Goal: Task Accomplishment & Management: Complete application form

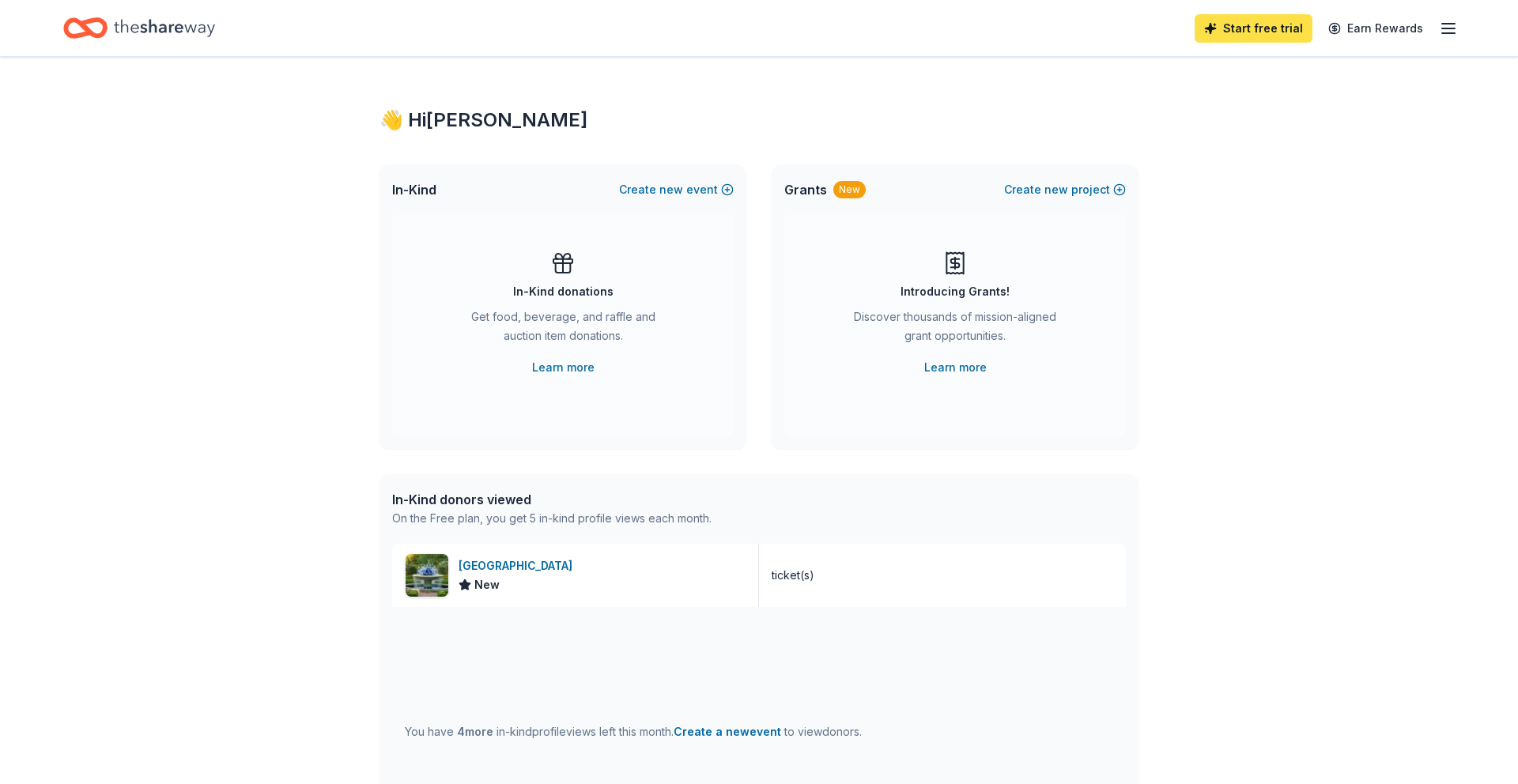
click at [1247, 22] on link "Start free trial" at bounding box center [1253, 29] width 118 height 29
click at [1271, 32] on link "Start free trial" at bounding box center [1253, 29] width 118 height 29
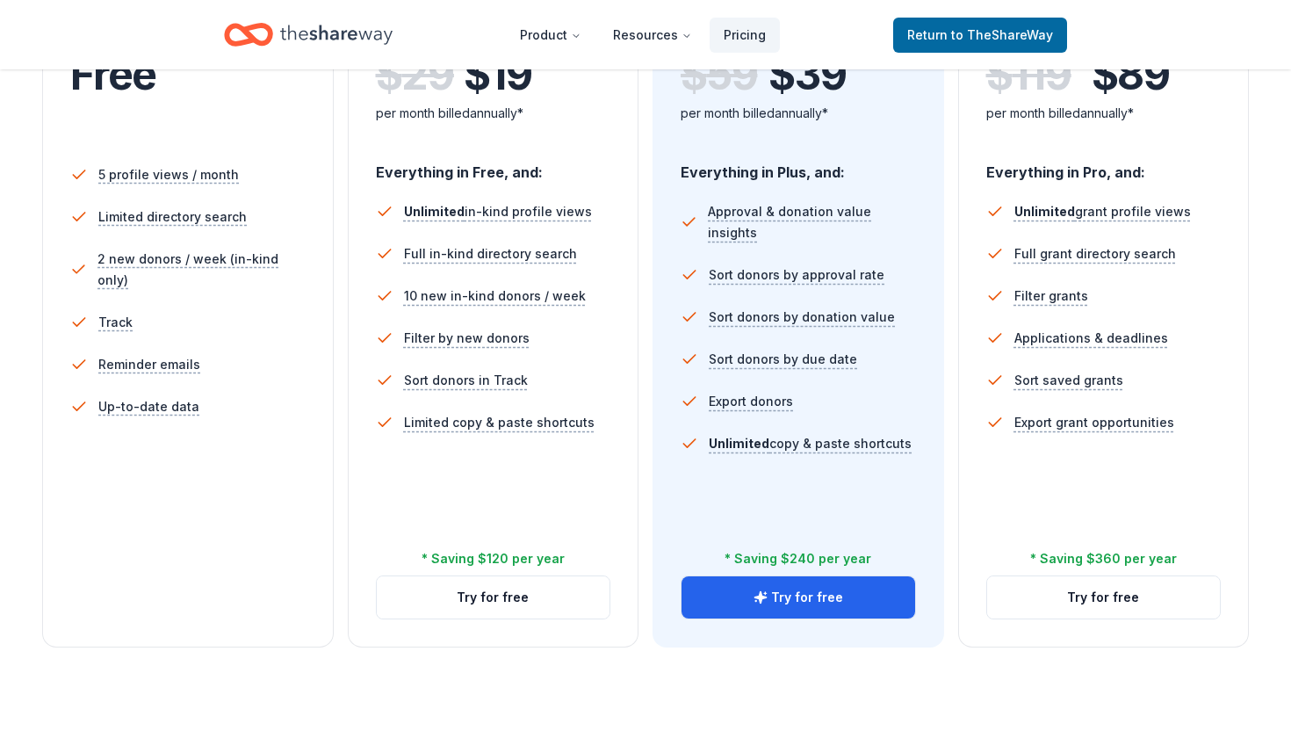
scroll to position [456, 0]
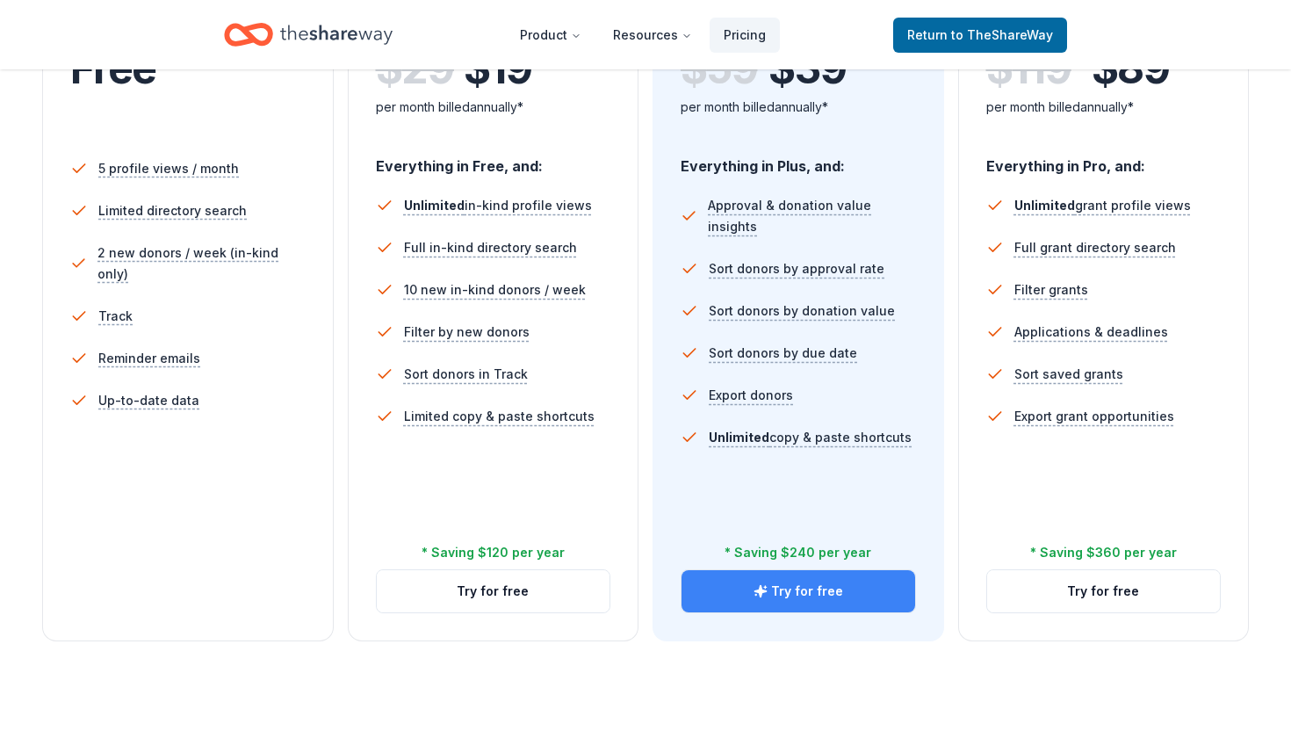
click at [768, 594] on icon "button" at bounding box center [761, 591] width 14 height 14
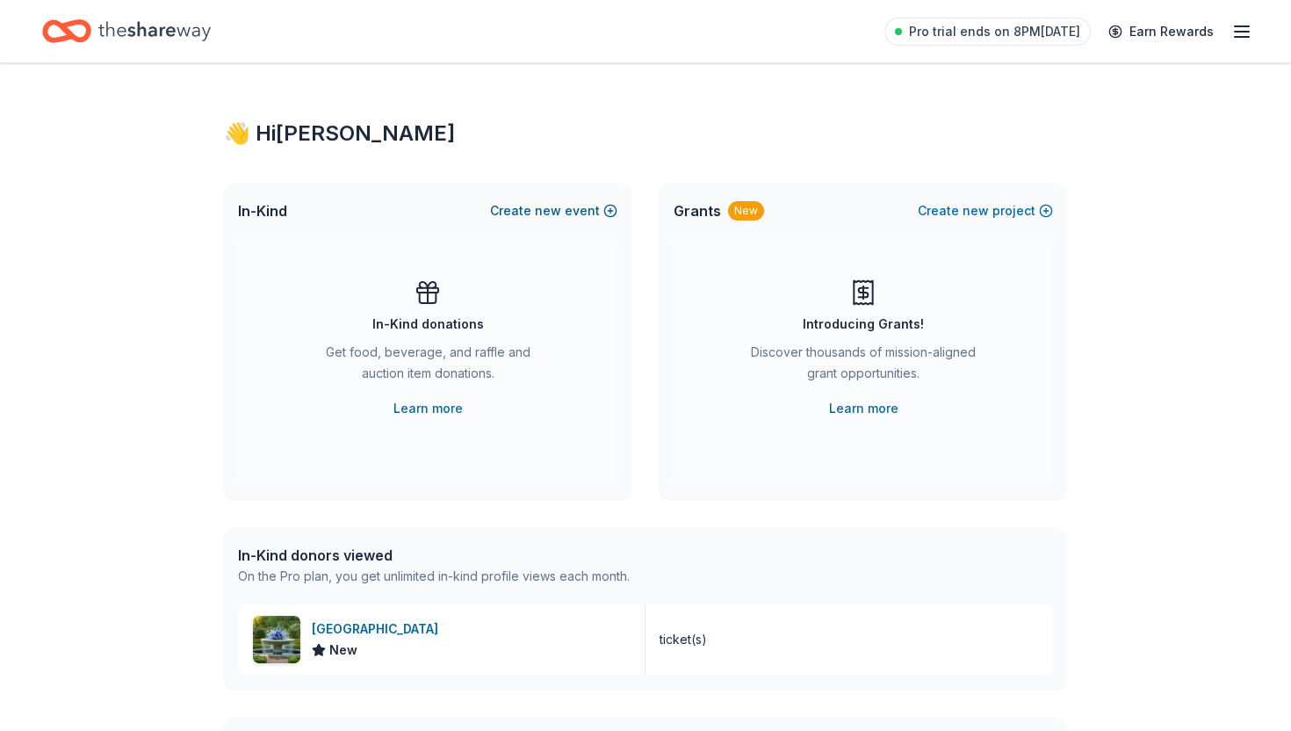
click at [572, 213] on button "Create new event" at bounding box center [553, 210] width 127 height 21
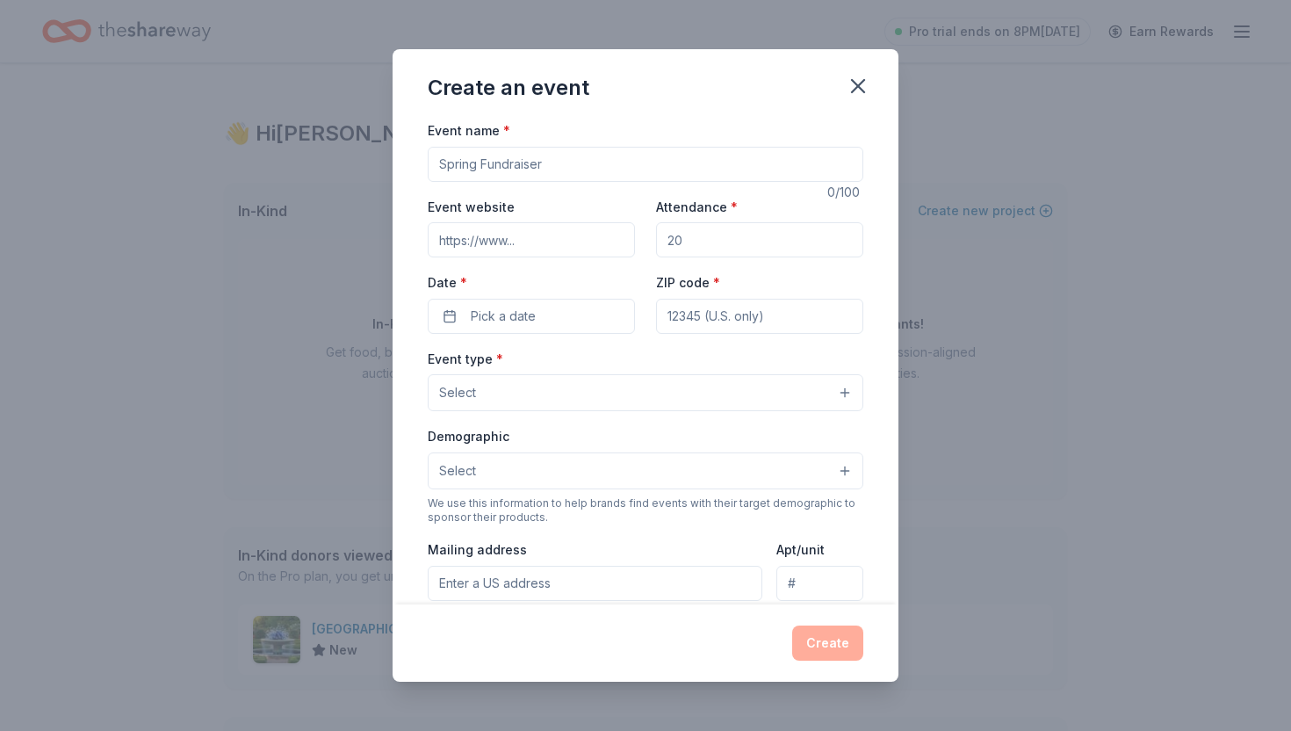
click at [574, 168] on input "Event name *" at bounding box center [646, 164] width 436 height 35
type input "Heritage Cares Classic Golf Tournament"
click at [686, 235] on input "Attendance *" at bounding box center [759, 239] width 207 height 35
type input "300"
click at [494, 238] on input "Event website" at bounding box center [531, 239] width 207 height 35
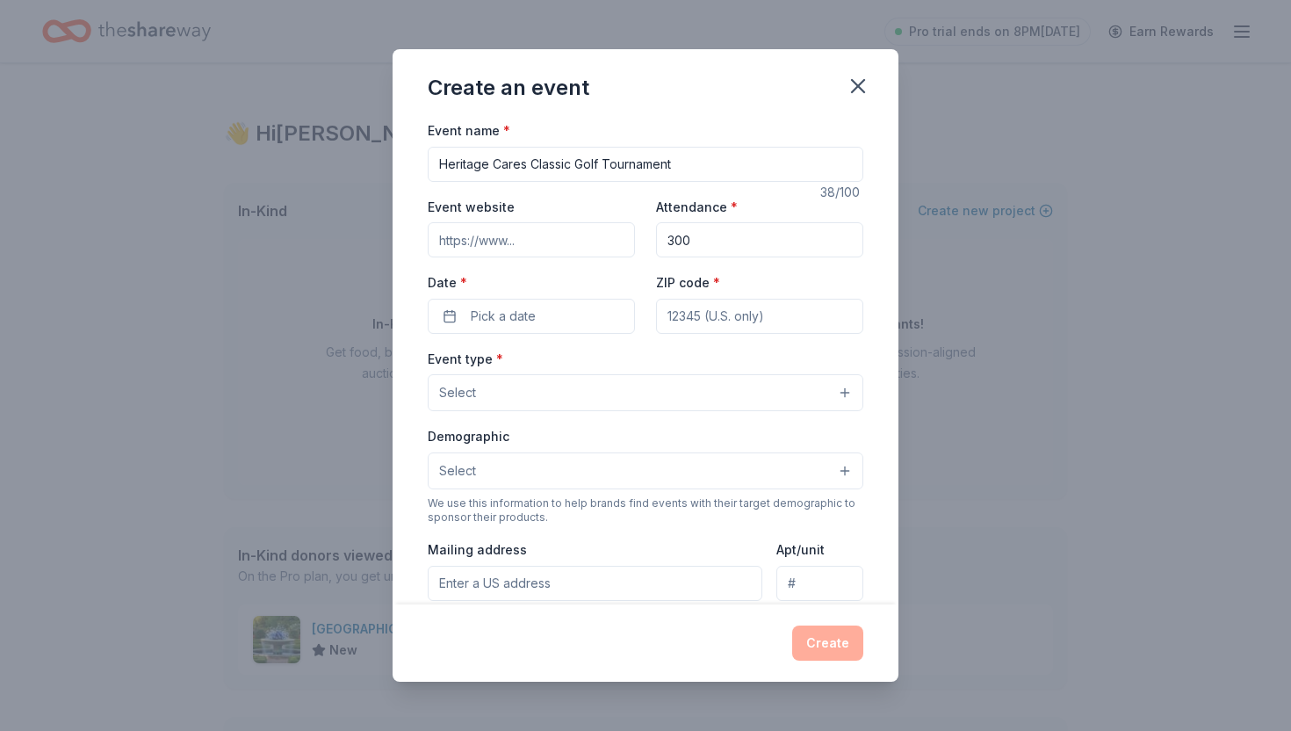
paste input "https://www.golfgenius.com/register?league_id=11107016154743337574"
type input "https://www.golfgenius.com/register?league_id=11107016154743337574"
click at [527, 321] on span "Pick a date" at bounding box center [503, 316] width 65 height 21
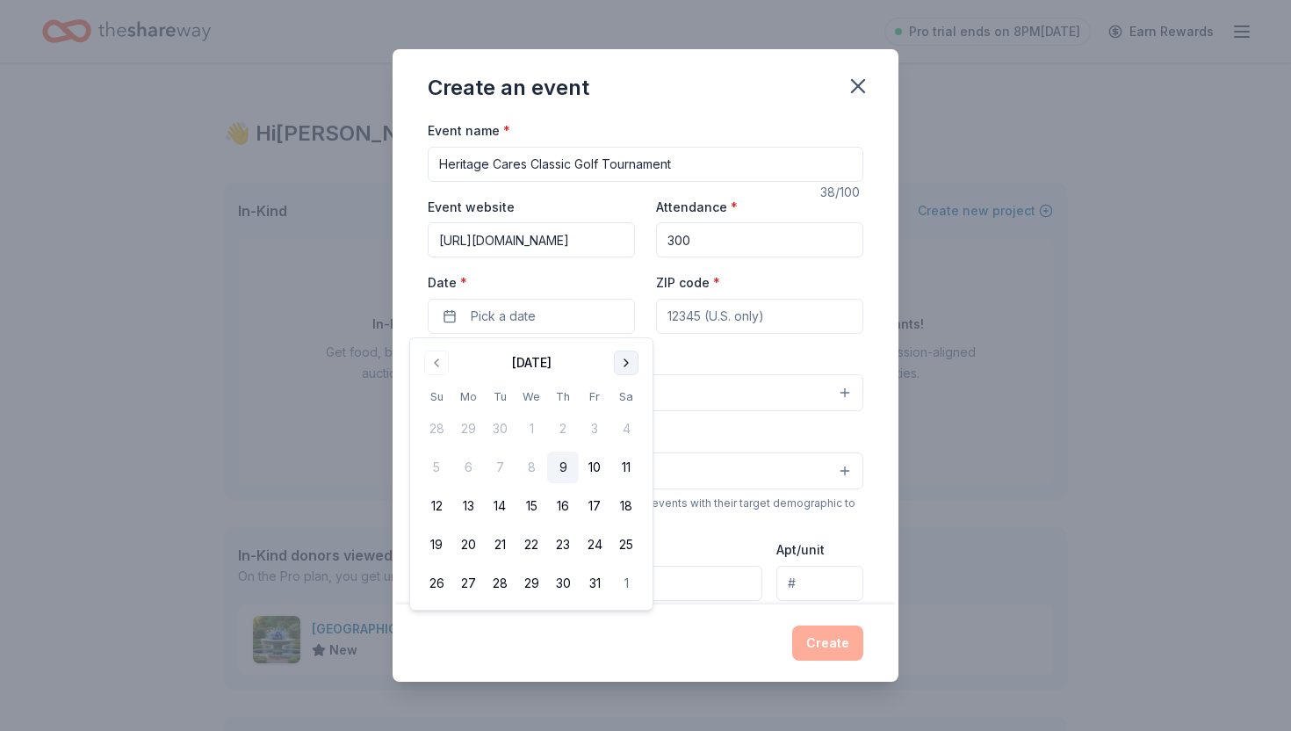
click at [624, 352] on button "Go to next month" at bounding box center [626, 362] width 25 height 25
click at [466, 546] on button "17" at bounding box center [468, 545] width 32 height 32
click at [731, 316] on input "ZIP code *" at bounding box center [759, 316] width 207 height 35
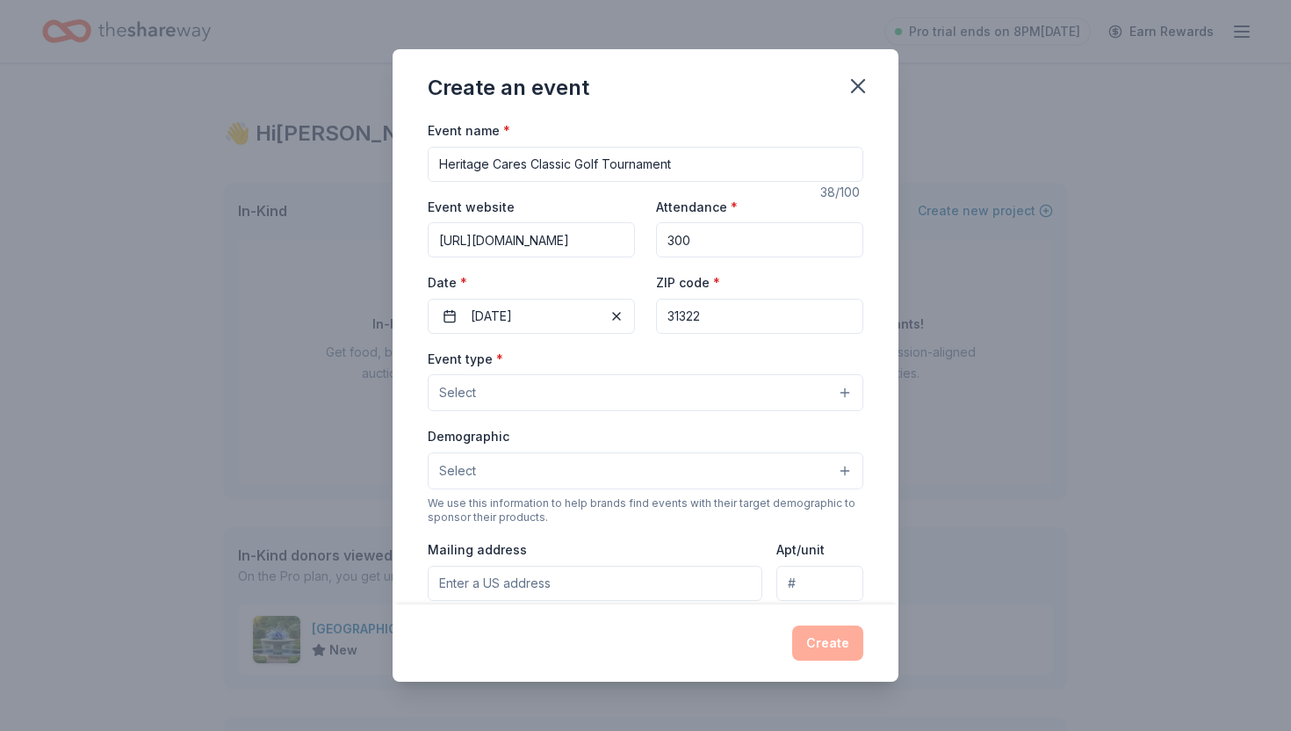
type input "31322"
click at [689, 393] on button "Select" at bounding box center [646, 392] width 436 height 37
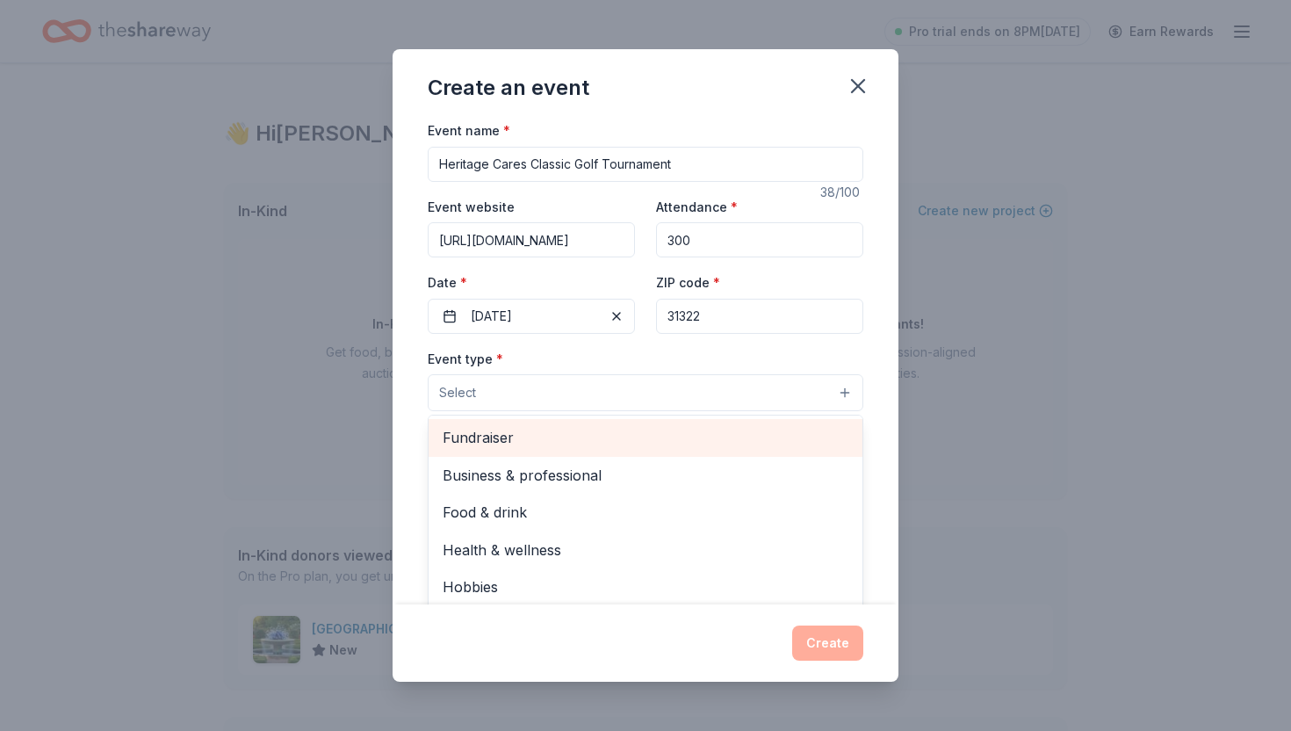
click at [545, 436] on span "Fundraiser" at bounding box center [646, 437] width 406 height 23
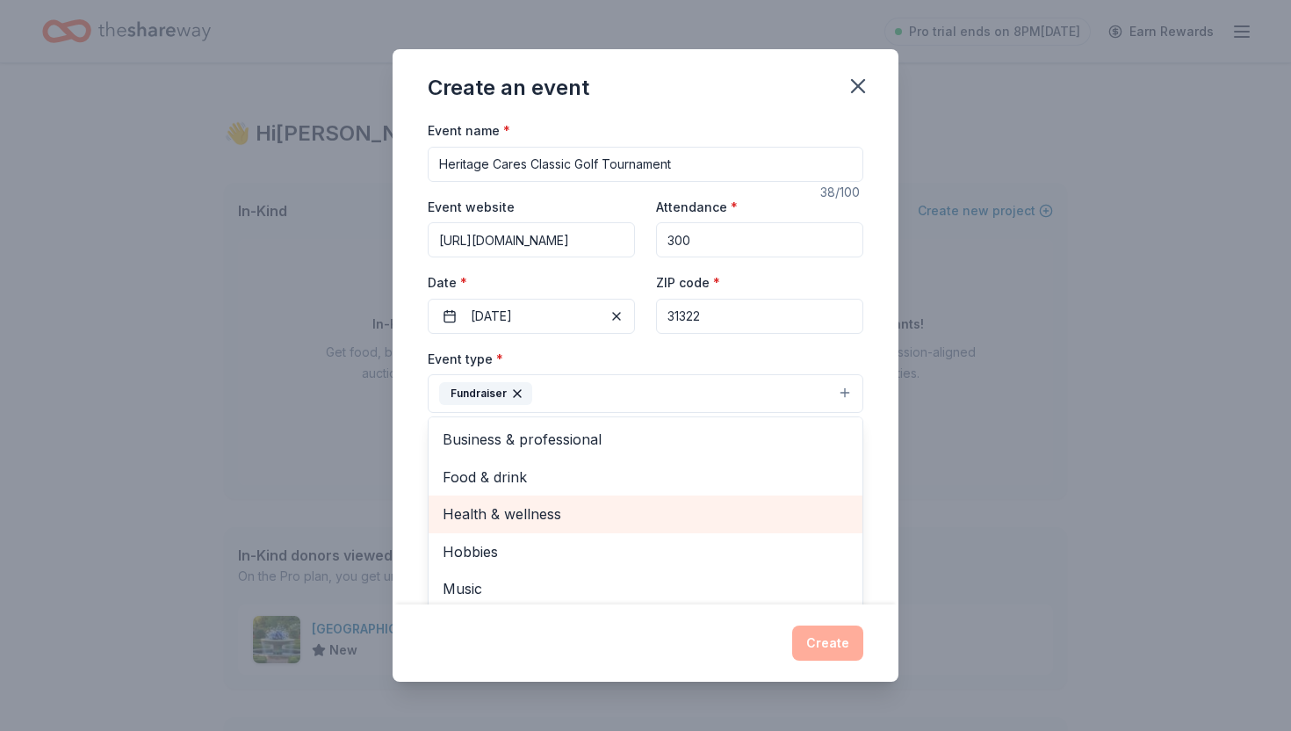
scroll to position [21, 0]
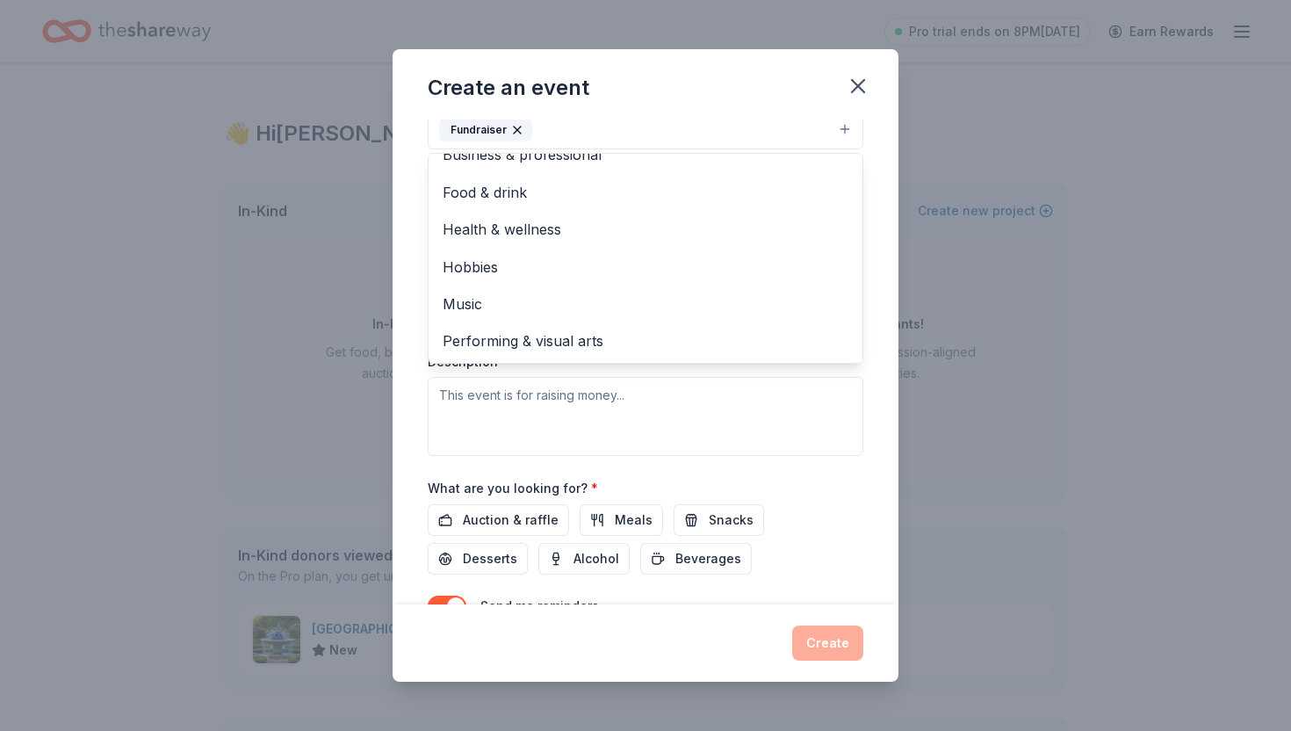
click at [575, 412] on div "Event type * Fundraiser Business & professional Food & drink Health & wellness …" at bounding box center [646, 270] width 436 height 372
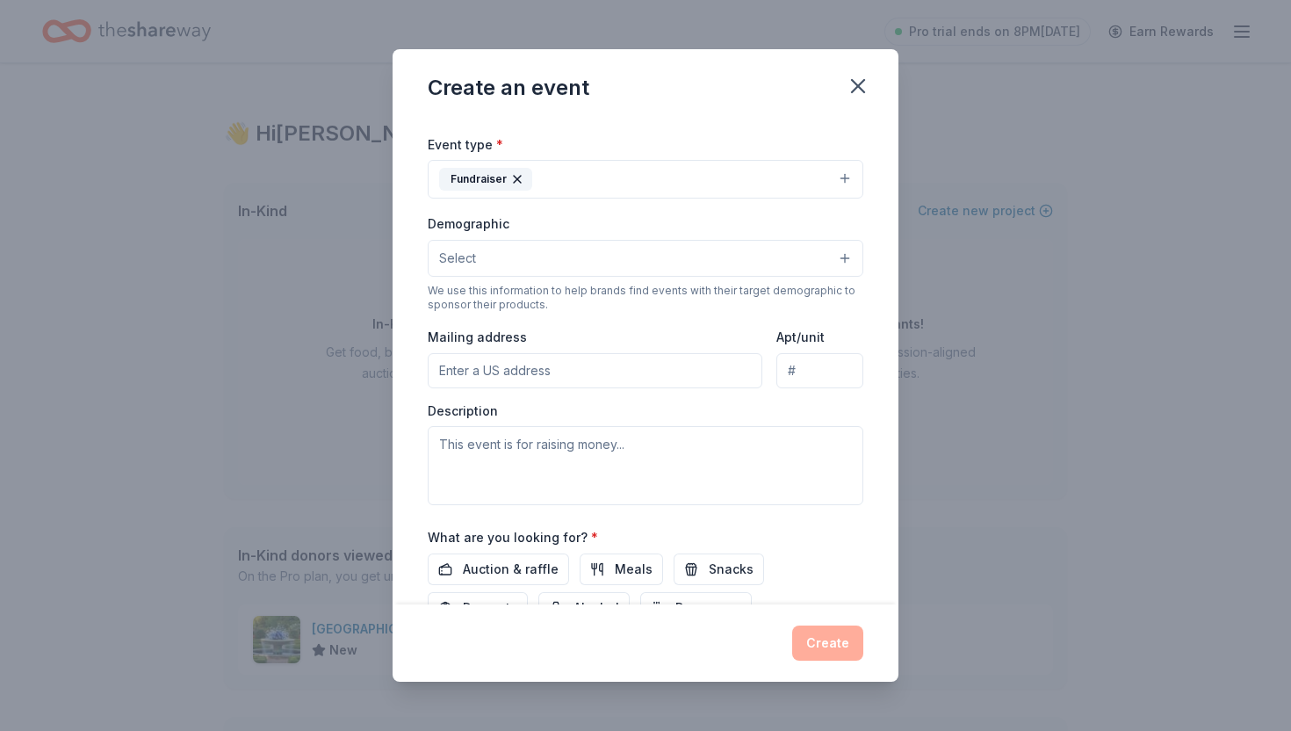
scroll to position [202, 0]
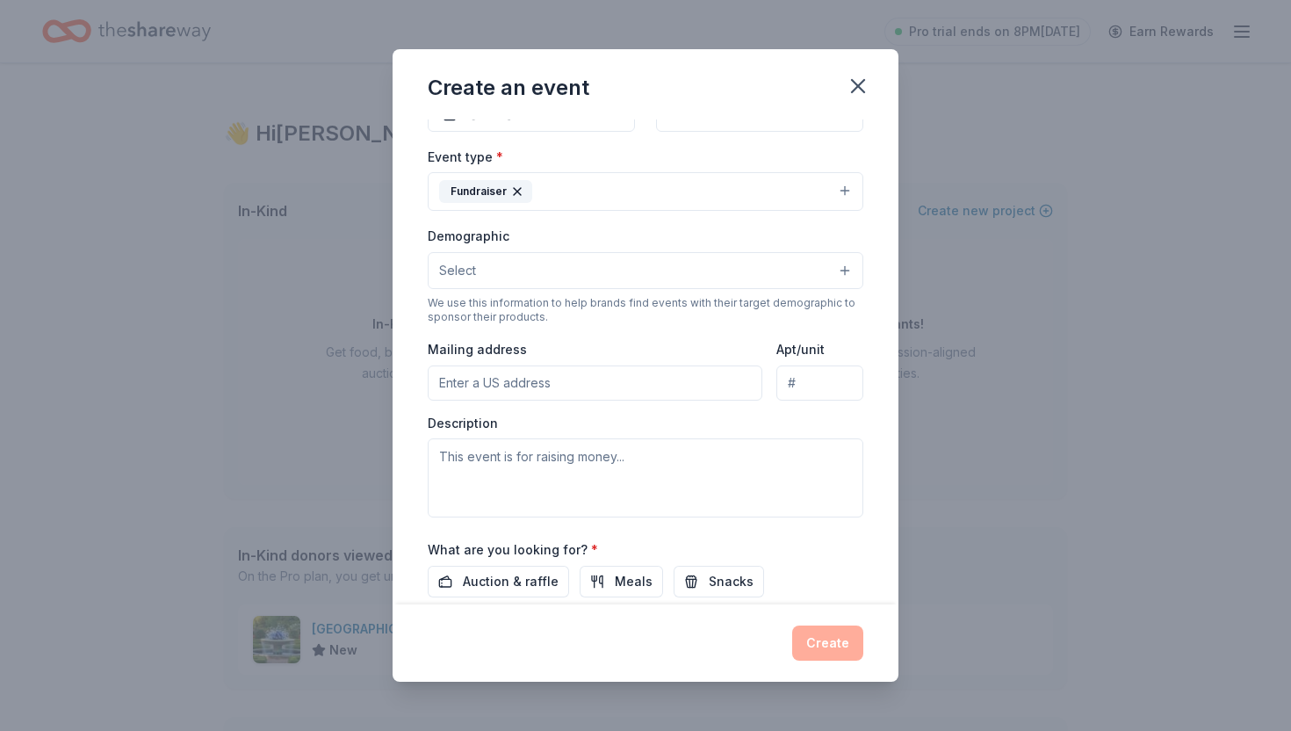
click at [610, 268] on button "Select" at bounding box center [646, 270] width 436 height 37
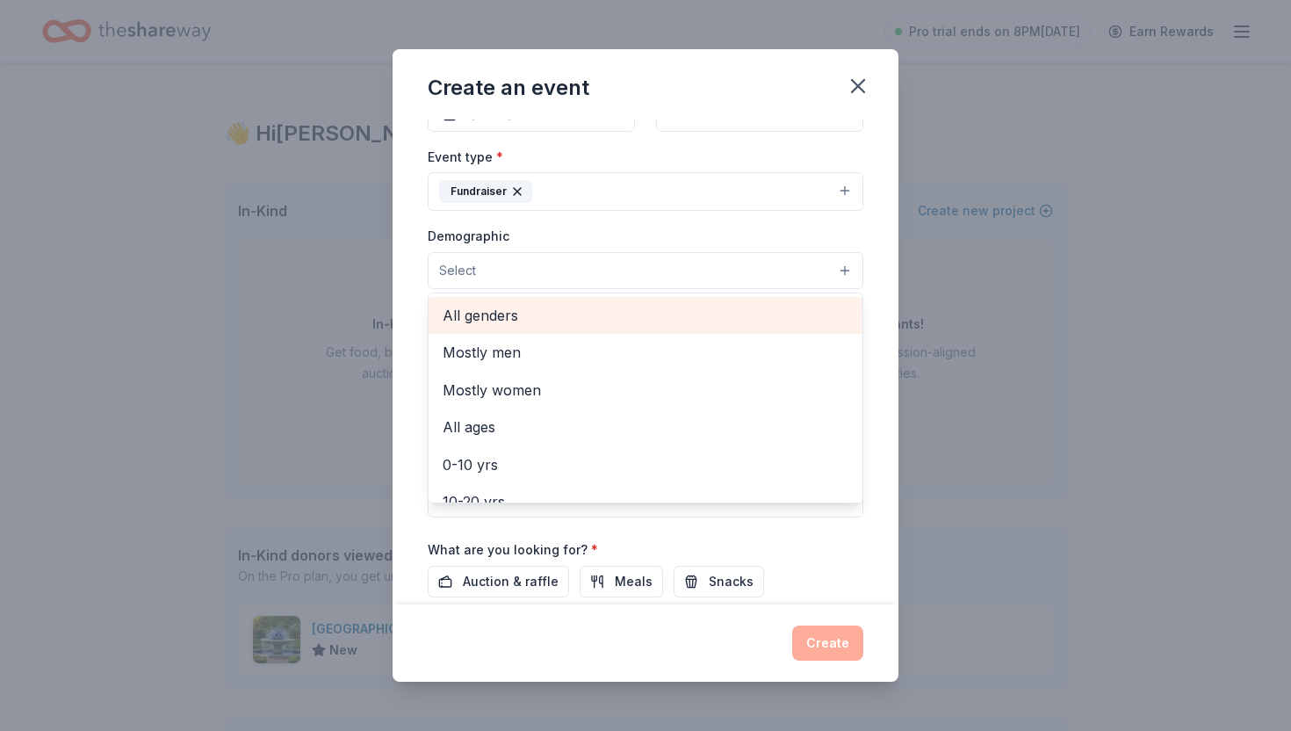
click at [564, 317] on span "All genders" at bounding box center [646, 315] width 406 height 23
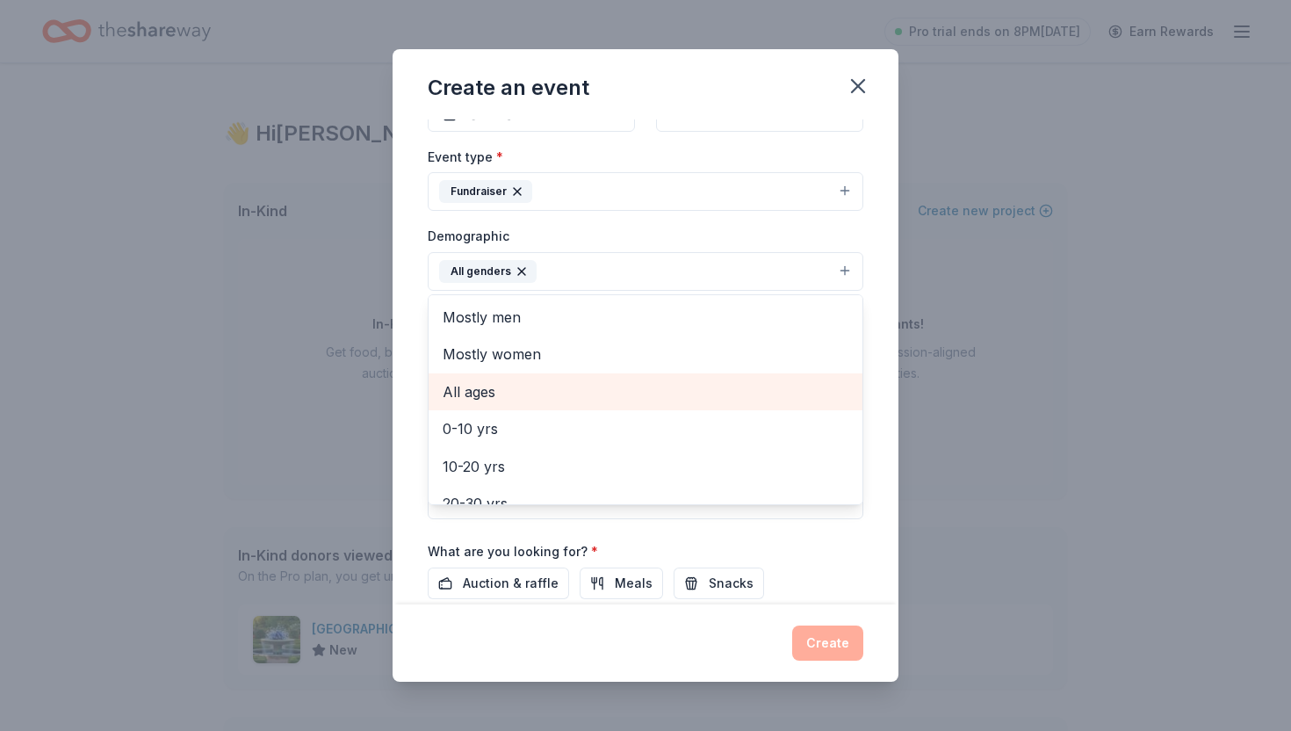
click at [546, 380] on span "All ages" at bounding box center [646, 391] width 406 height 23
click at [415, 368] on div "Event name * Heritage Cares Classic Golf Tournament 38 /100 Event website https…" at bounding box center [646, 361] width 506 height 485
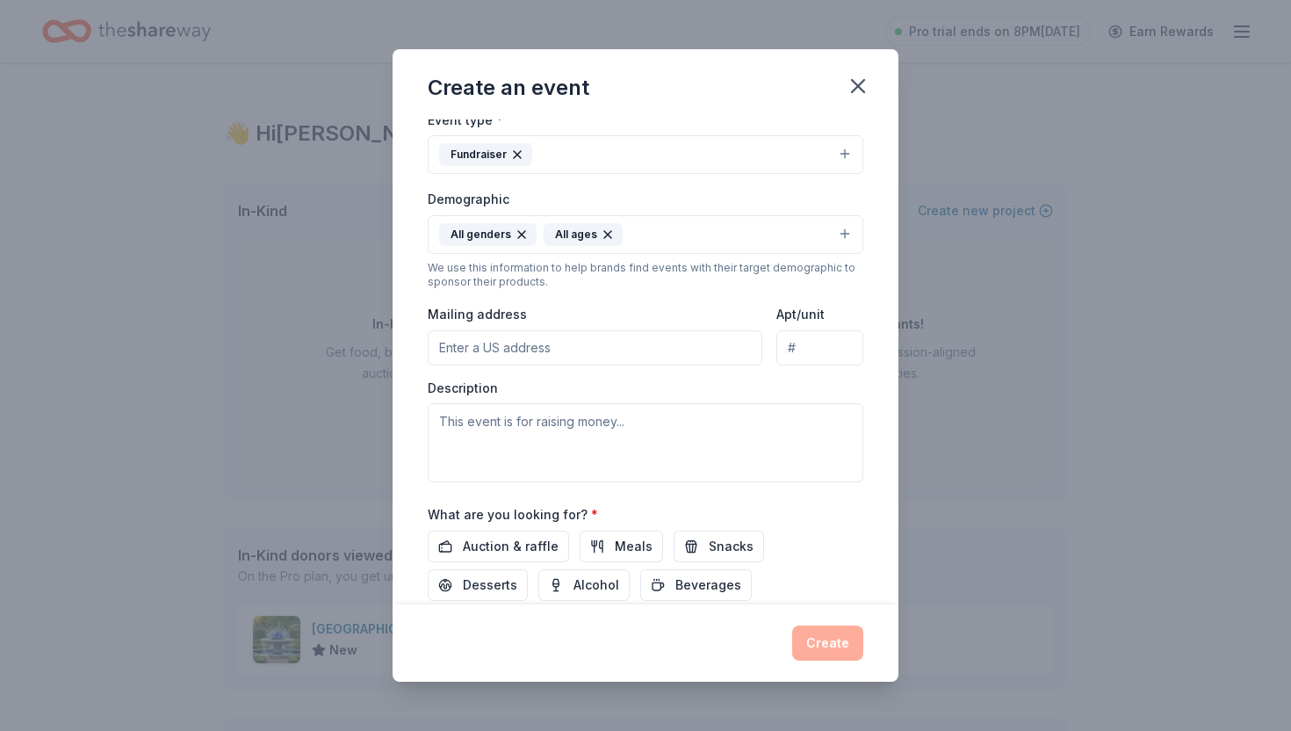
scroll to position [240, 0]
click at [542, 343] on input "Mailing address" at bounding box center [595, 346] width 335 height 35
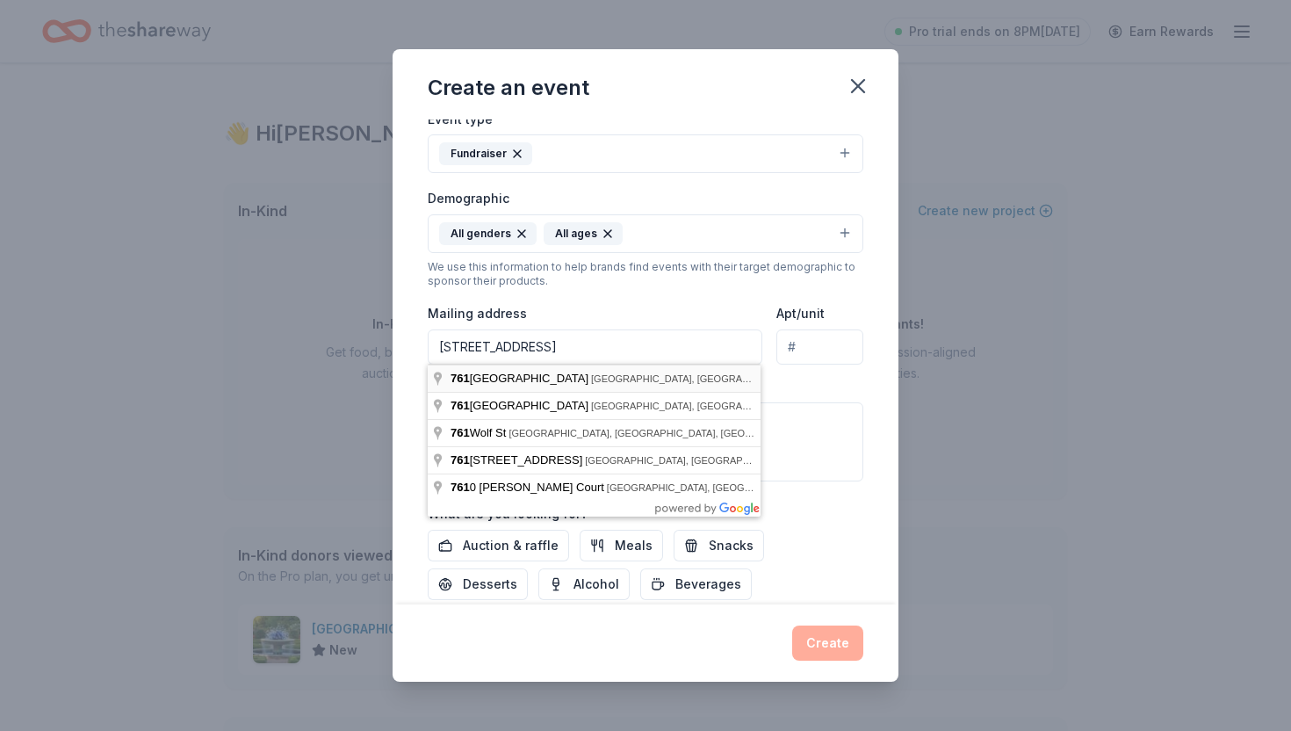
type input "761 Wheaton Street, Savannah, GA, 31401"
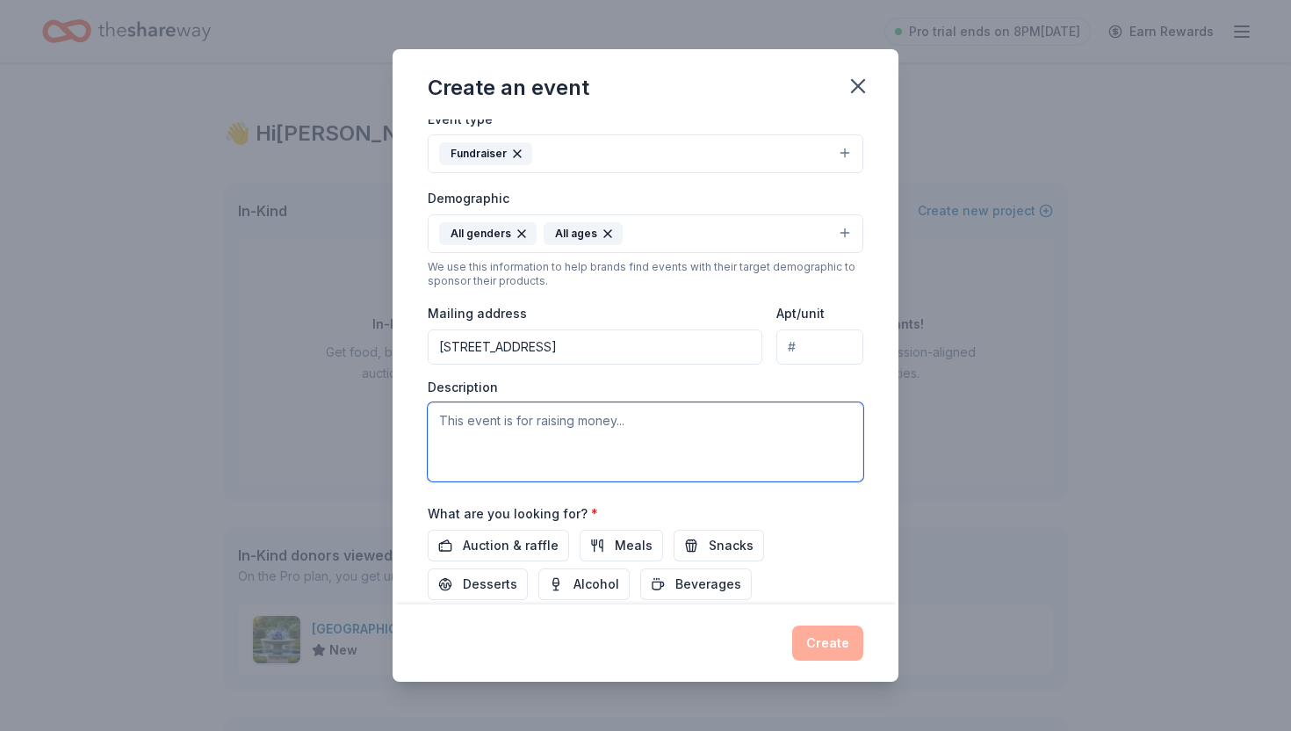
click at [550, 435] on textarea at bounding box center [646, 441] width 436 height 79
paste textarea "4-Person Scramble format tournament raising money for TWO great causes: Brights…"
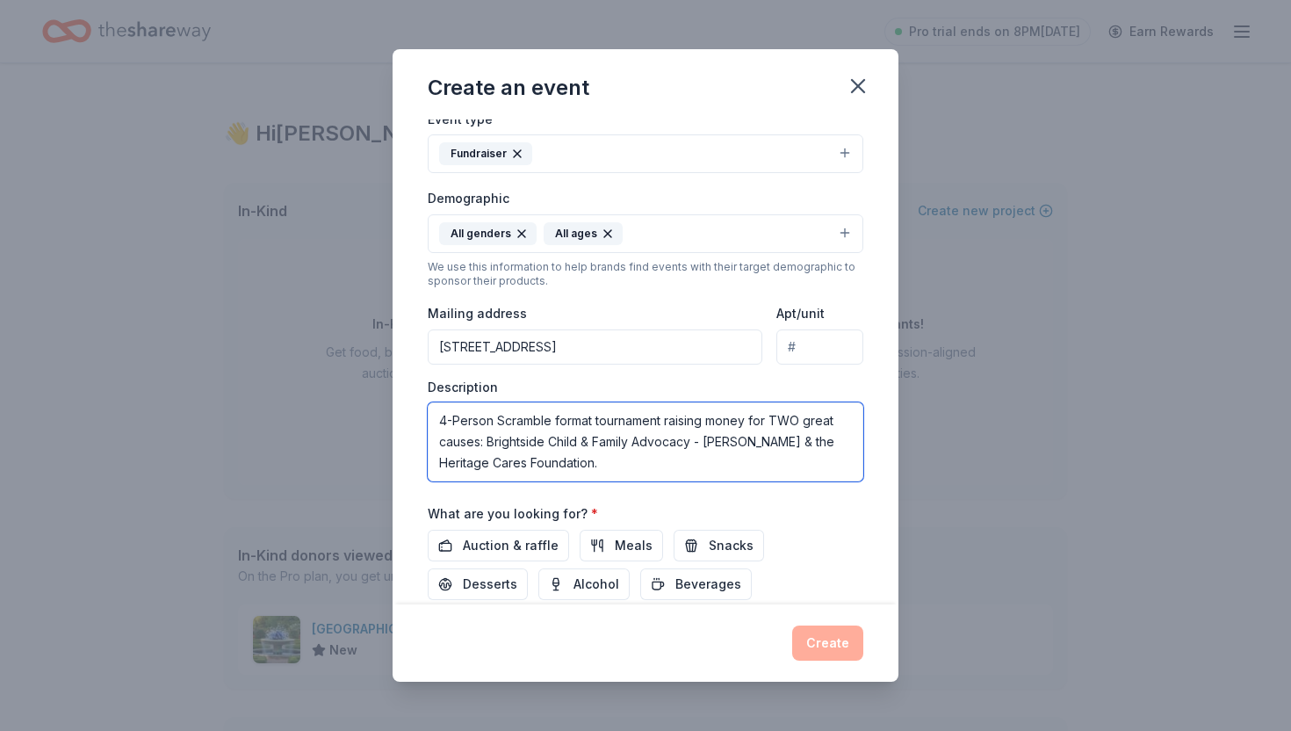
paste textarea "Funds raised will help provide critical services for children in foster care, i…"
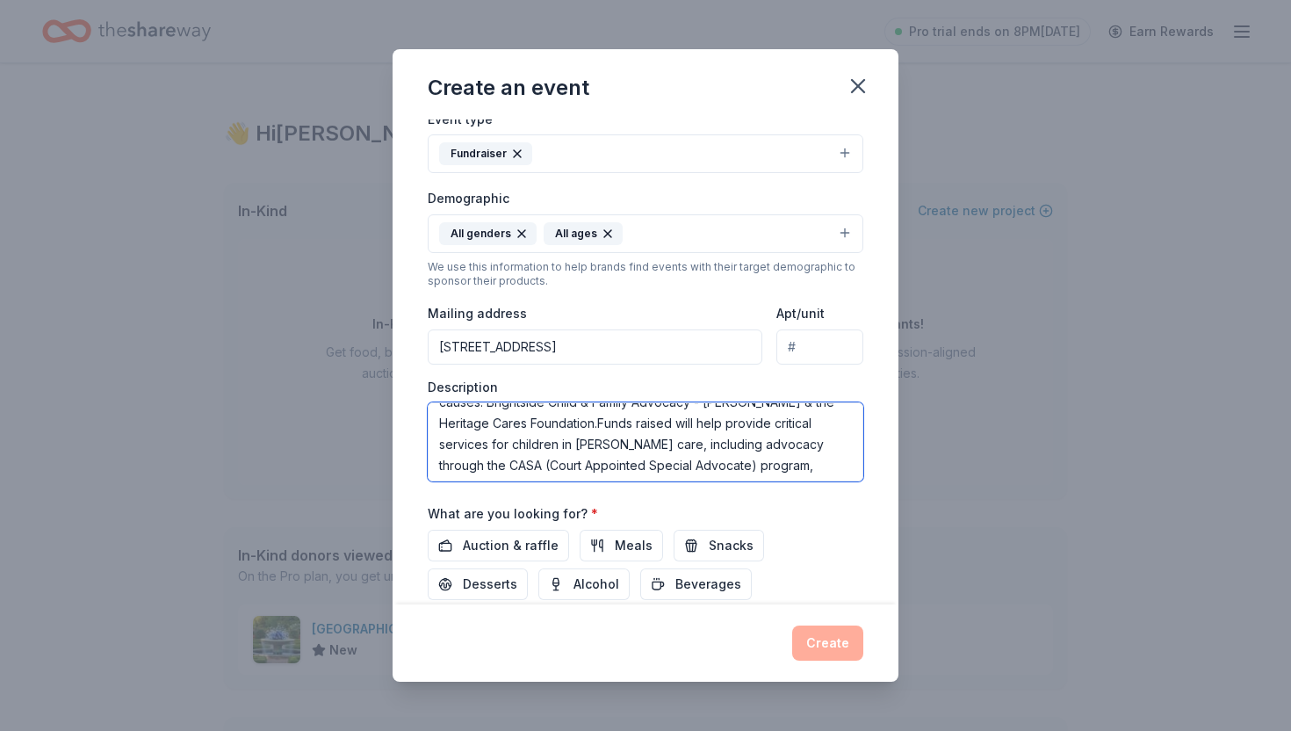
scroll to position [38, 0]
click at [597, 425] on textarea "4-Person Scramble format tournament raising money for TWO great causes: Brights…" at bounding box center [646, 441] width 436 height 79
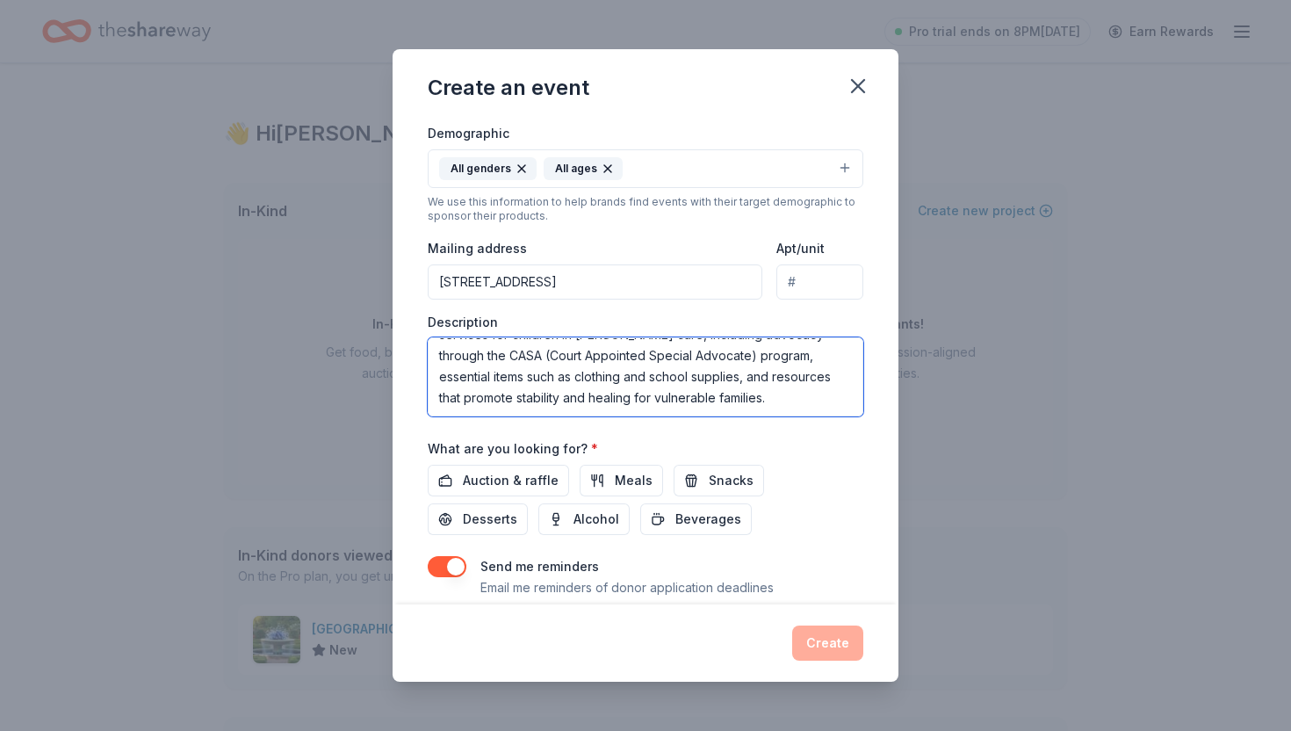
scroll to position [323, 0]
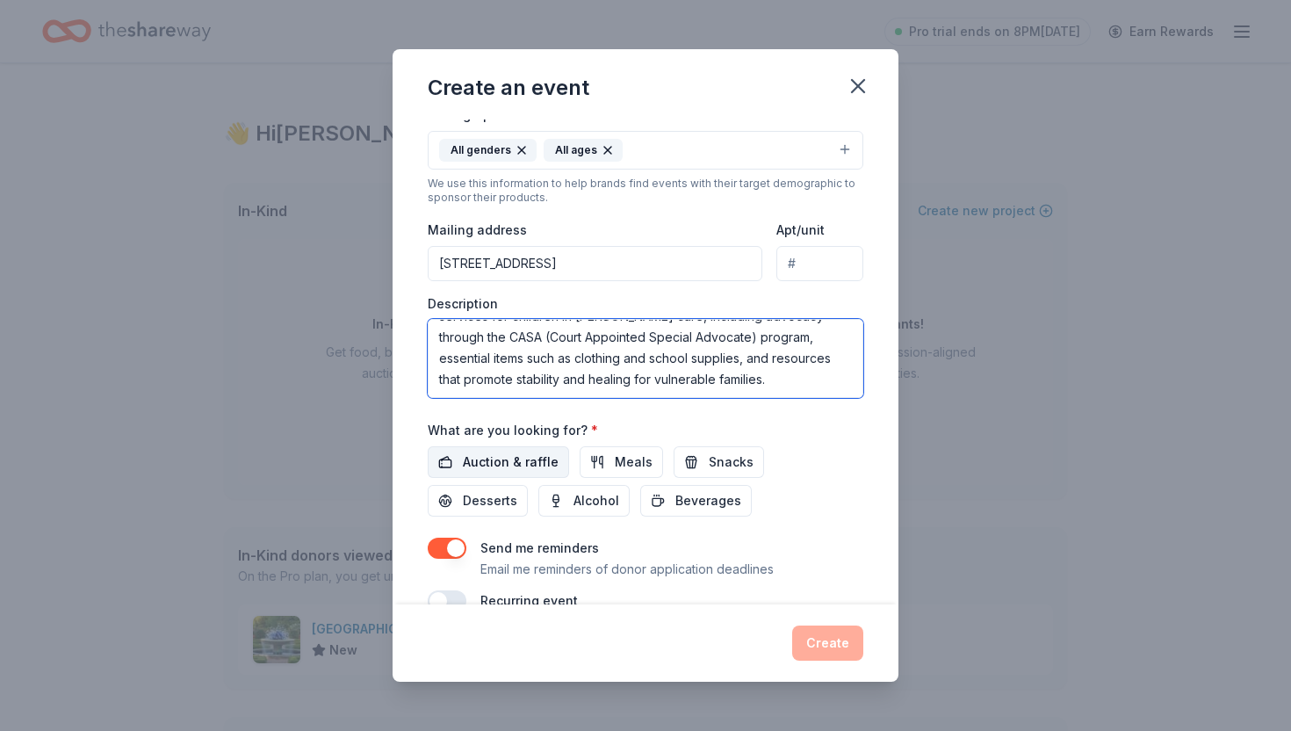
type textarea "4-Person Scramble format tournament raising money for TWO great causes: Brights…"
click at [522, 459] on span "Auction & raffle" at bounding box center [511, 461] width 96 height 21
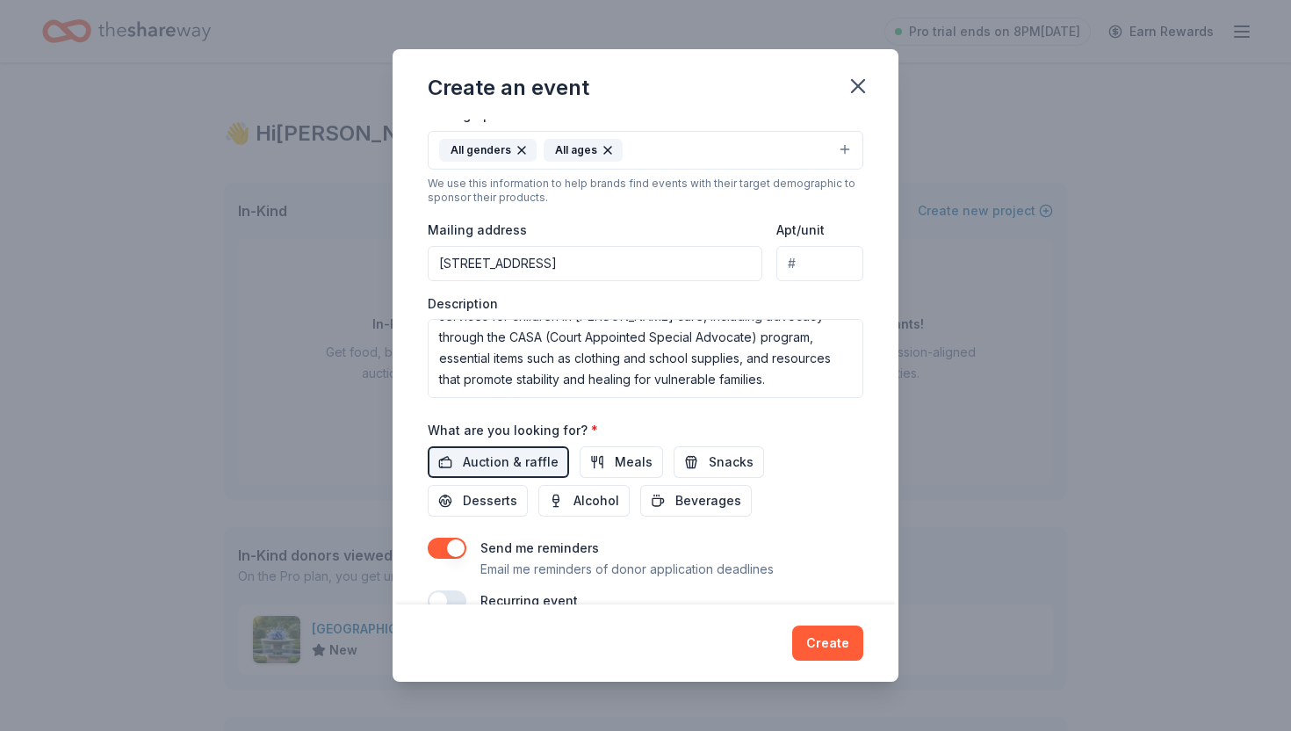
scroll to position [358, 0]
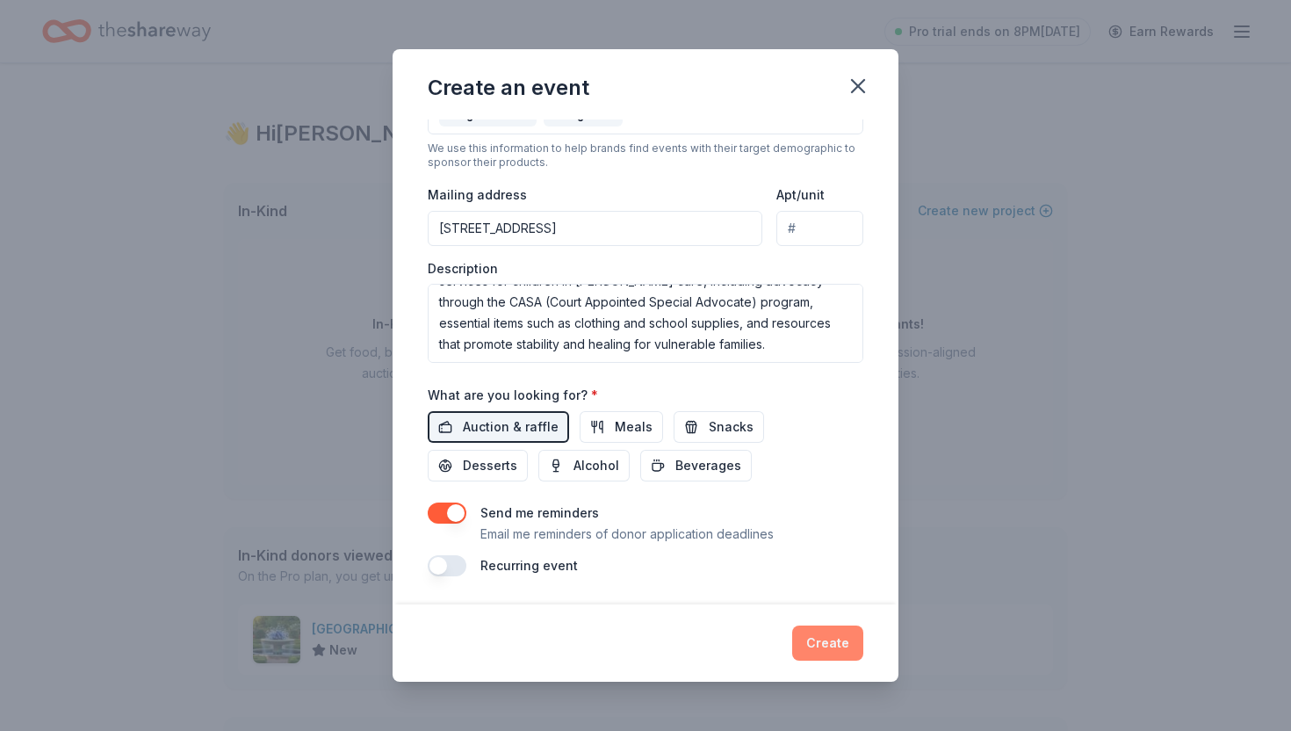
click at [835, 639] on button "Create" at bounding box center [827, 642] width 71 height 35
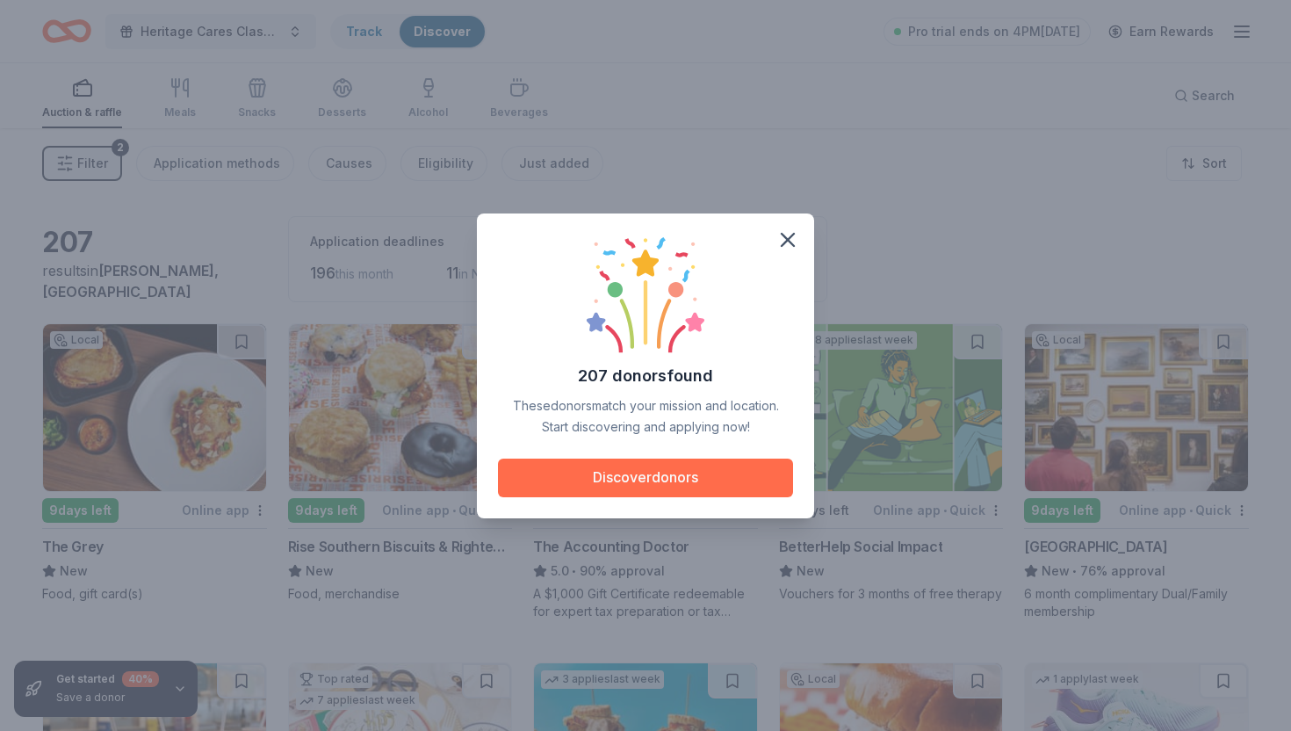
click at [709, 478] on button "Discover donors" at bounding box center [645, 477] width 295 height 39
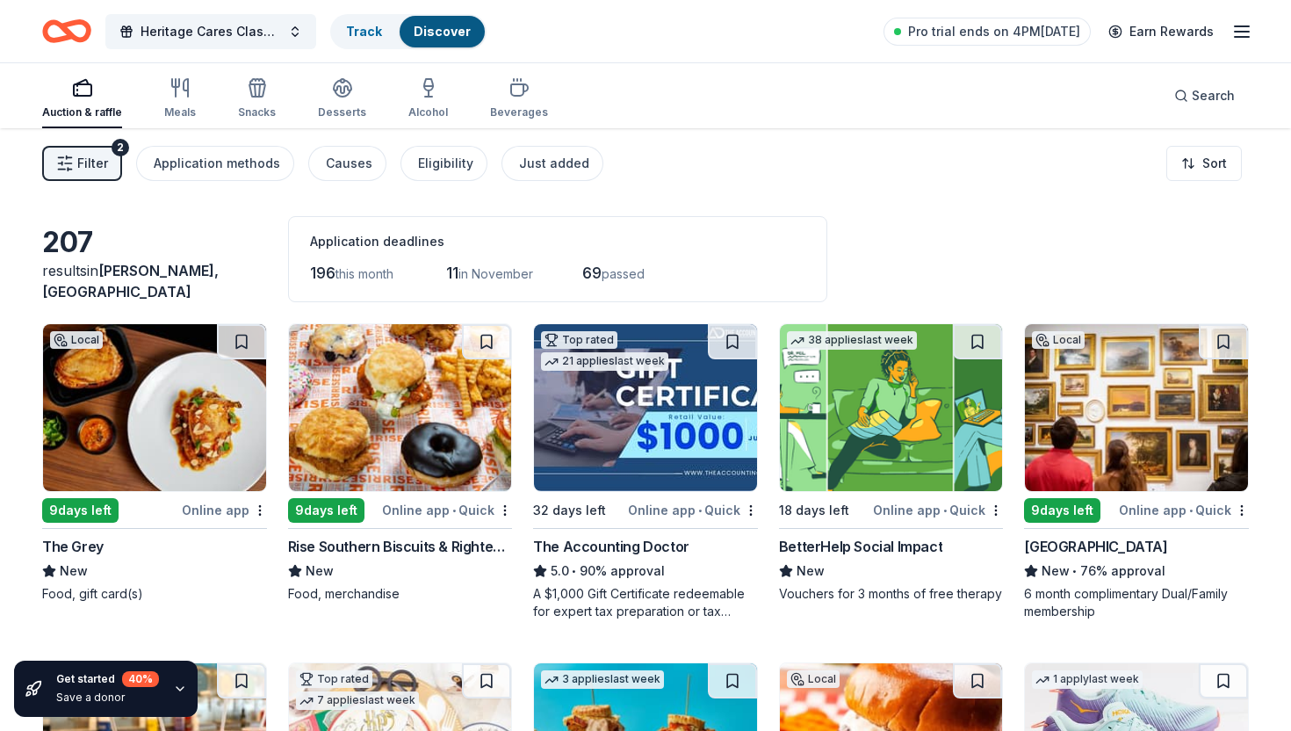
click at [906, 551] on div "BetterHelp Social Impact" at bounding box center [860, 546] width 163 height 21
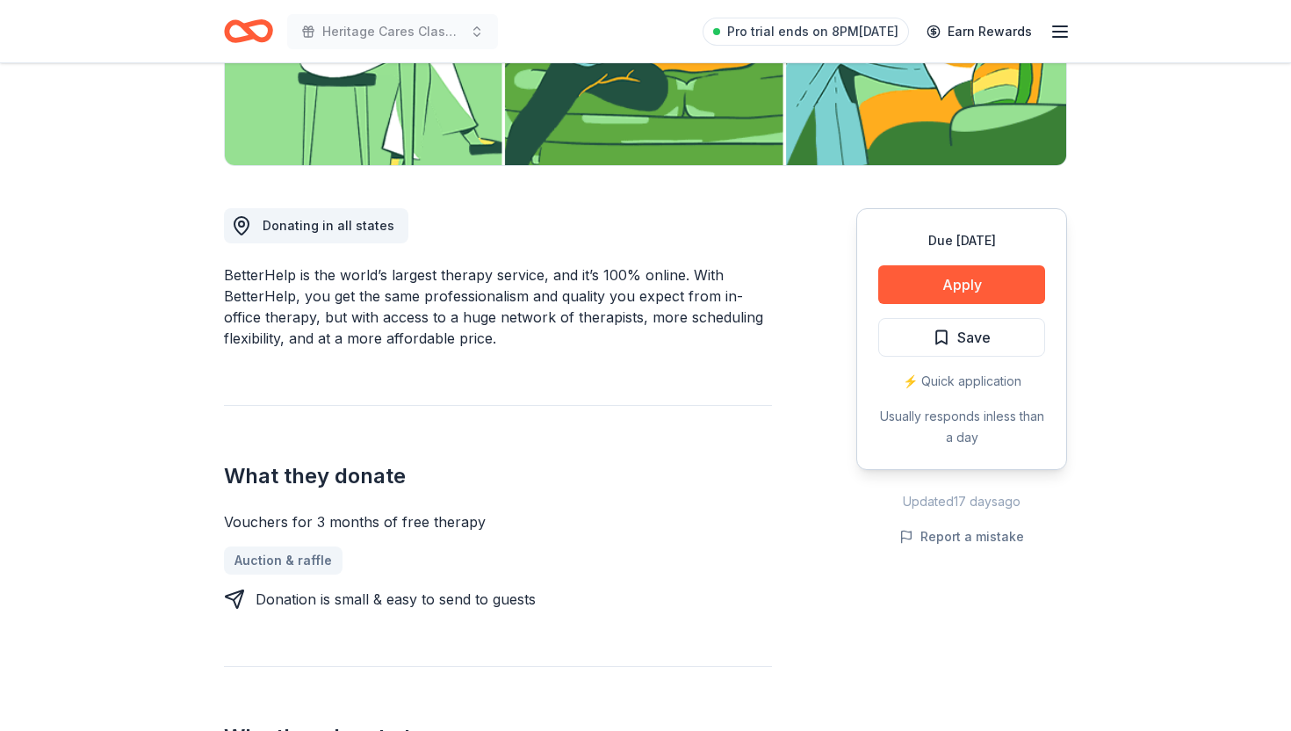
scroll to position [408, 0]
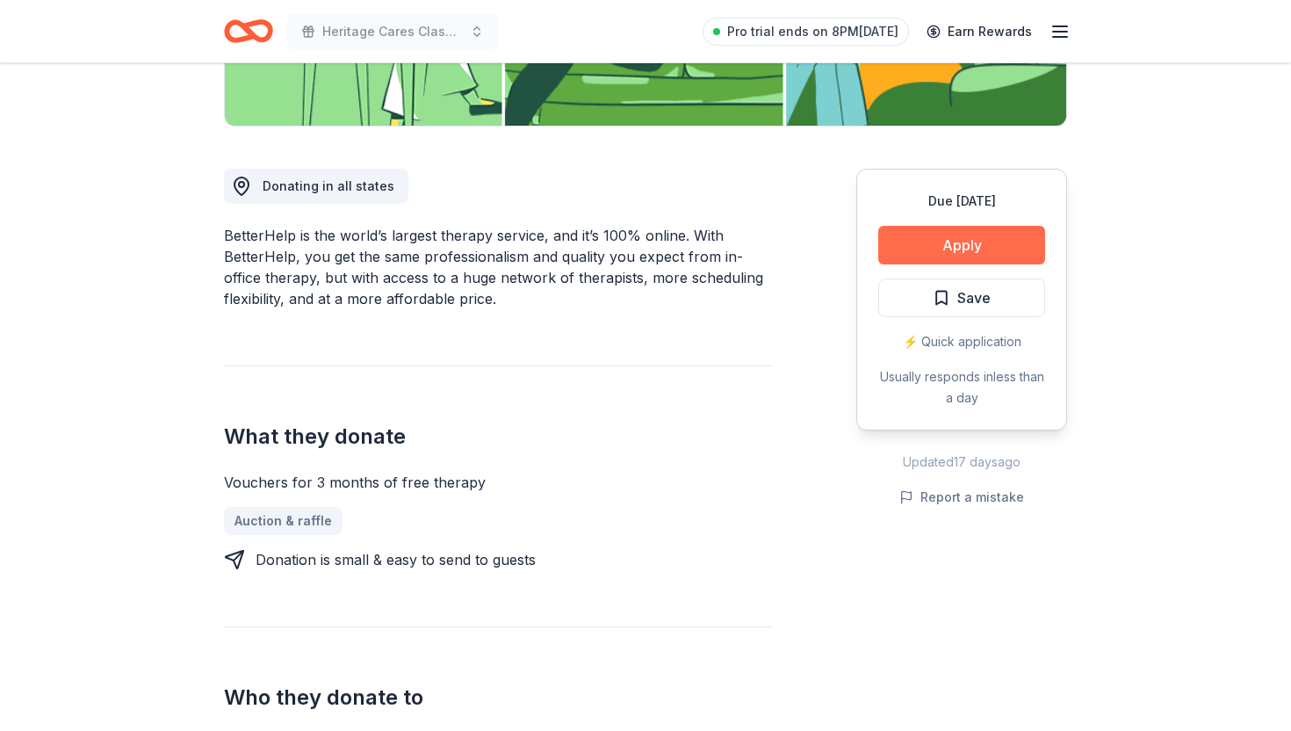
click at [928, 244] on button "Apply" at bounding box center [961, 245] width 167 height 39
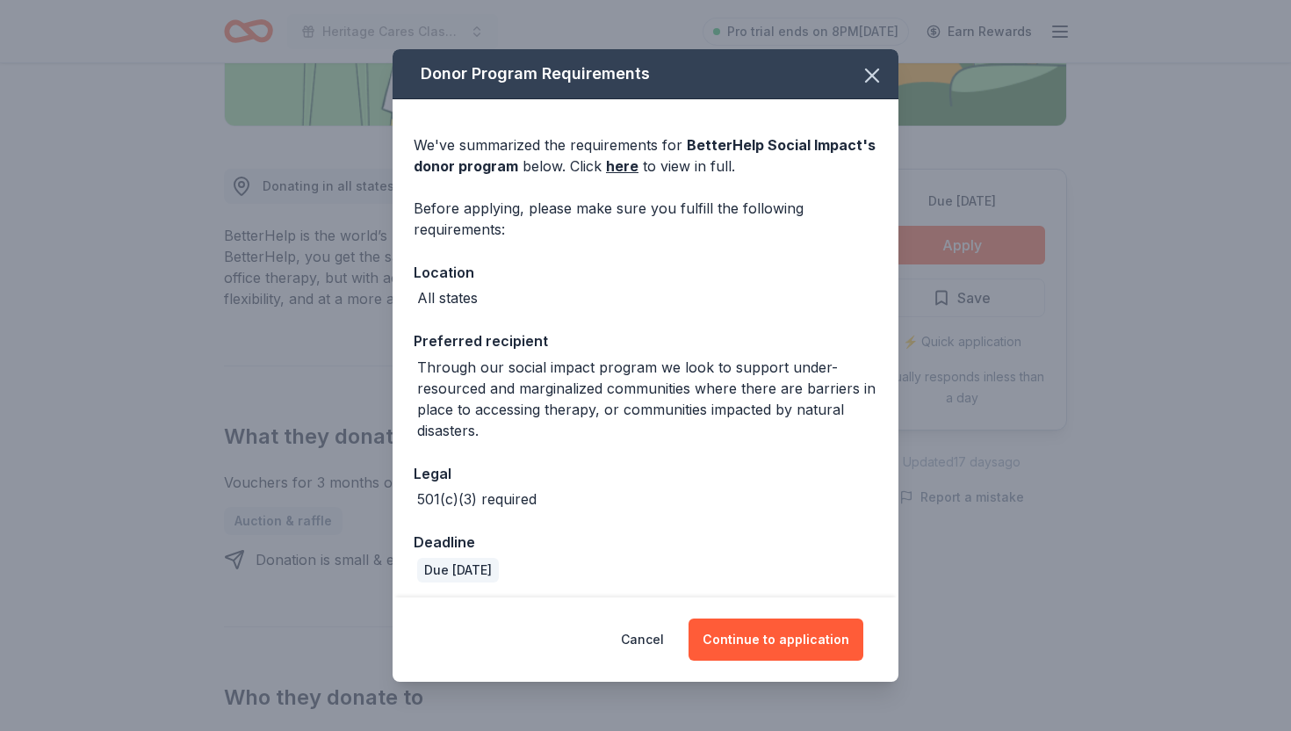
scroll to position [5, 0]
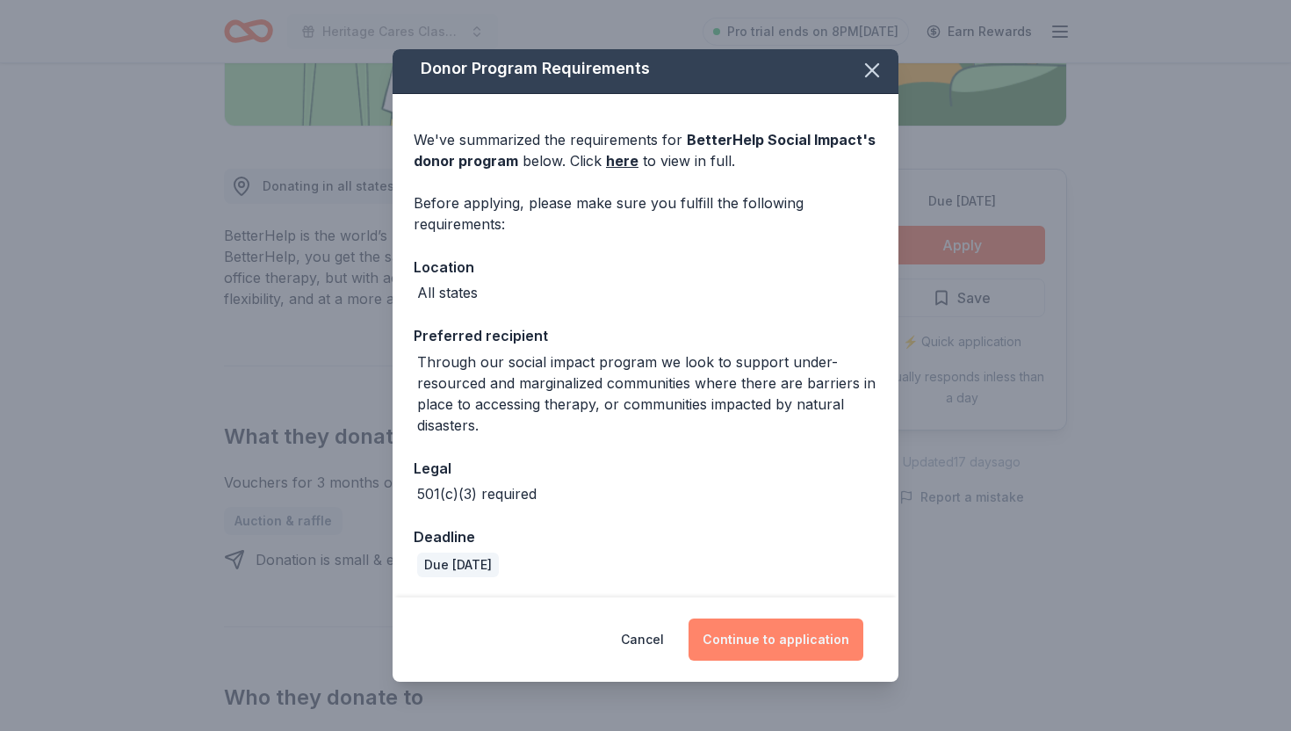
click at [767, 643] on button "Continue to application" at bounding box center [776, 639] width 175 height 42
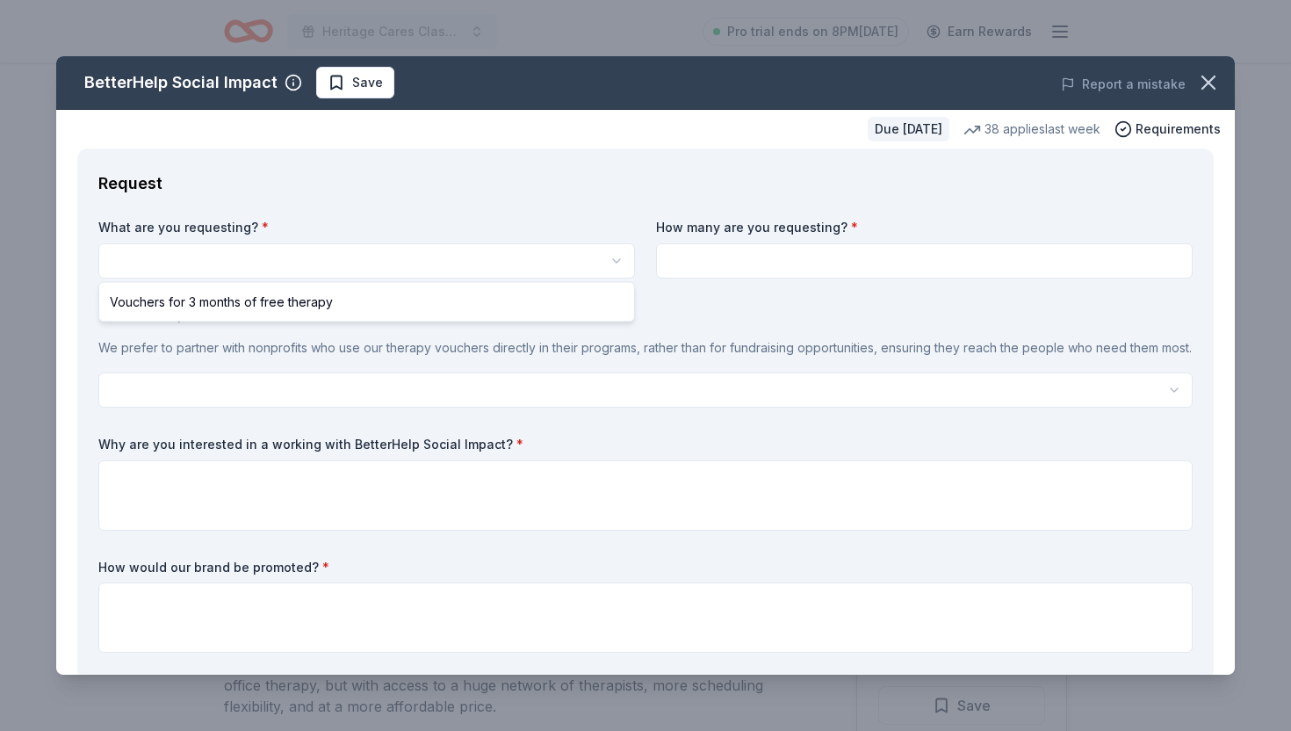
scroll to position [0, 0]
click at [444, 263] on html "Heritage Cares Classic Golf Tournament Pro trial ends on 8PM, 10/16 Earn Reward…" at bounding box center [645, 365] width 1291 height 731
select select "Vouchers for 3 months of free therapy"
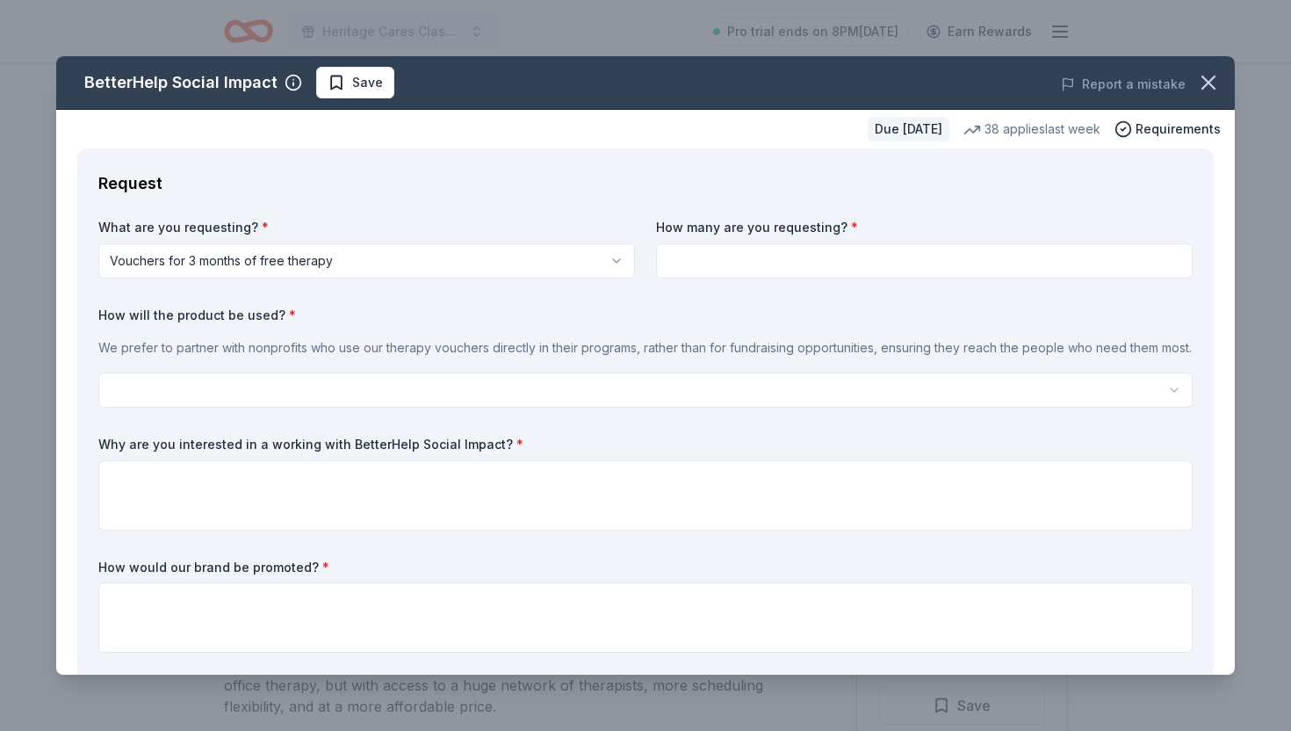
click at [739, 259] on input at bounding box center [924, 260] width 537 height 35
type input "1"
click at [677, 386] on html "Heritage Cares Classic Golf Tournament Pro trial ends on 8PM, 10/16 Earn Reward…" at bounding box center [645, 365] width 1291 height 731
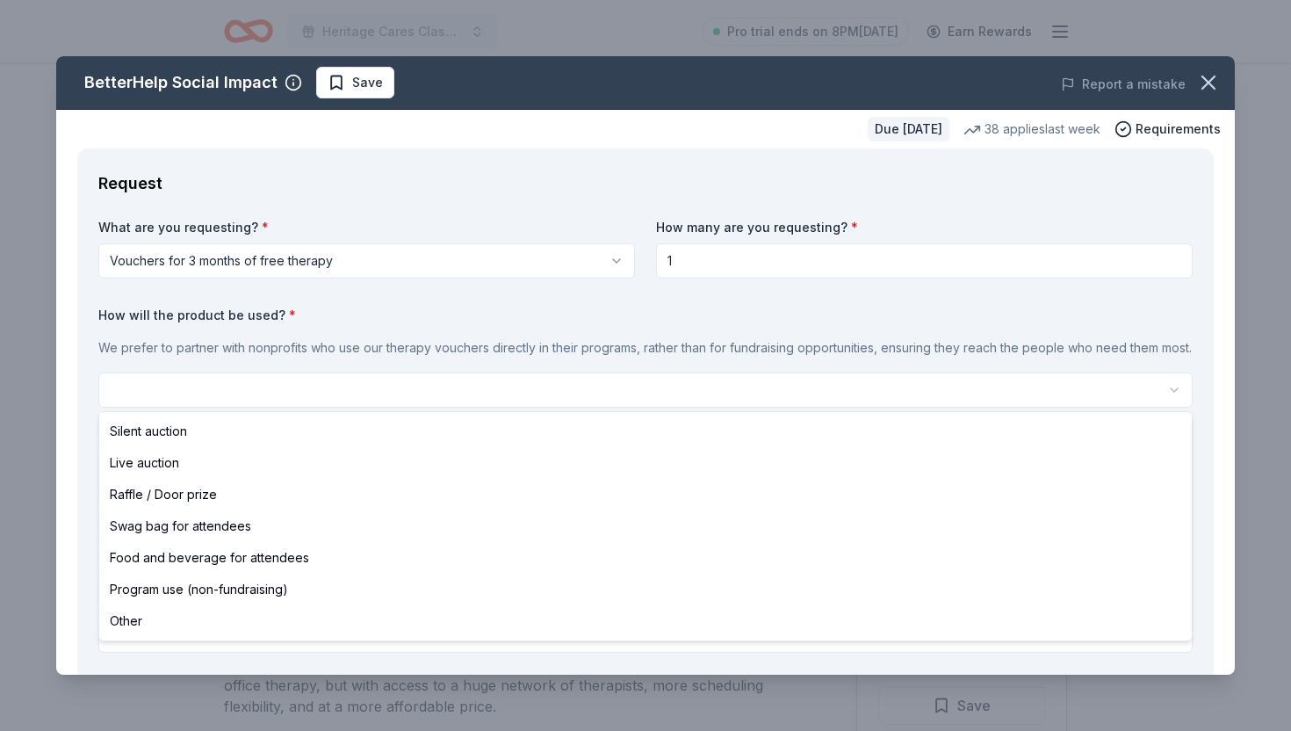
select select "silentAuction"
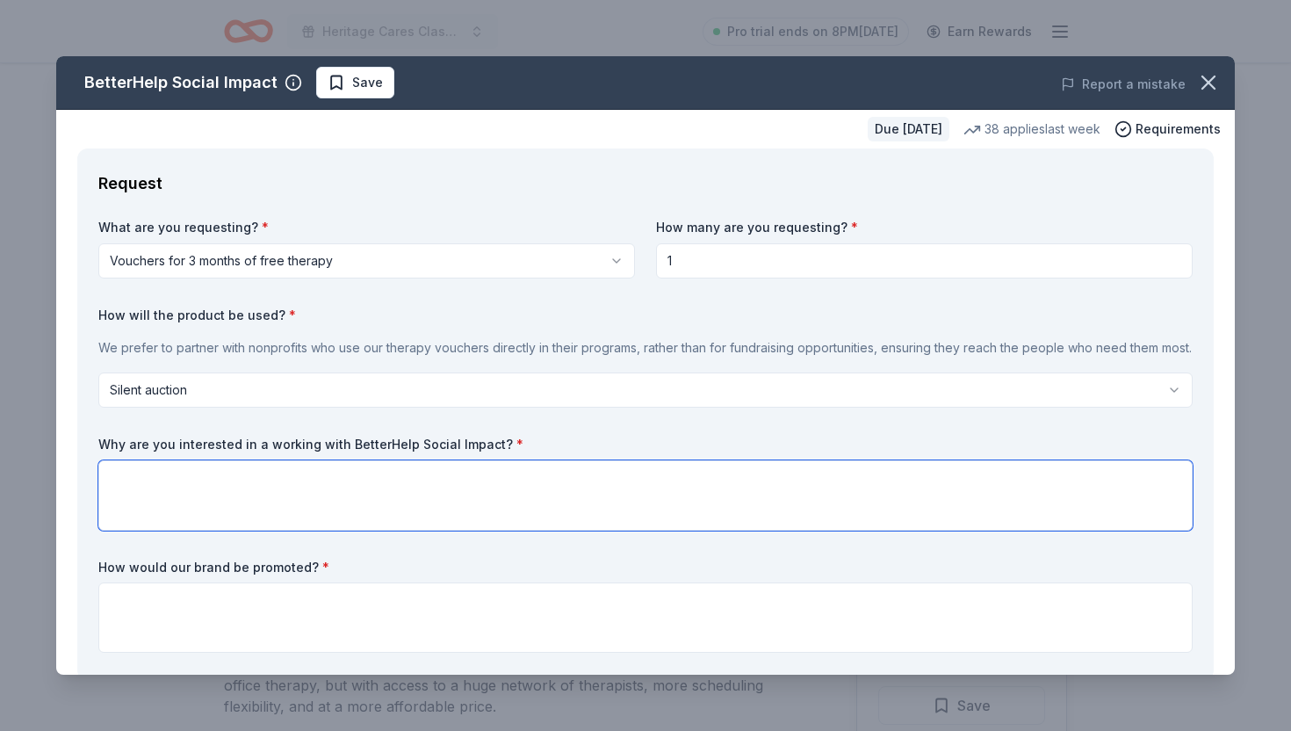
click at [491, 481] on textarea at bounding box center [645, 495] width 1094 height 70
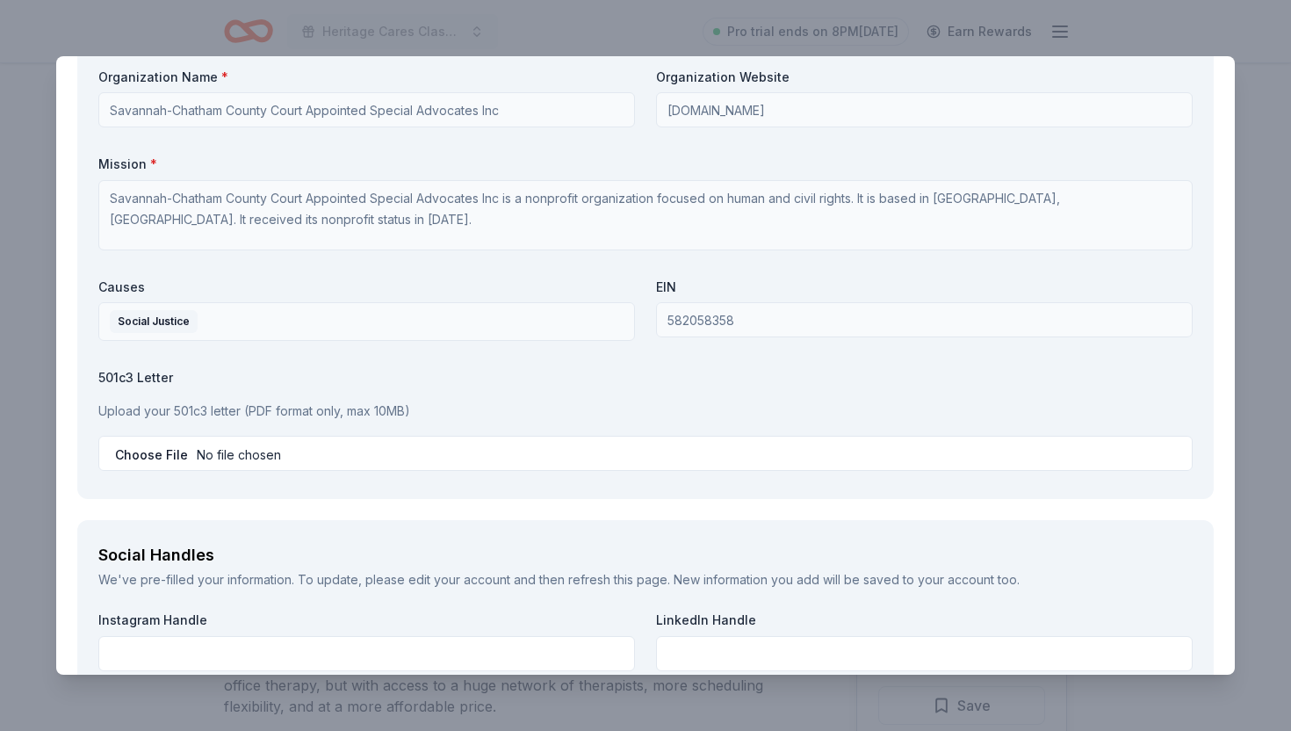
scroll to position [1600, 0]
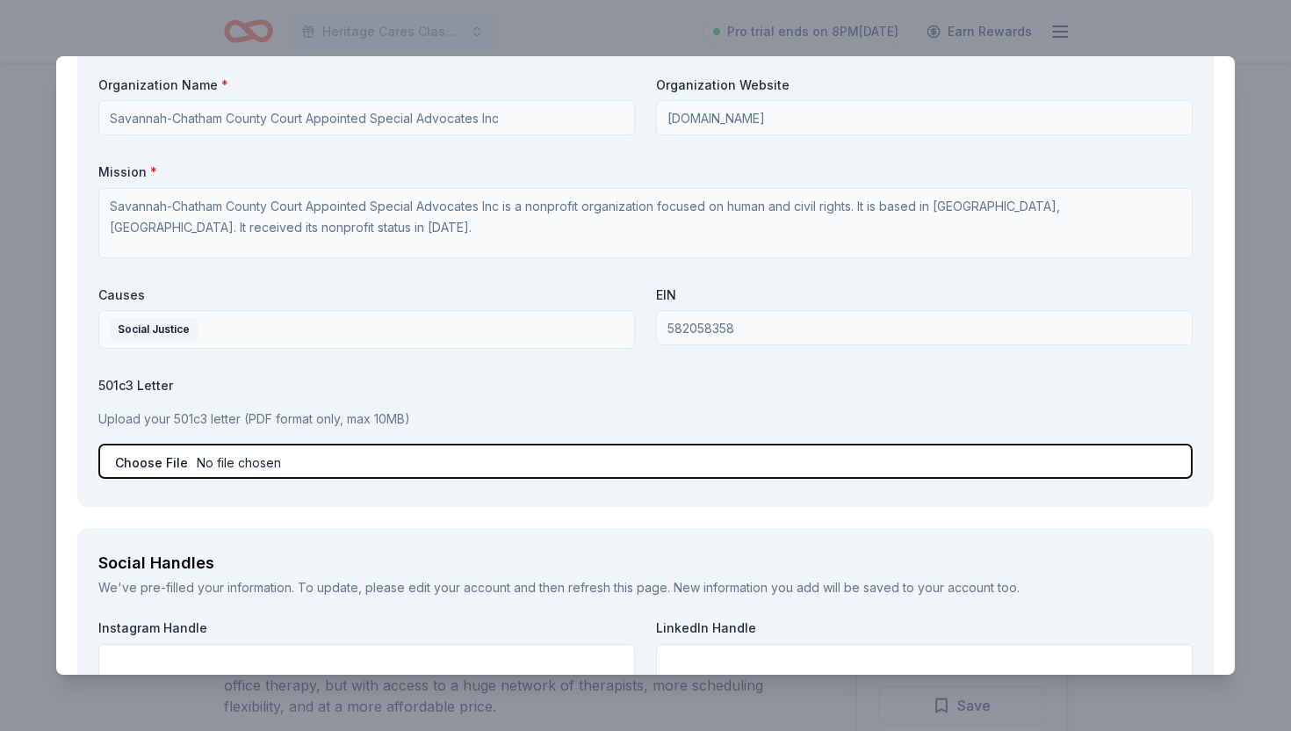
click at [164, 462] on input "file" at bounding box center [645, 461] width 1094 height 35
type input "C:\fakepath\501c3 Determination Letter Brightside Advocacy.pdf"
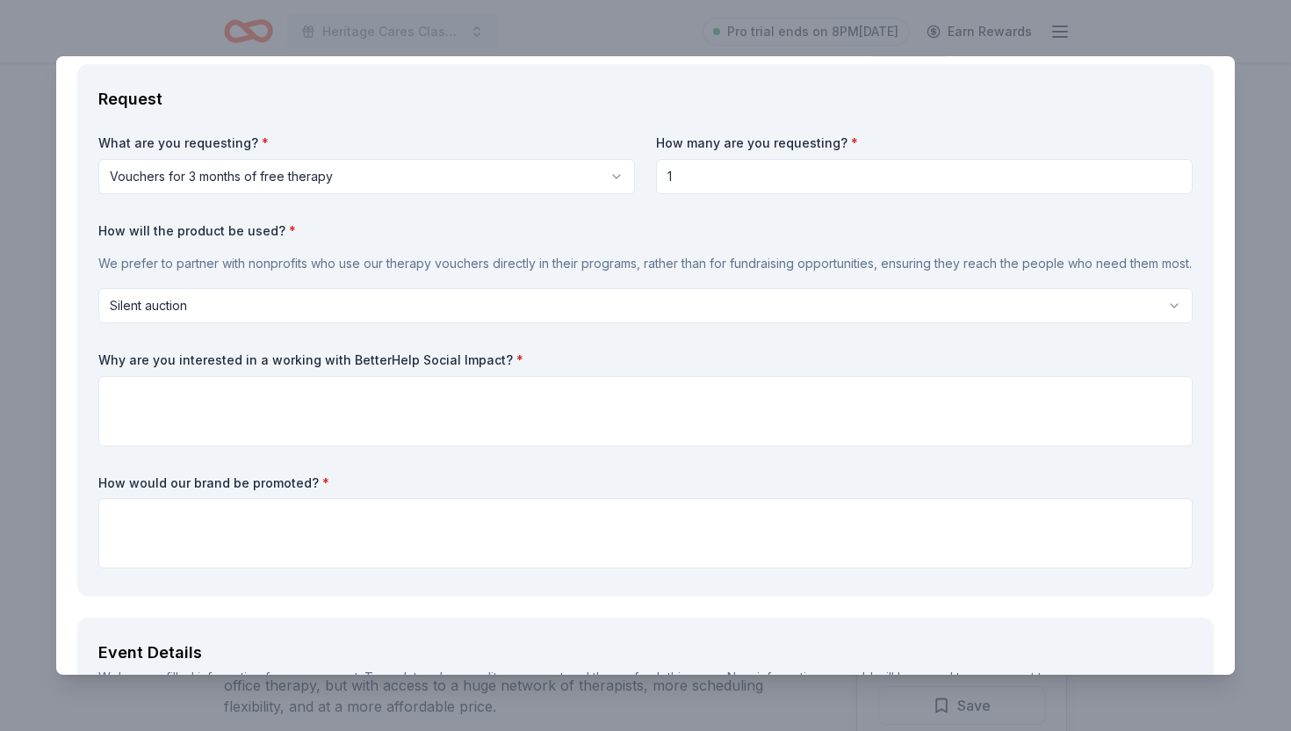
scroll to position [0, 0]
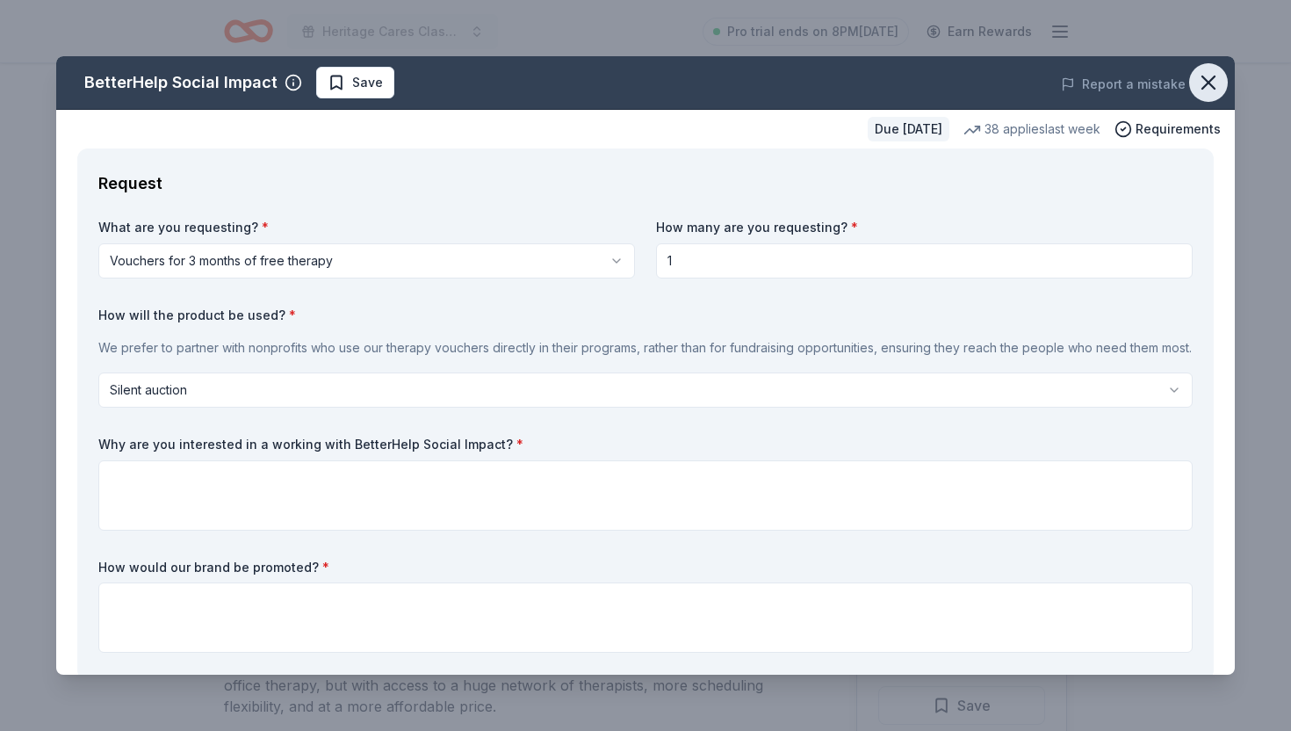
click at [1200, 82] on icon "button" at bounding box center [1208, 82] width 25 height 25
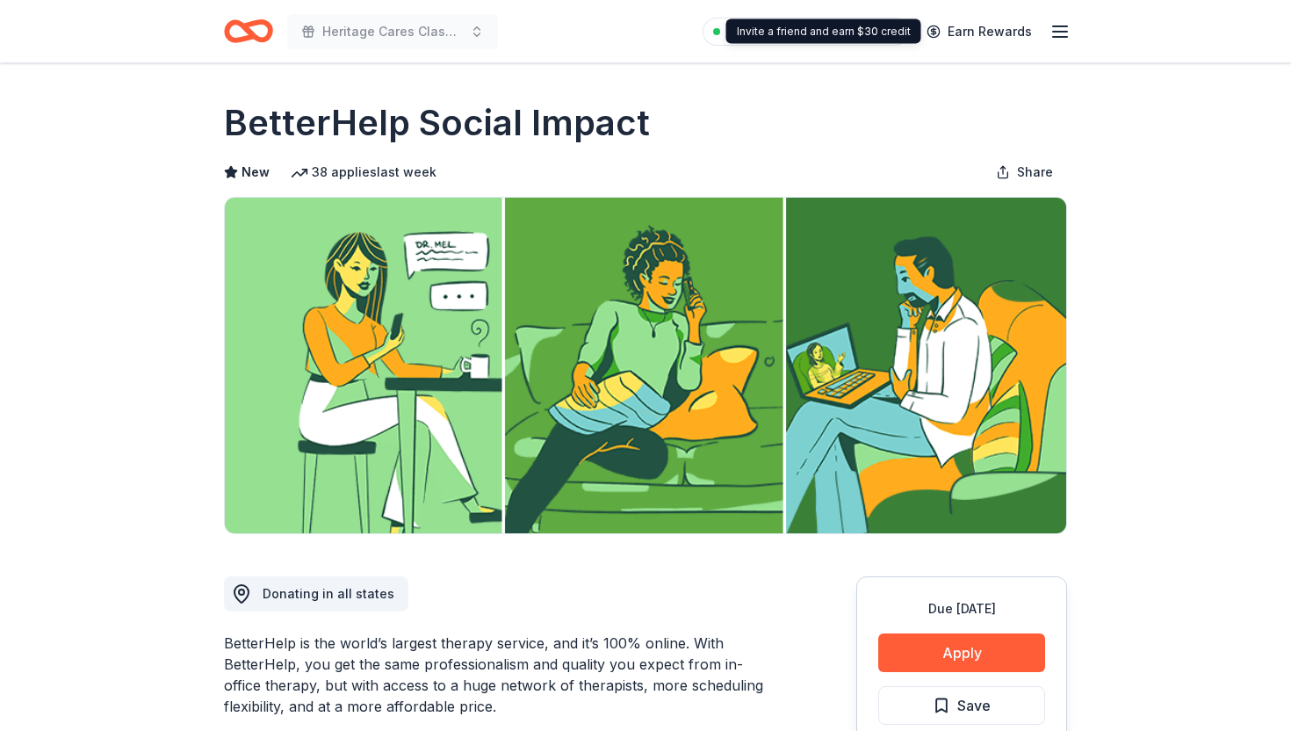
click at [1061, 27] on icon "button" at bounding box center [1060, 31] width 21 height 21
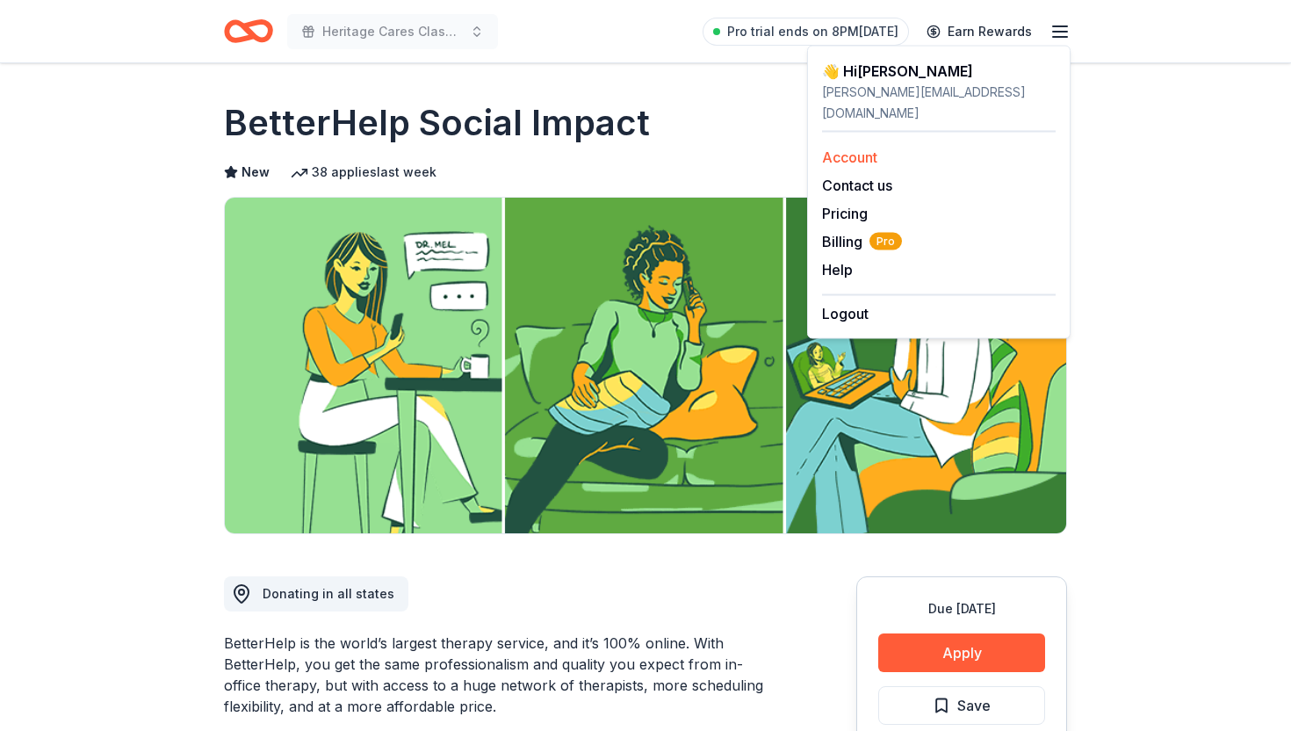
click at [870, 148] on link "Account" at bounding box center [849, 157] width 55 height 18
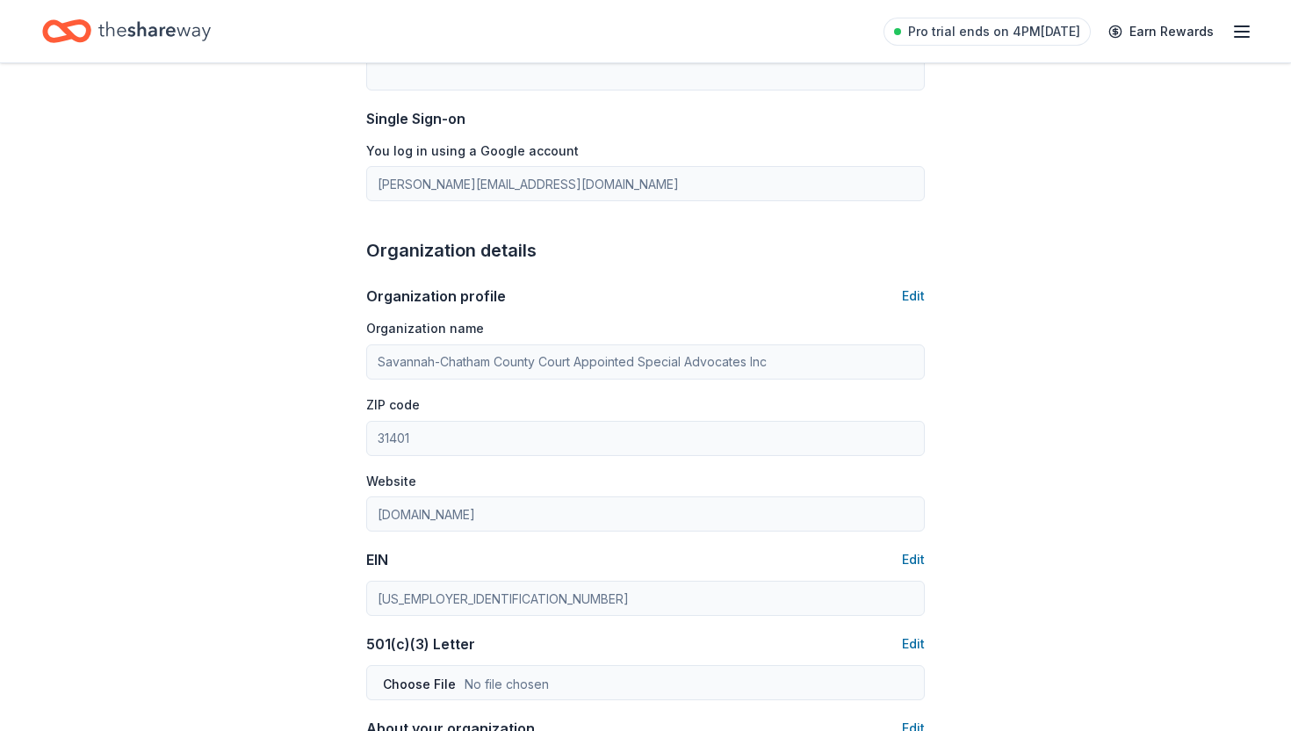
scroll to position [354, 0]
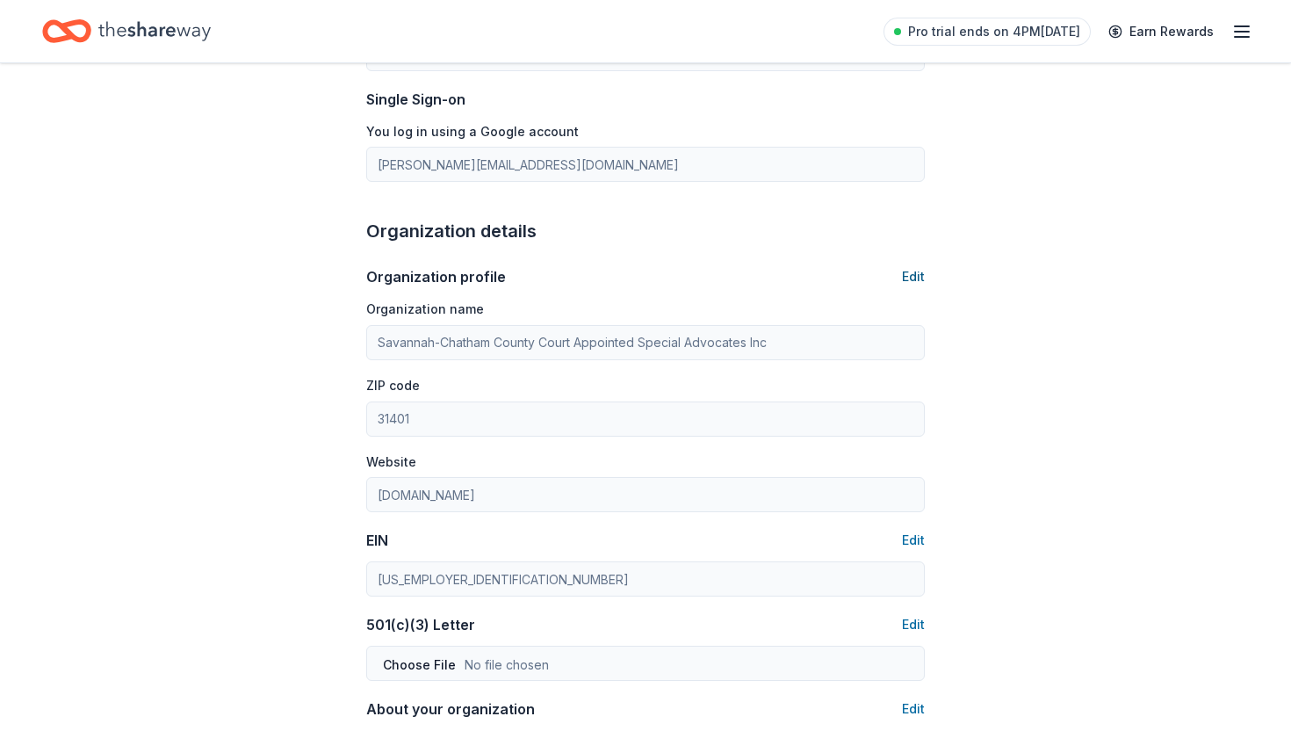
click at [914, 276] on button "Edit" at bounding box center [913, 276] width 23 height 21
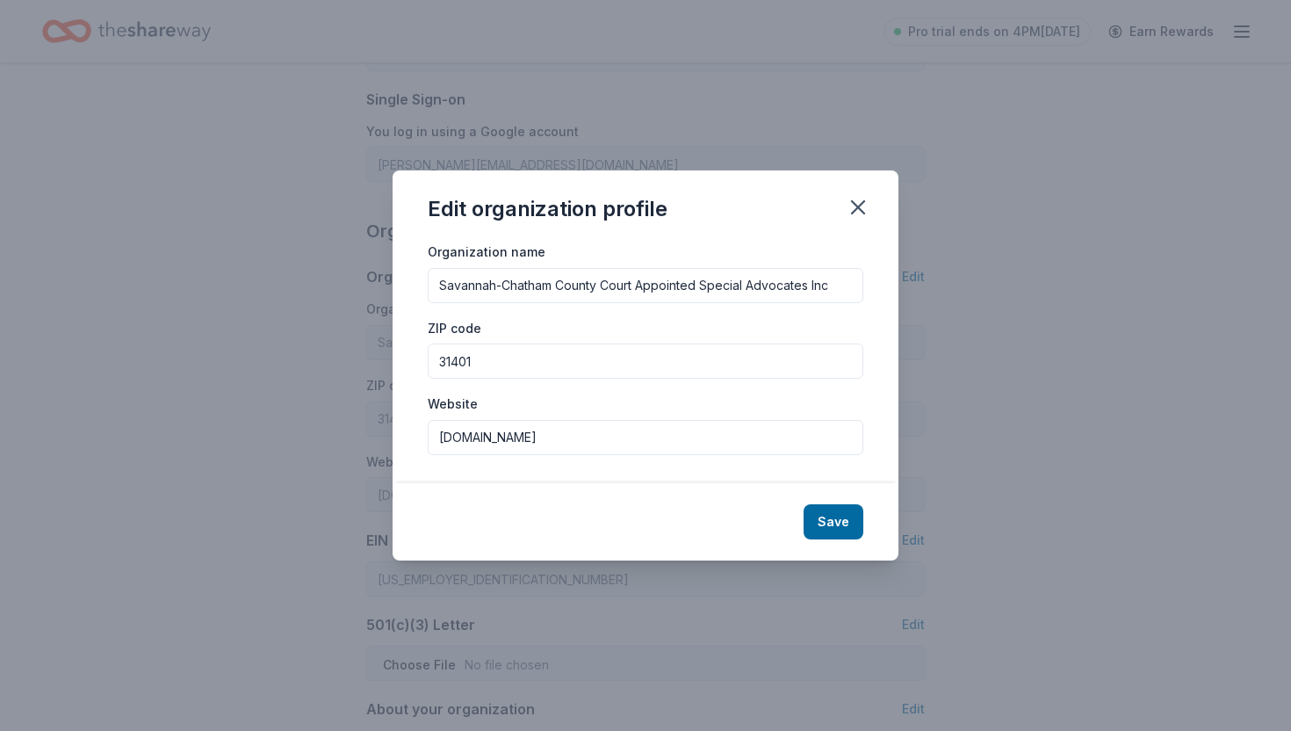
click at [681, 287] on input "Savannah-Chatham County Court Appointed Special Advocates Inc" at bounding box center [646, 285] width 436 height 35
type input "Brightside Child and Family Advocacy"
click at [573, 438] on input "savannahcasa.org" at bounding box center [646, 437] width 436 height 35
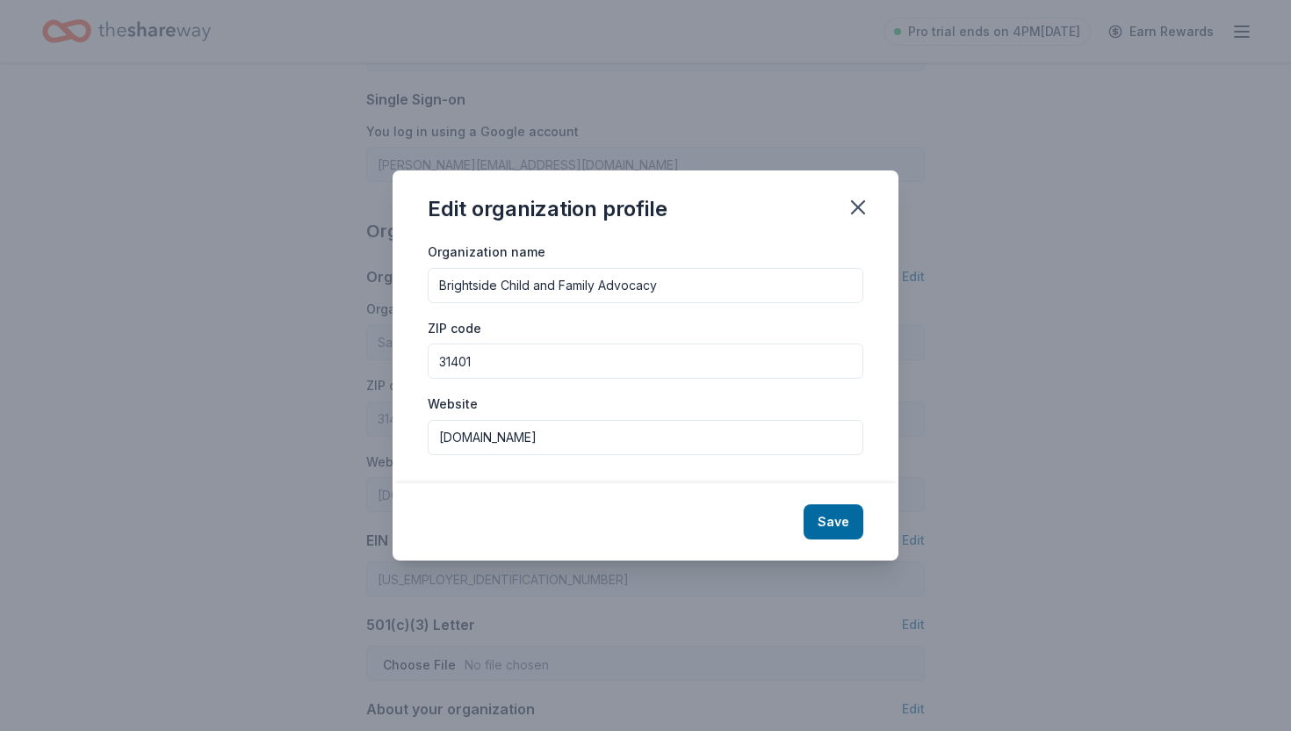
click at [573, 438] on input "savannahcasa.org" at bounding box center [646, 437] width 436 height 35
paste input "https://www.brightsideadvocacy.org/"
type input "https://www.brightsideadvocacy.org/"
click at [841, 516] on button "Save" at bounding box center [834, 521] width 60 height 35
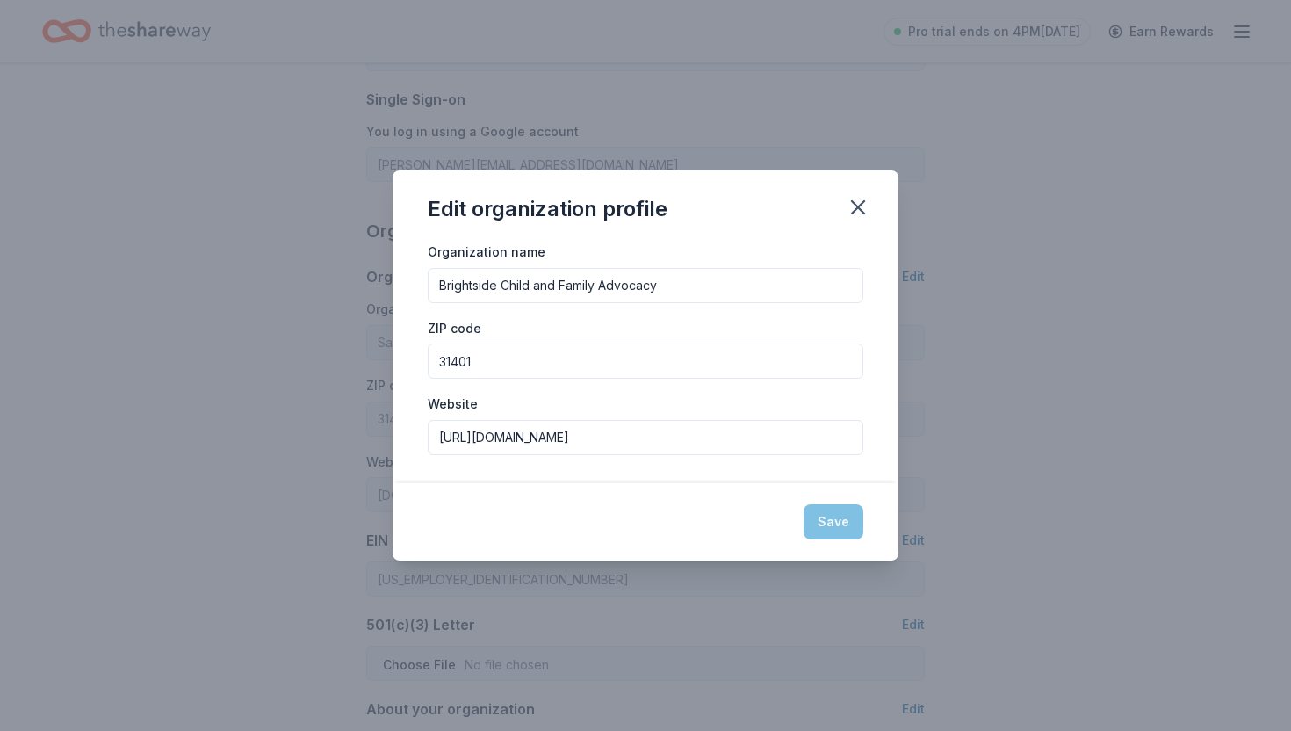
type input "Brightside Child and Family Advocacy"
type input "https://www.brightsideadvocacy.org/"
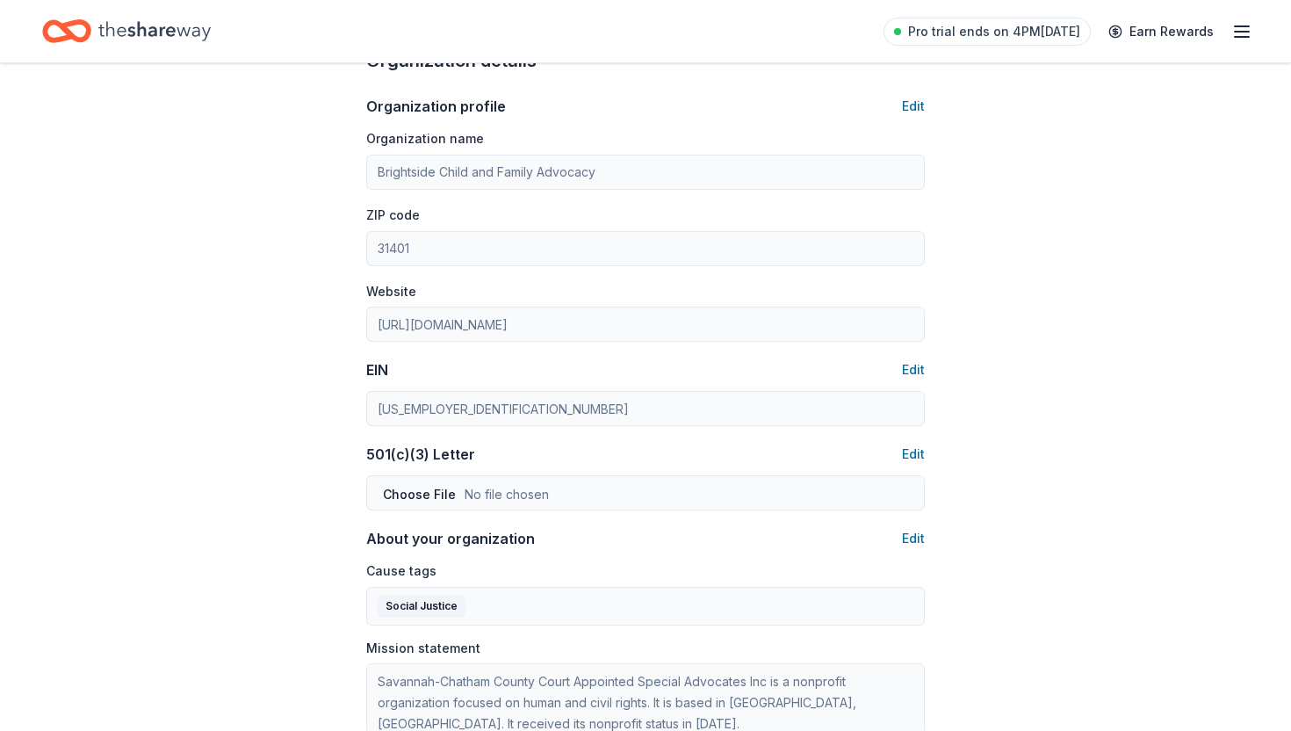
scroll to position [582, 0]
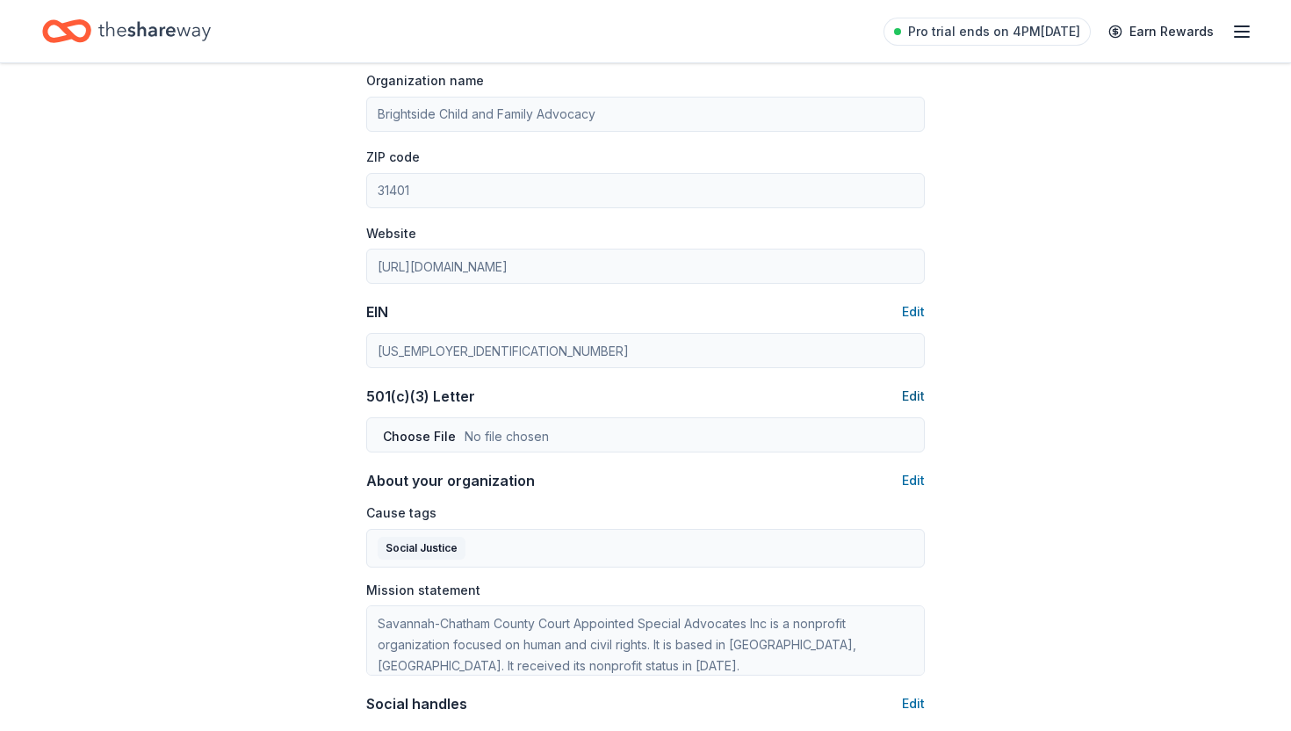
click at [904, 398] on button "Edit" at bounding box center [913, 396] width 23 height 21
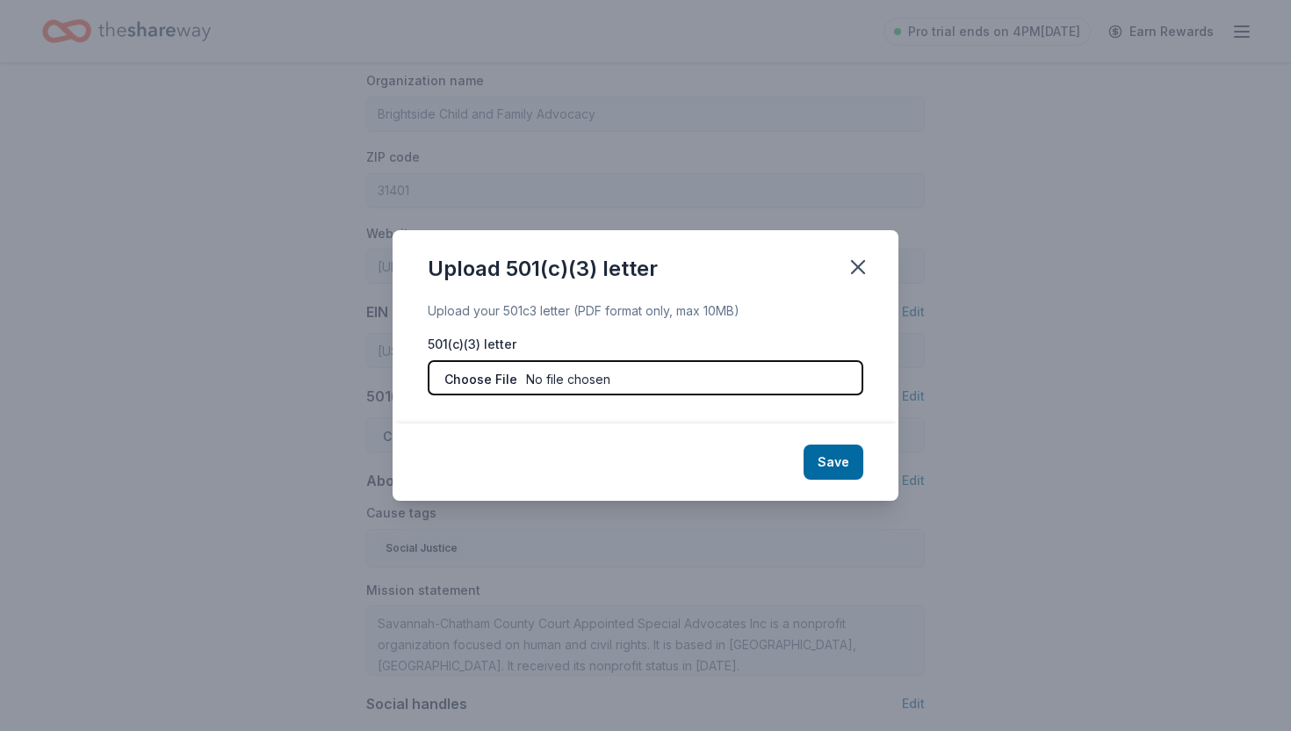
click at [689, 378] on input "file" at bounding box center [646, 377] width 436 height 35
type input "C:\fakepath\501c3 Determination Letter Brightside Advocacy.pdf"
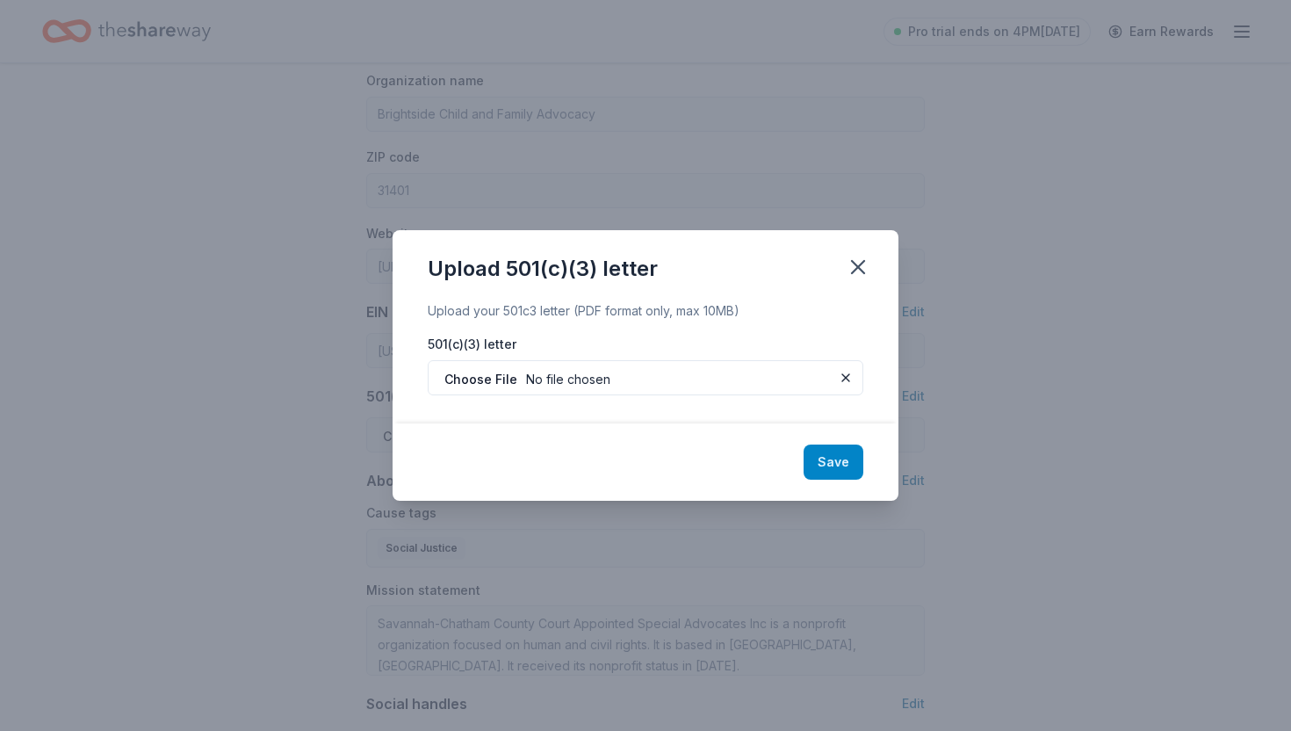
click at [840, 461] on button "Save" at bounding box center [834, 461] width 60 height 35
click at [834, 466] on div "Save" at bounding box center [646, 461] width 506 height 77
click at [859, 273] on icon "button" at bounding box center [858, 267] width 25 height 25
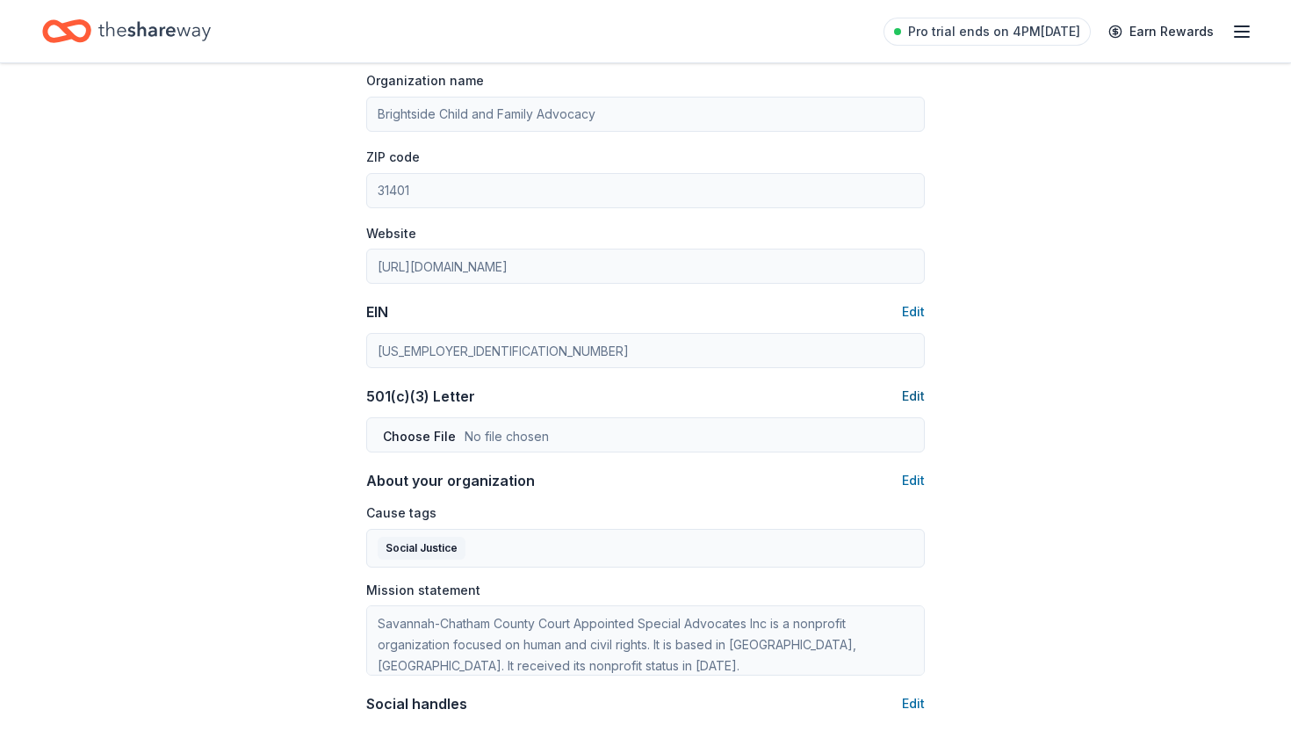
click at [908, 396] on button "Edit" at bounding box center [913, 396] width 23 height 21
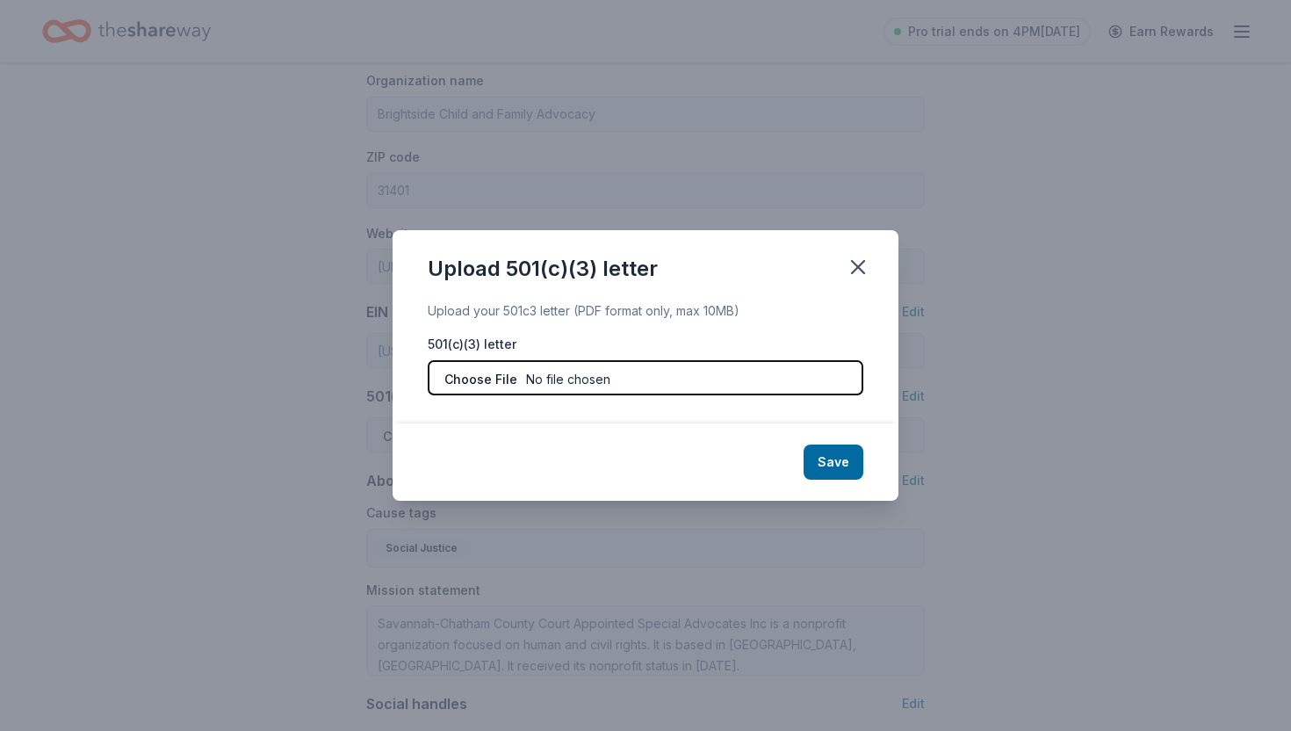
click at [485, 362] on input "file" at bounding box center [646, 377] width 436 height 35
type input "C:\fakepath\501c3 Determination Letter Brightside Advocacy.pdf"
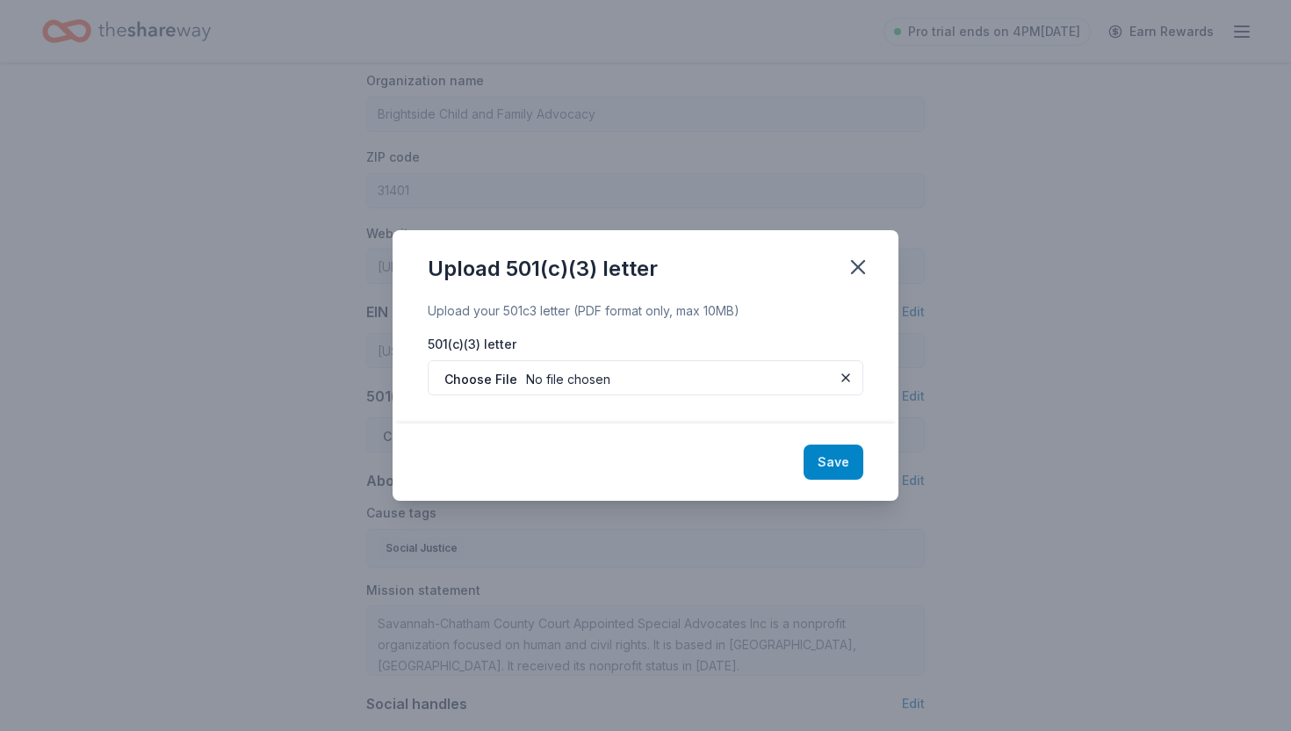
click at [832, 460] on button "Save" at bounding box center [834, 461] width 60 height 35
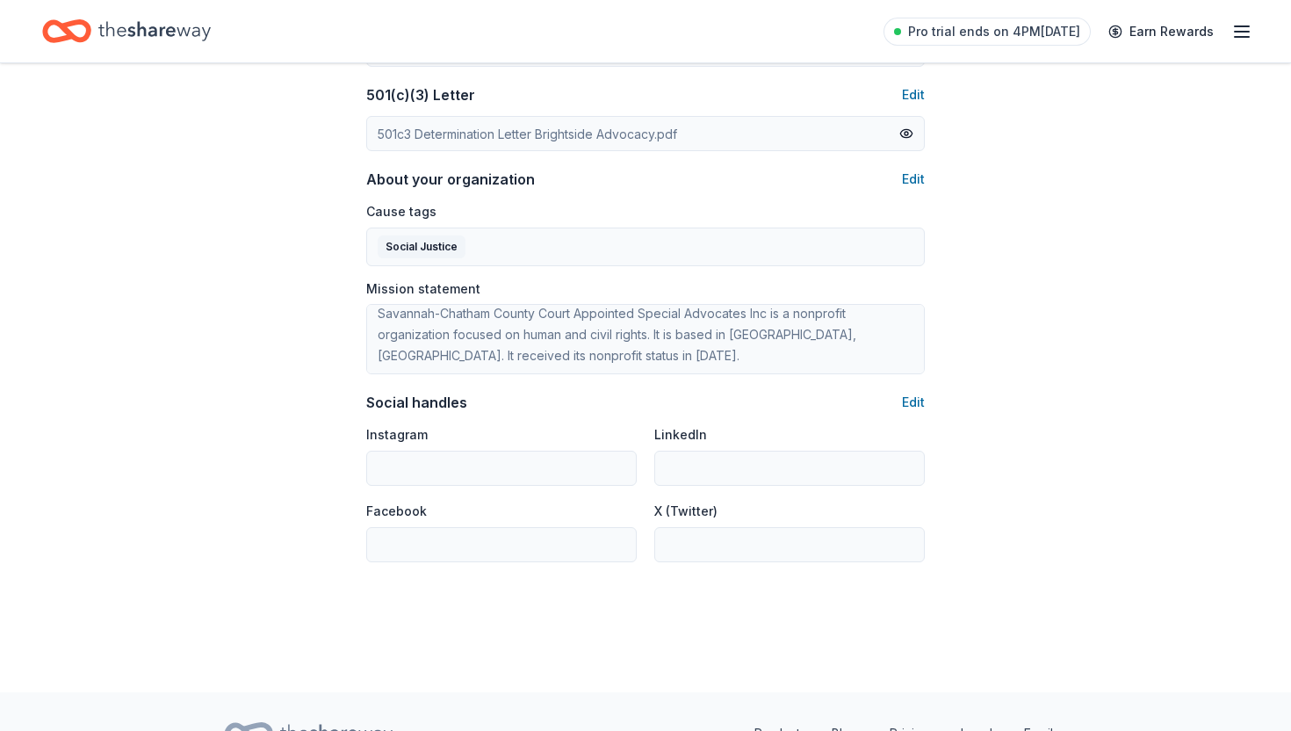
scroll to position [873, 0]
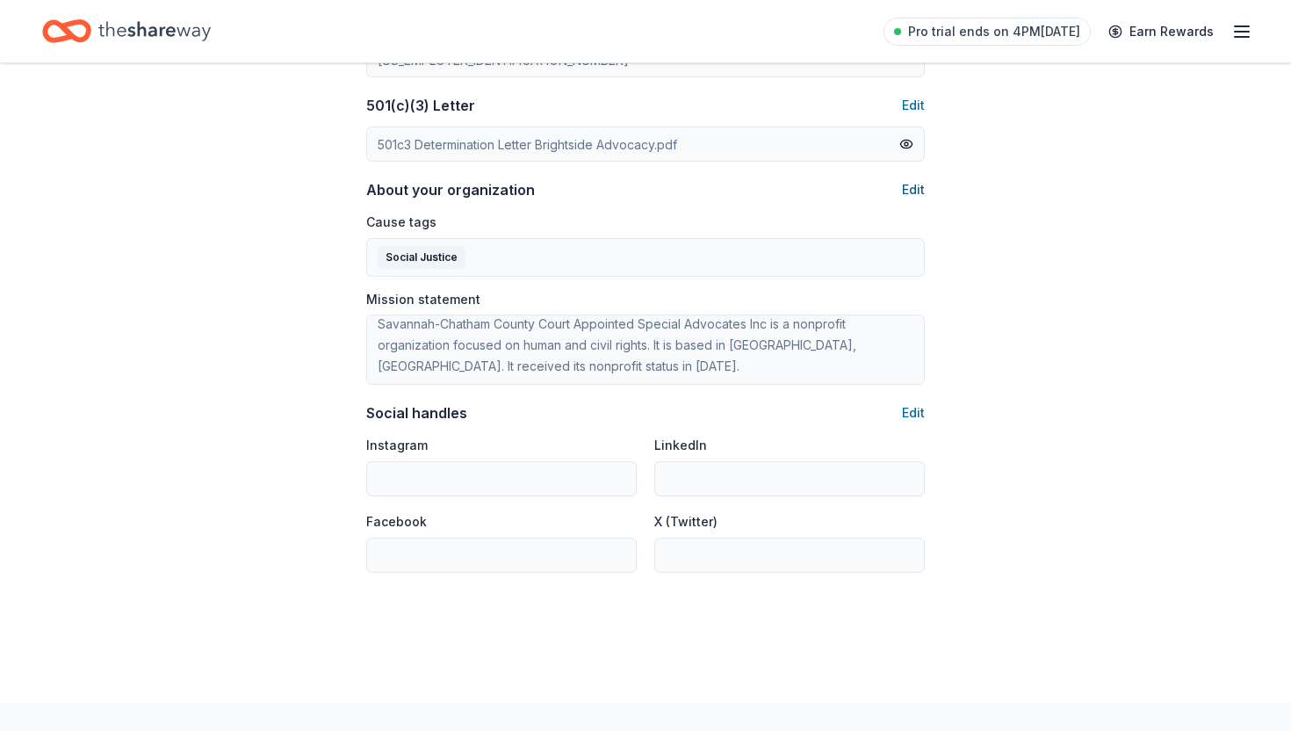
click at [913, 189] on button "Edit" at bounding box center [913, 189] width 23 height 21
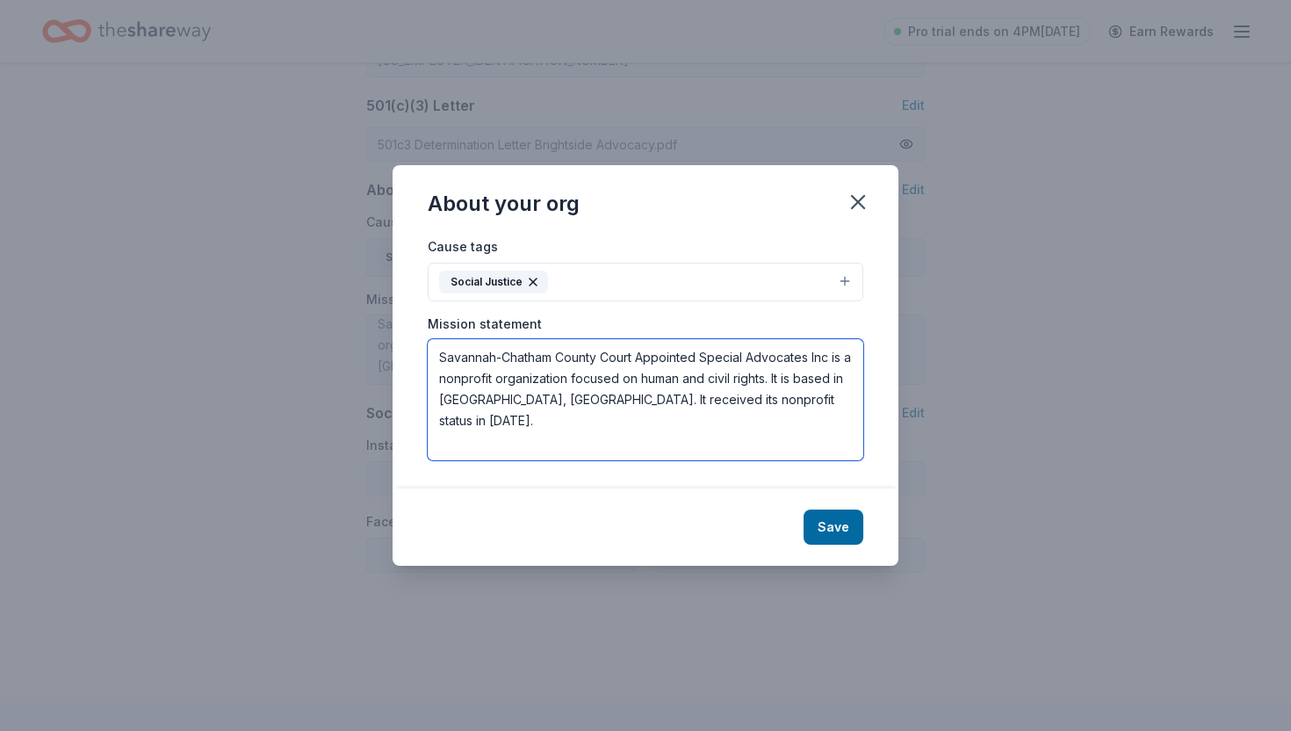
drag, startPoint x: 434, startPoint y: 358, endPoint x: 818, endPoint y: 414, distance: 387.8
click at [818, 414] on textarea "Savannah-Chatham County Court Appointed Special Advocates Inc is a nonprofit or…" at bounding box center [646, 399] width 436 height 121
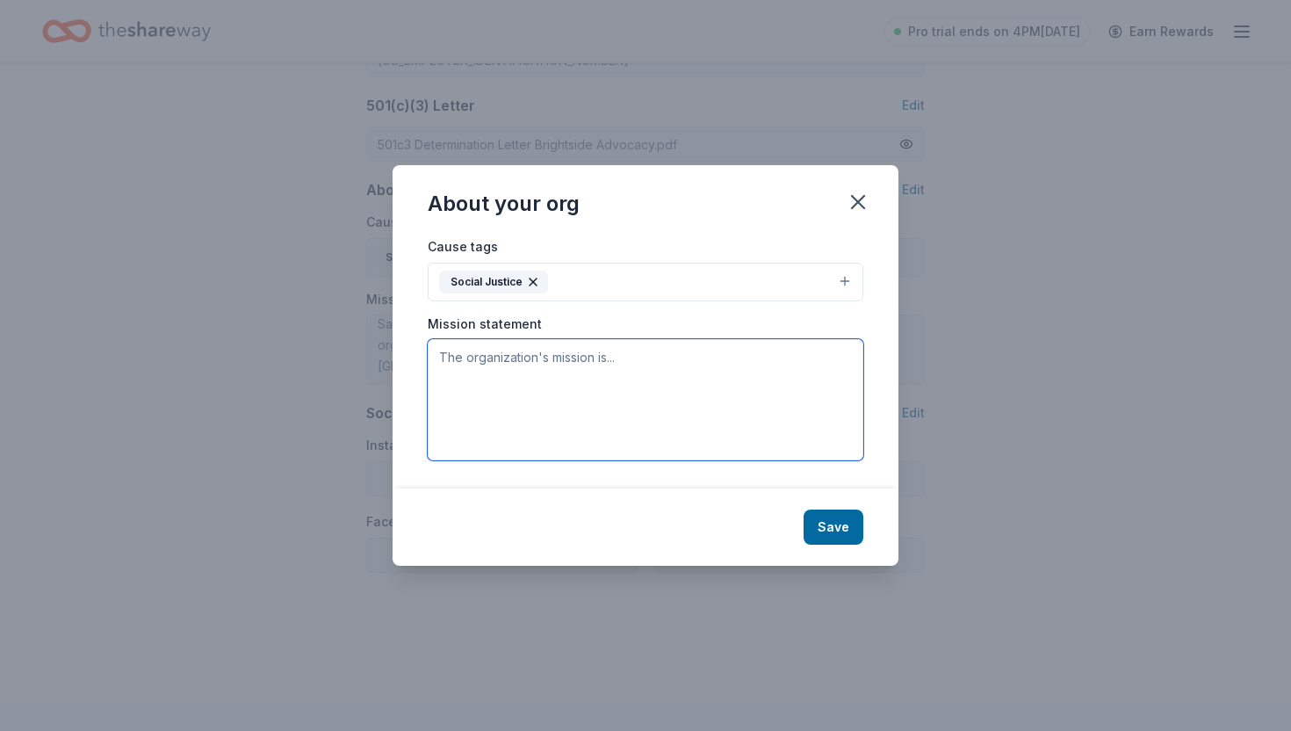
paste textarea "Since 1991, Savannah CASA has recruited, trained, screened, and supervised volu…"
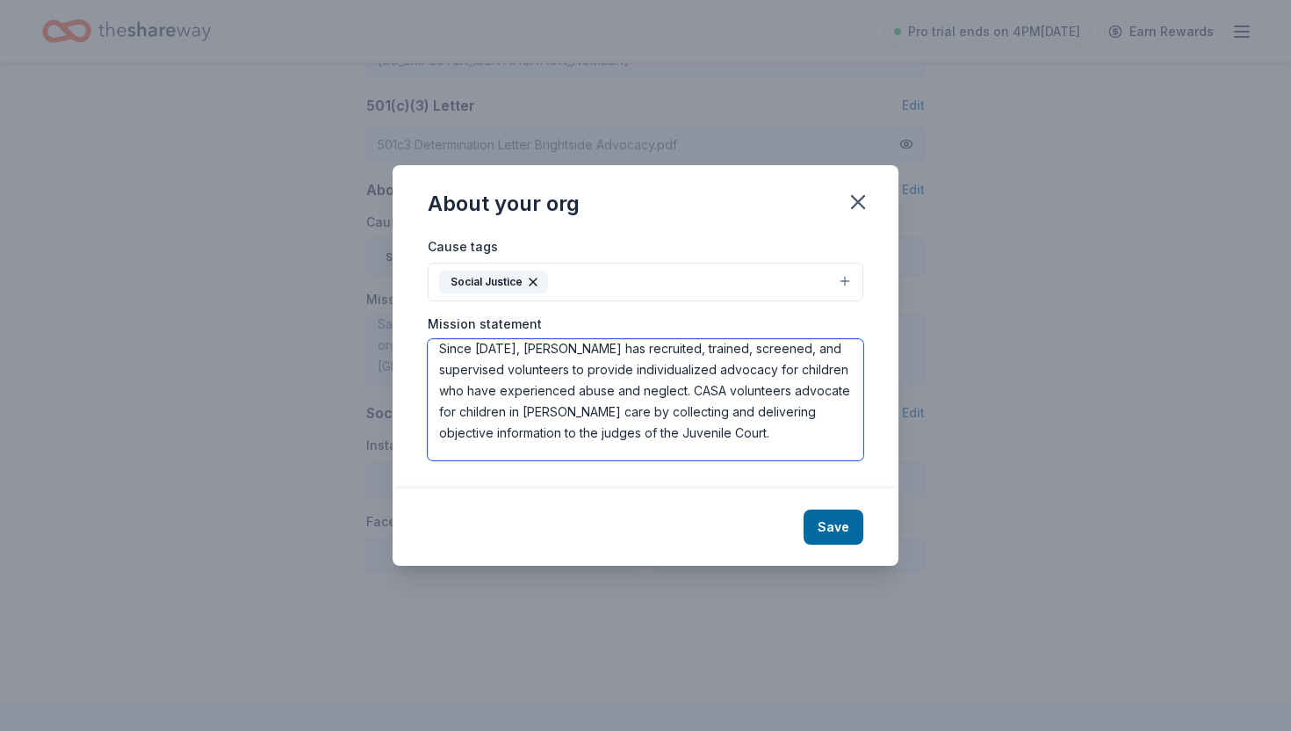
scroll to position [0, 0]
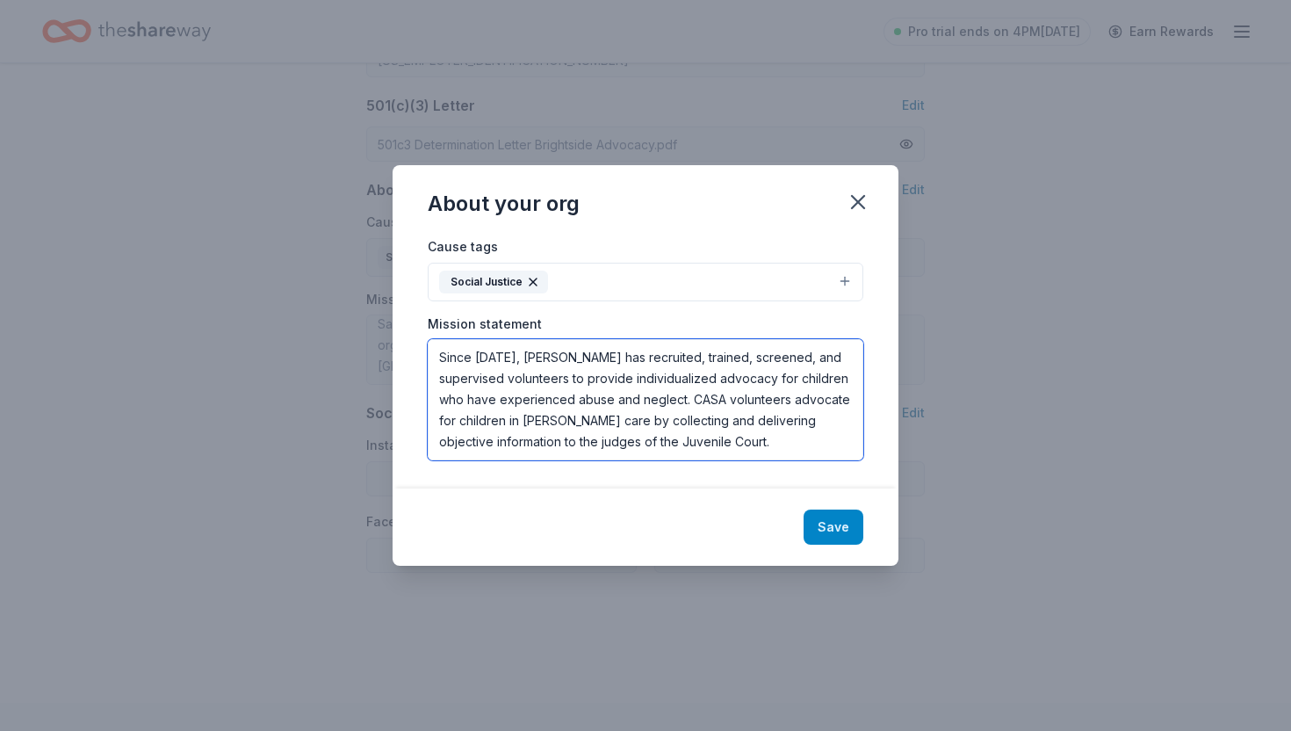
type textarea "Since 1991, Savannah CASA has recruited, trained, screened, and supervised volu…"
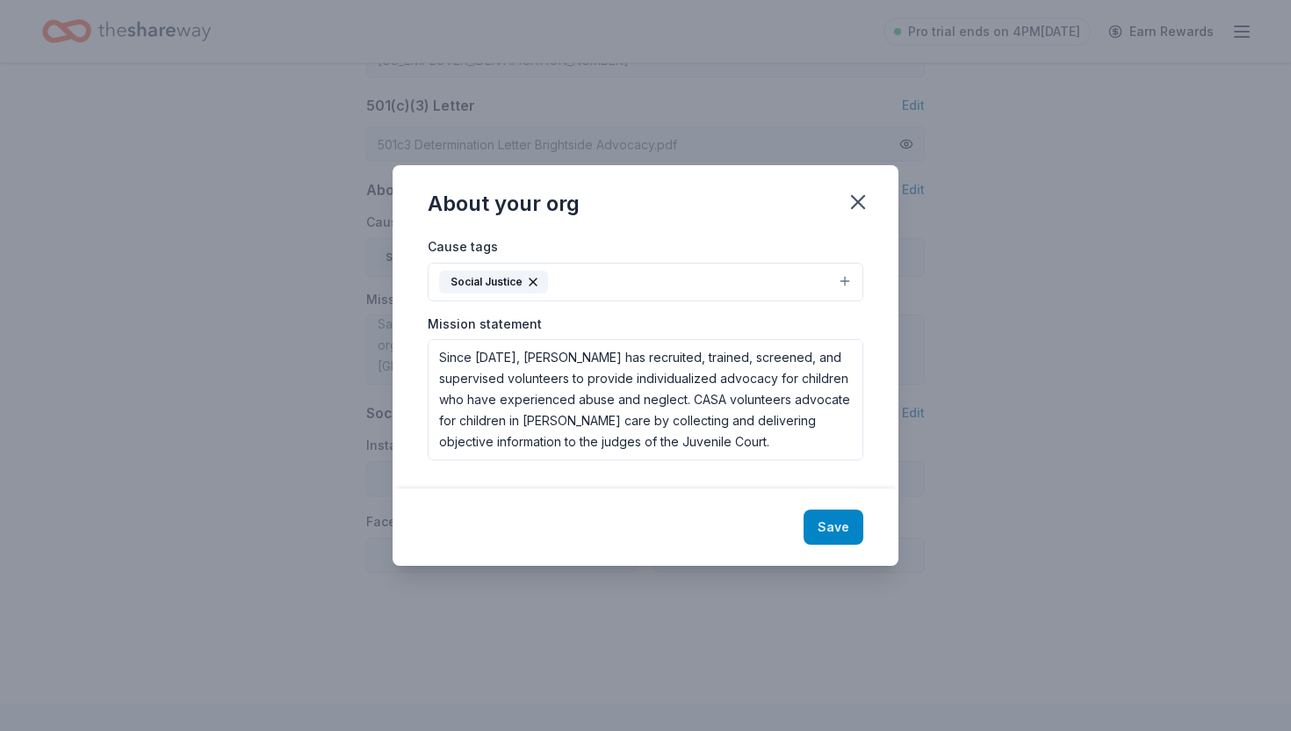
click at [834, 523] on button "Save" at bounding box center [834, 526] width 60 height 35
type textarea "Since 1991, Savannah CASA has recruited, trained, screened, and supervised volu…"
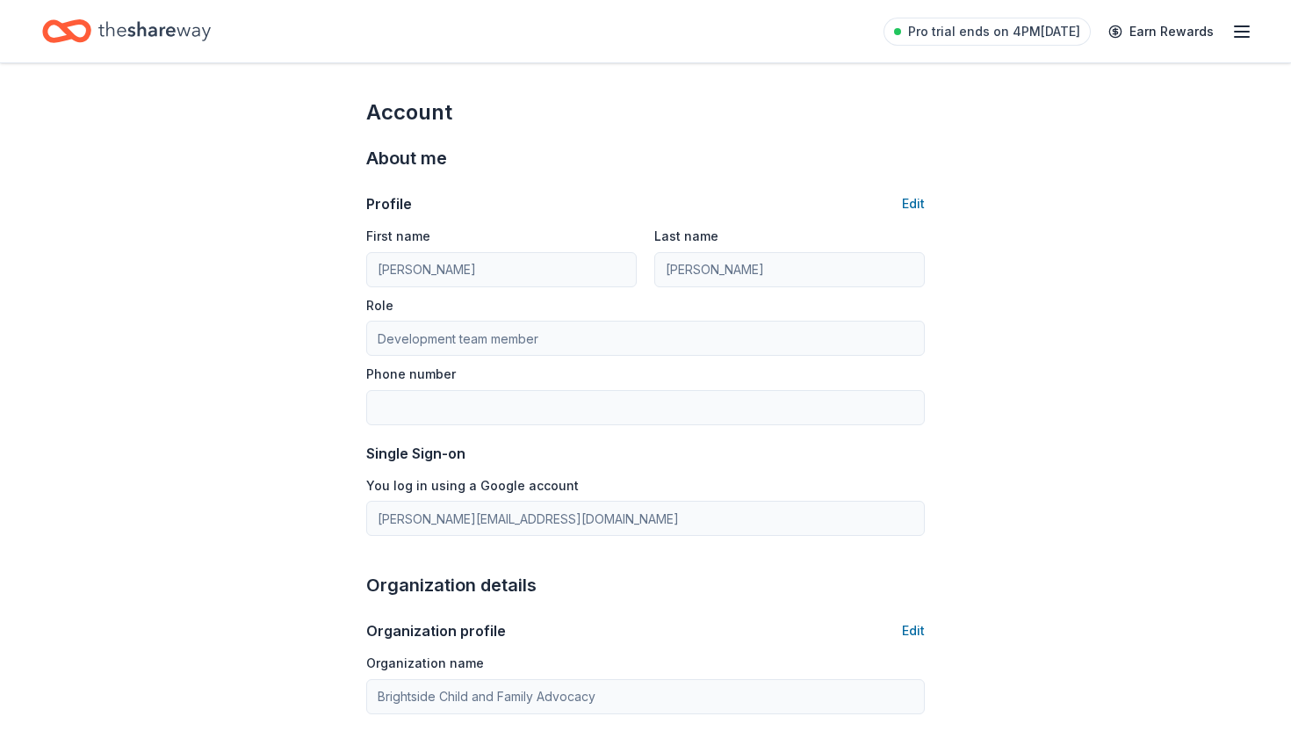
click at [122, 29] on icon "Home" at bounding box center [154, 31] width 112 height 36
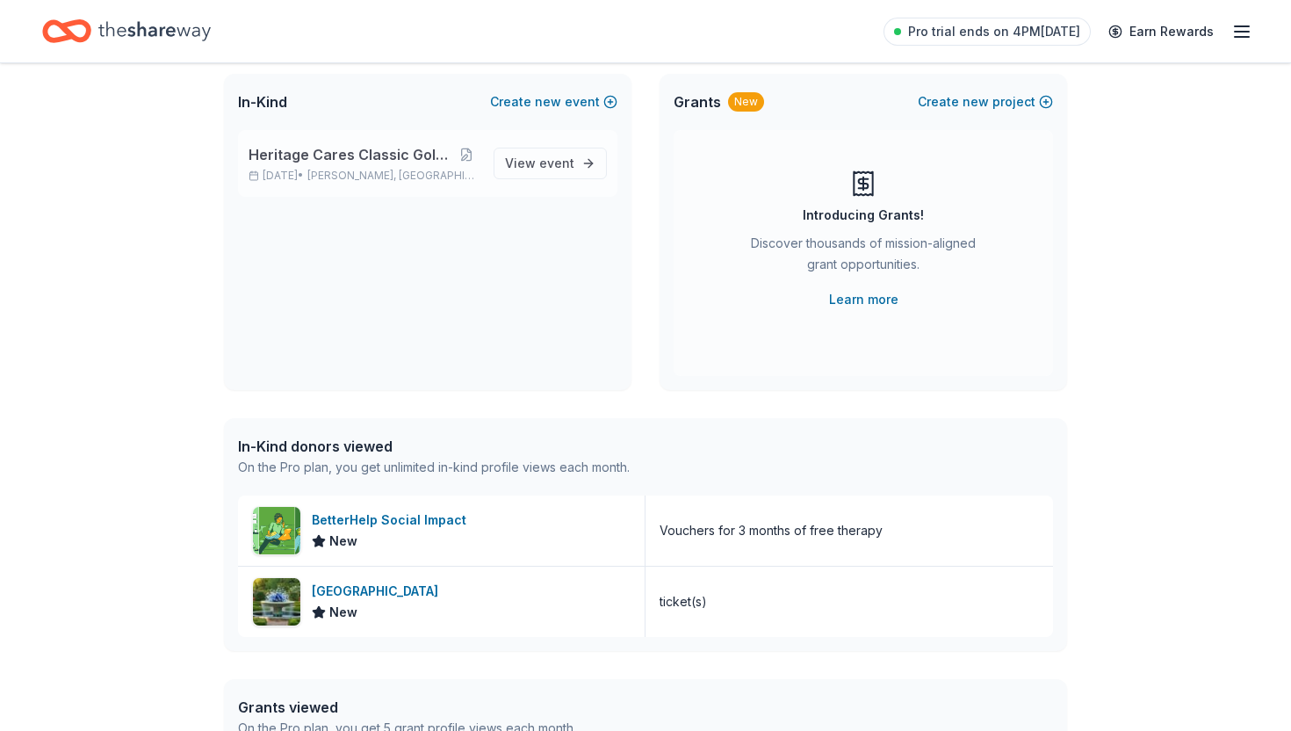
scroll to position [169, 0]
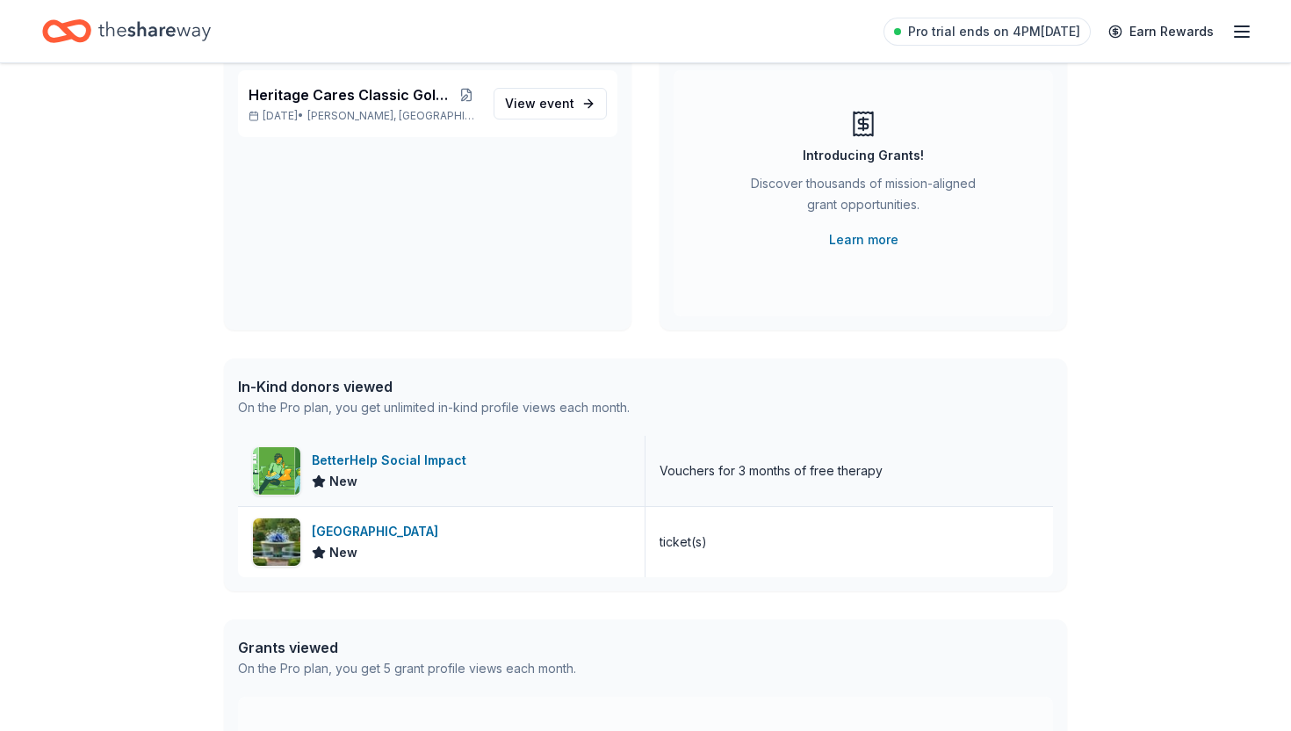
click at [390, 459] on div "BetterHelp Social Impact" at bounding box center [393, 460] width 162 height 21
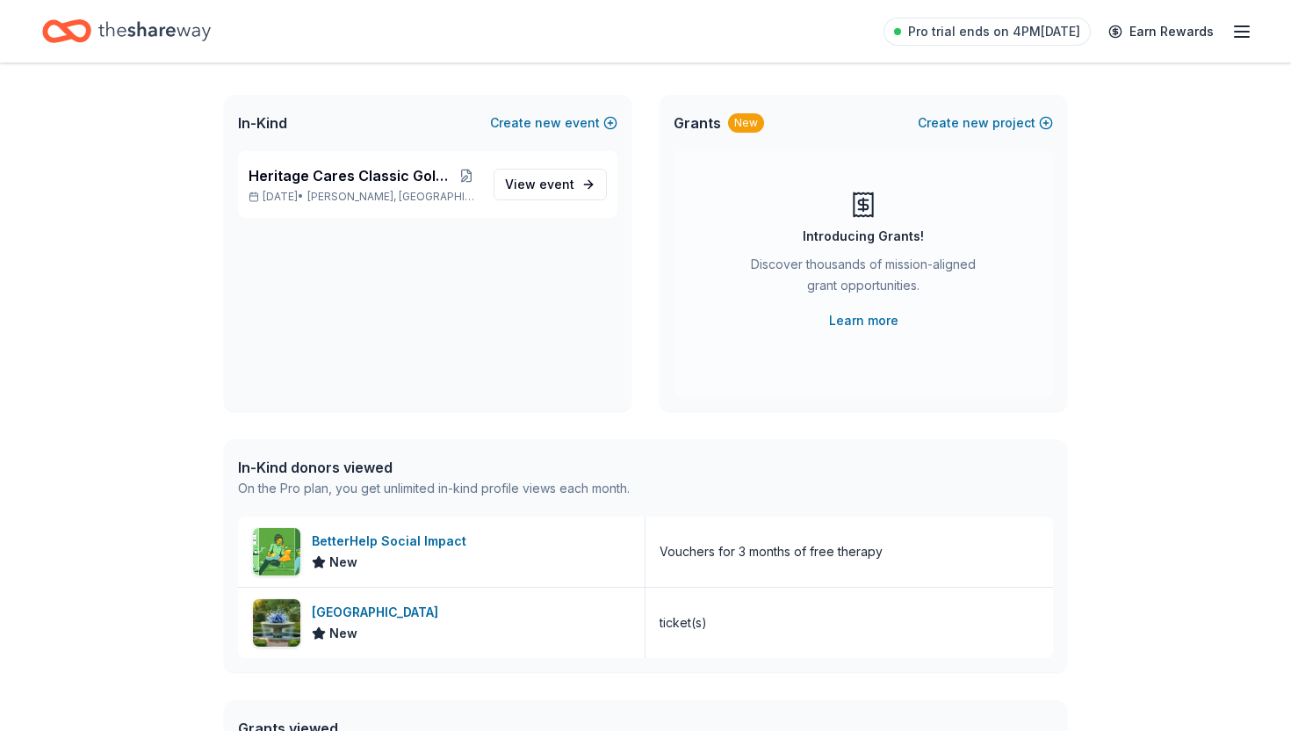
scroll to position [0, 0]
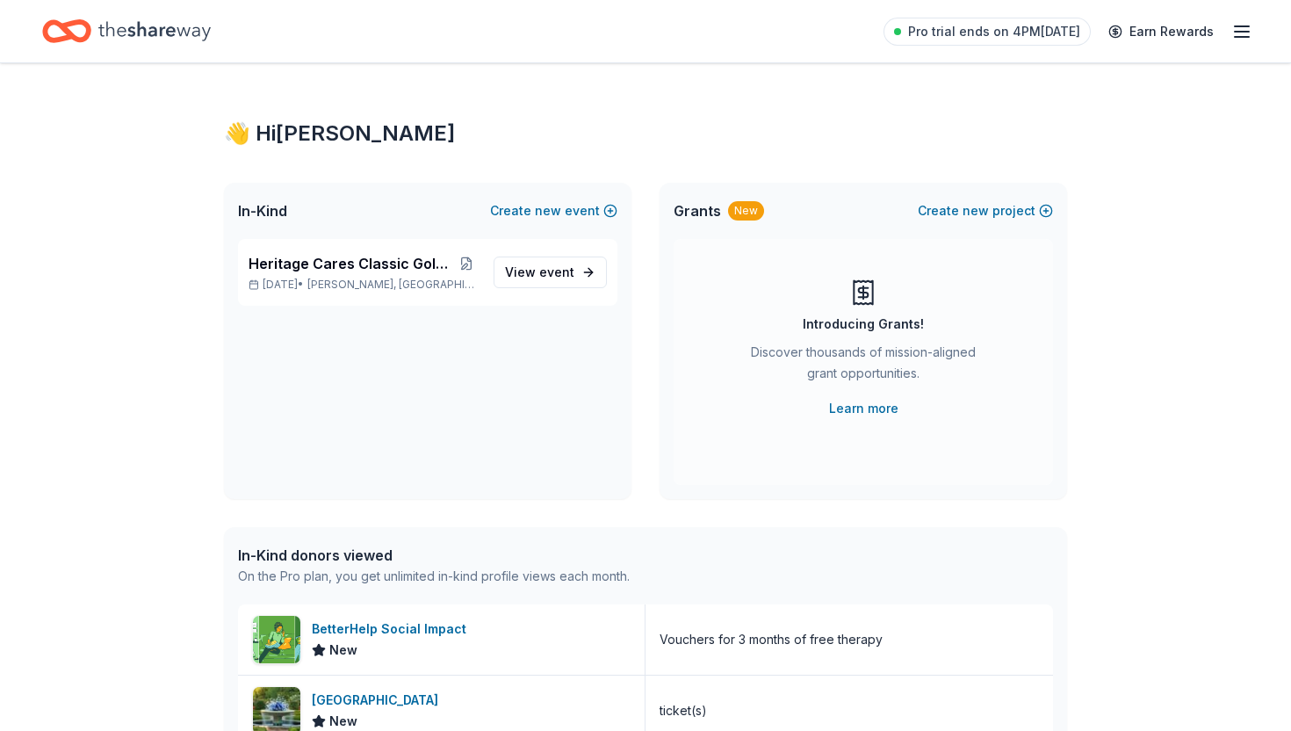
click at [155, 38] on icon "Home" at bounding box center [154, 31] width 112 height 36
click at [552, 271] on span "event" at bounding box center [556, 271] width 35 height 15
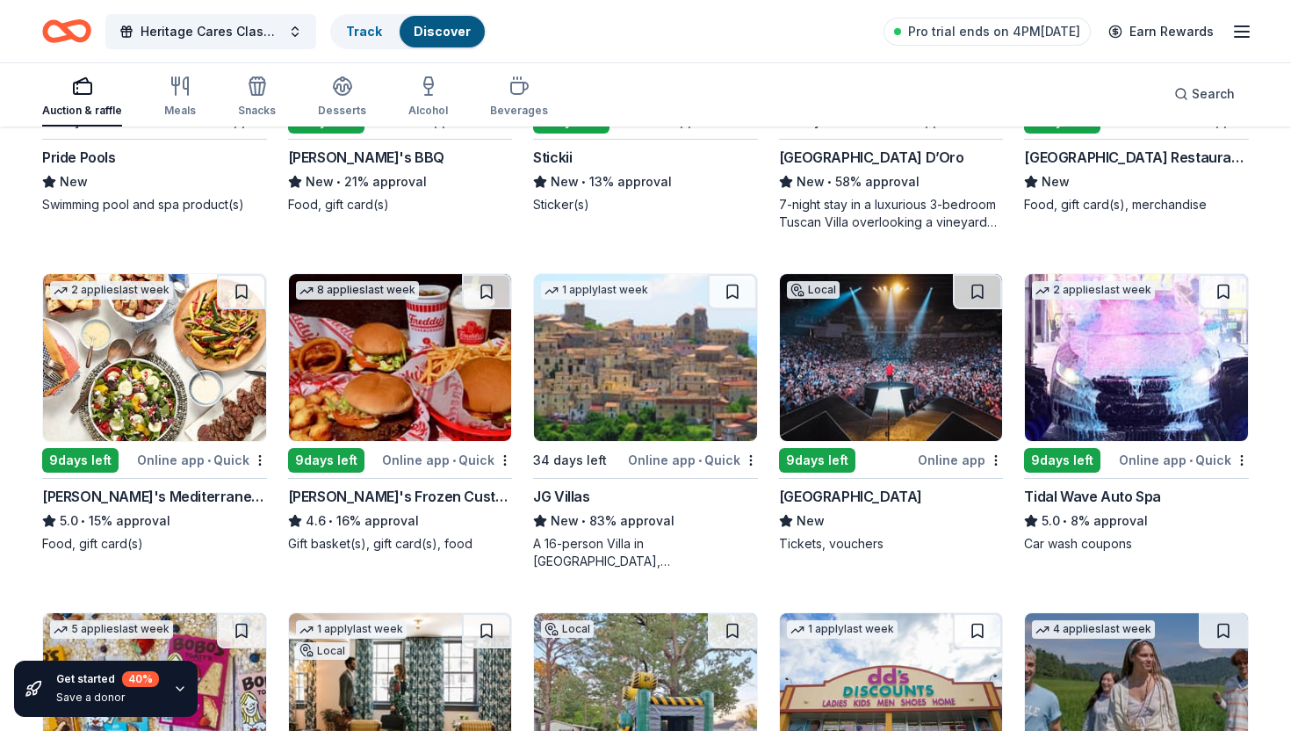
scroll to position [1726, 0]
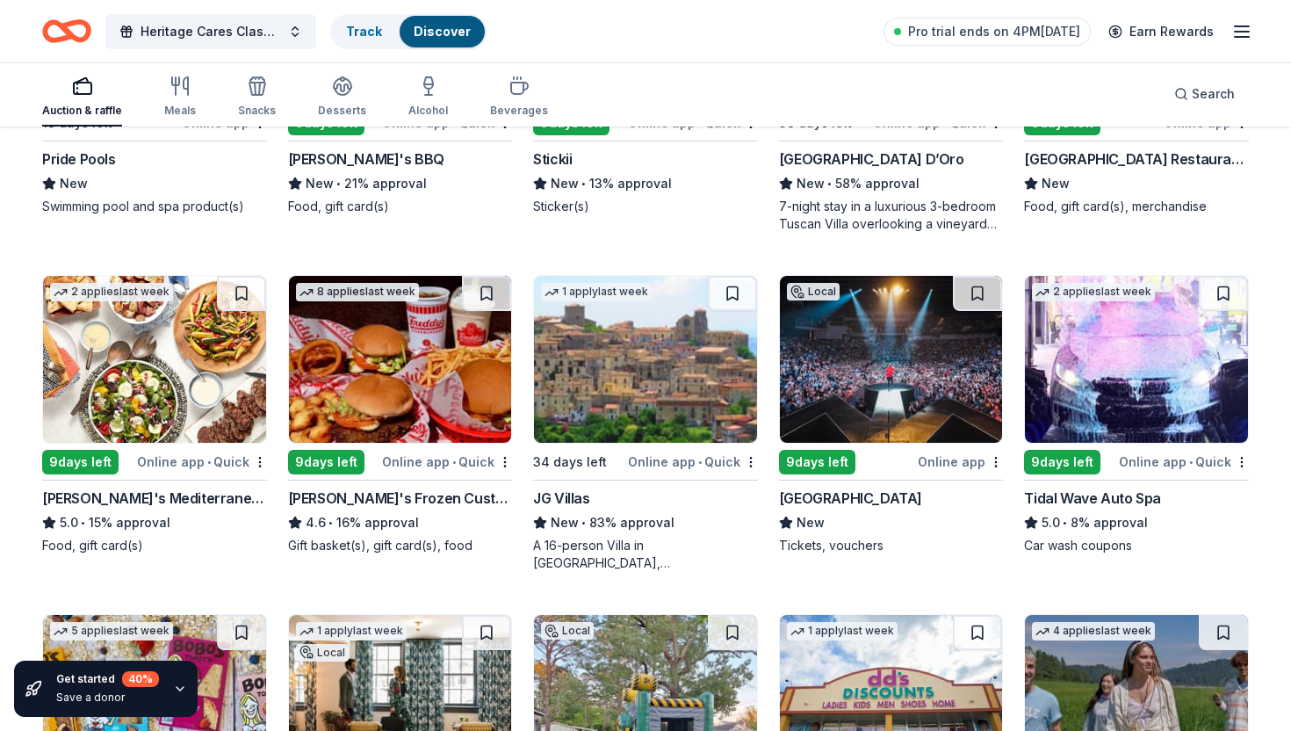
click at [951, 463] on div "Online app" at bounding box center [960, 462] width 85 height 22
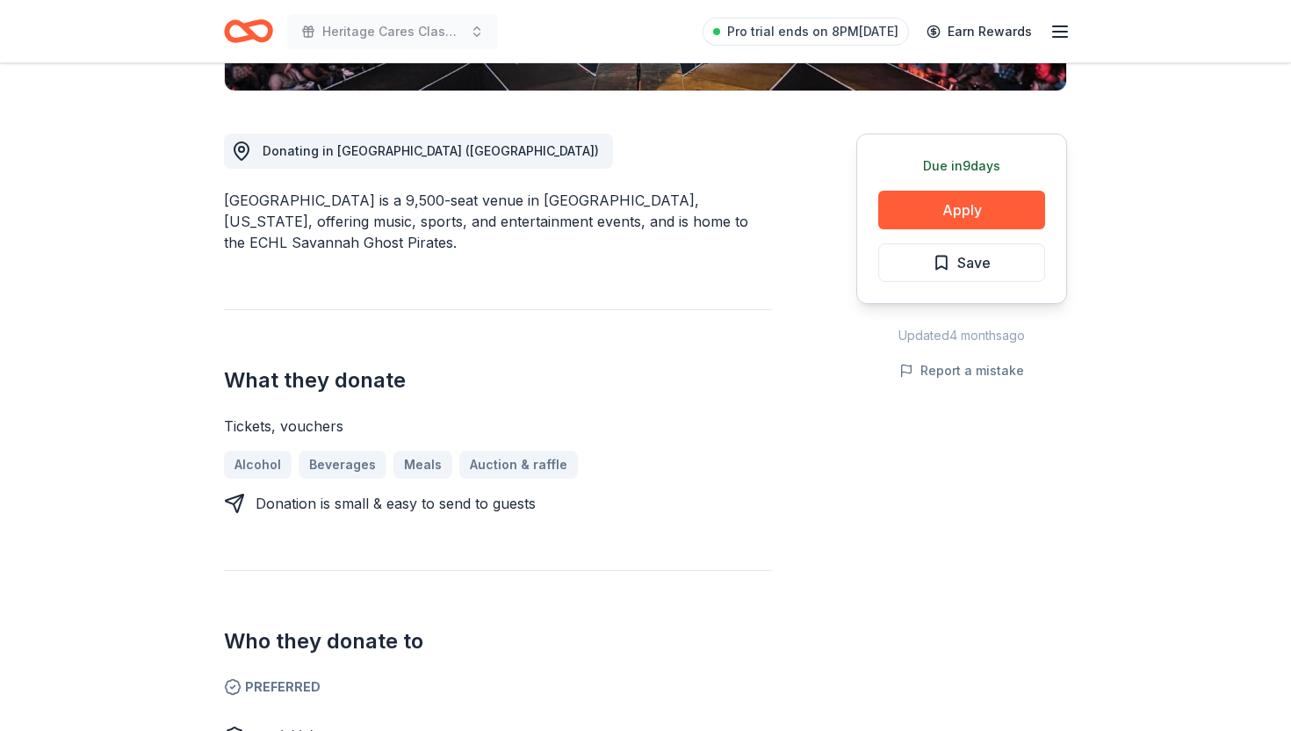
scroll to position [348, 0]
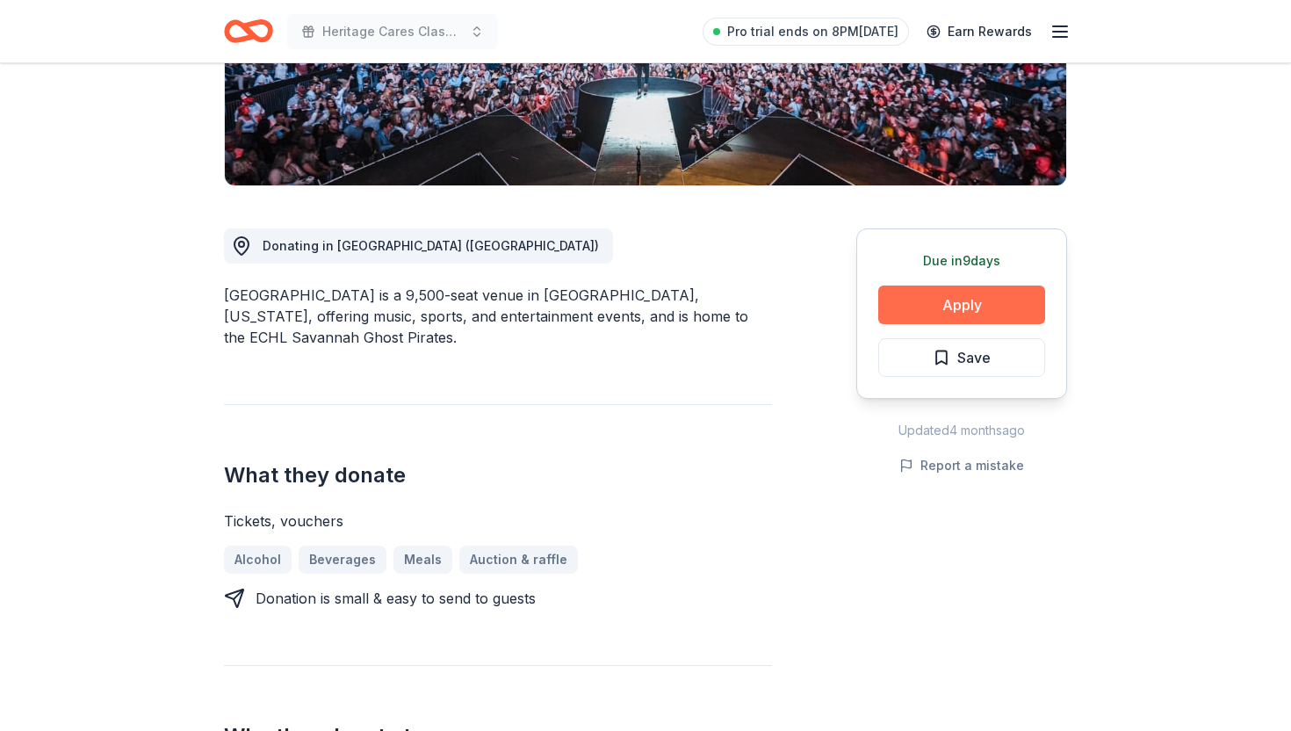
click at [917, 307] on button "Apply" at bounding box center [961, 304] width 167 height 39
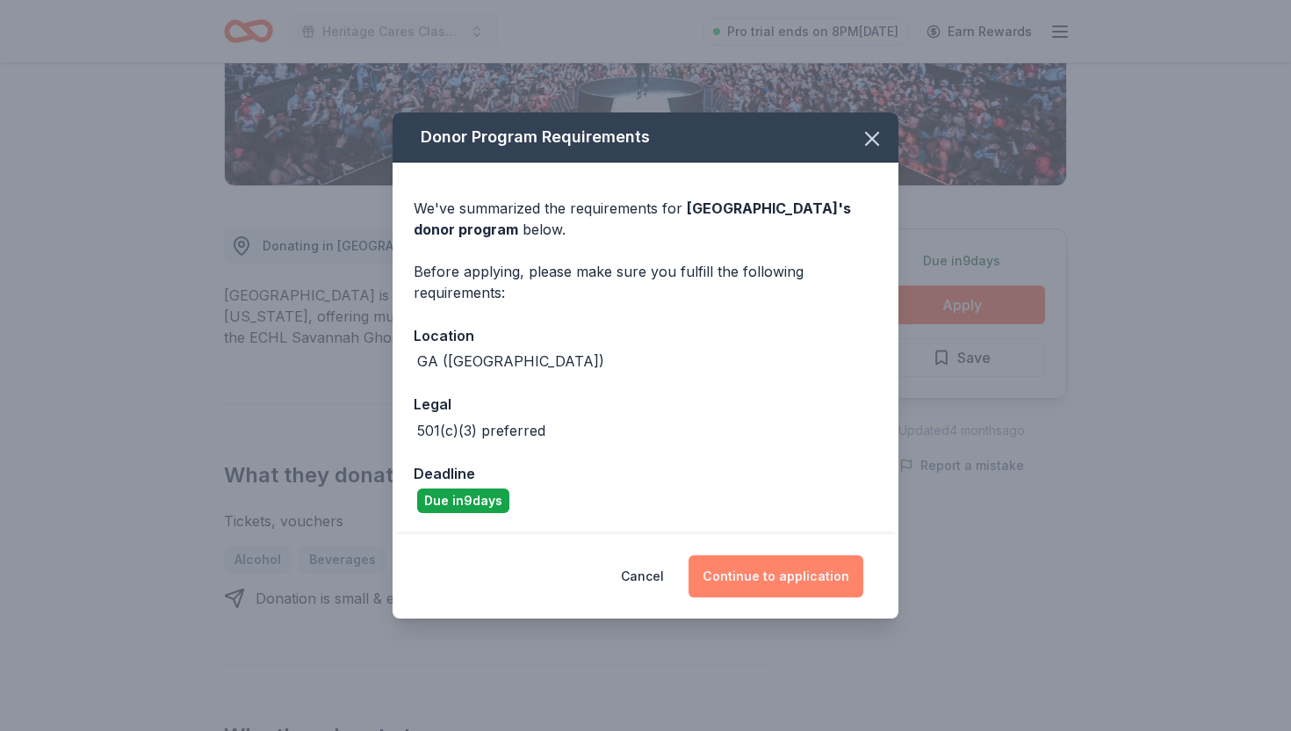
click at [774, 591] on button "Continue to application" at bounding box center [776, 576] width 175 height 42
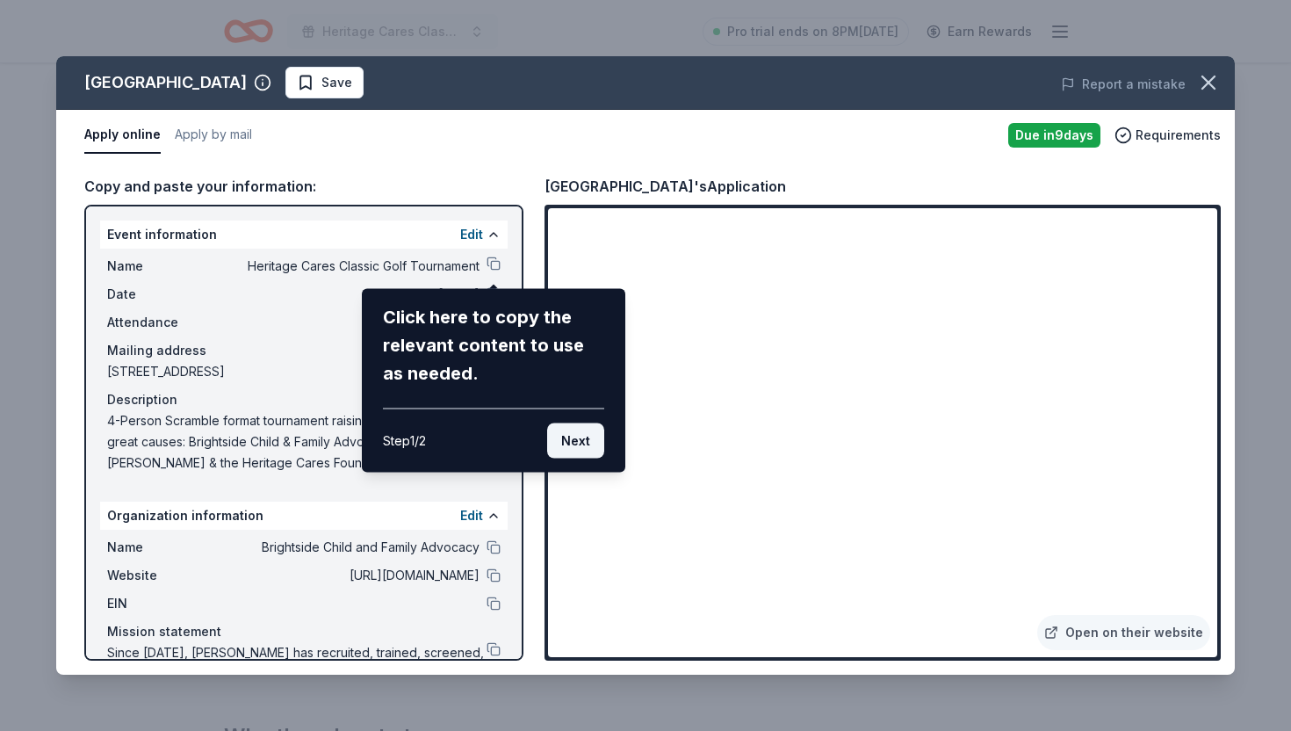
click at [587, 445] on button "Next" at bounding box center [575, 440] width 57 height 35
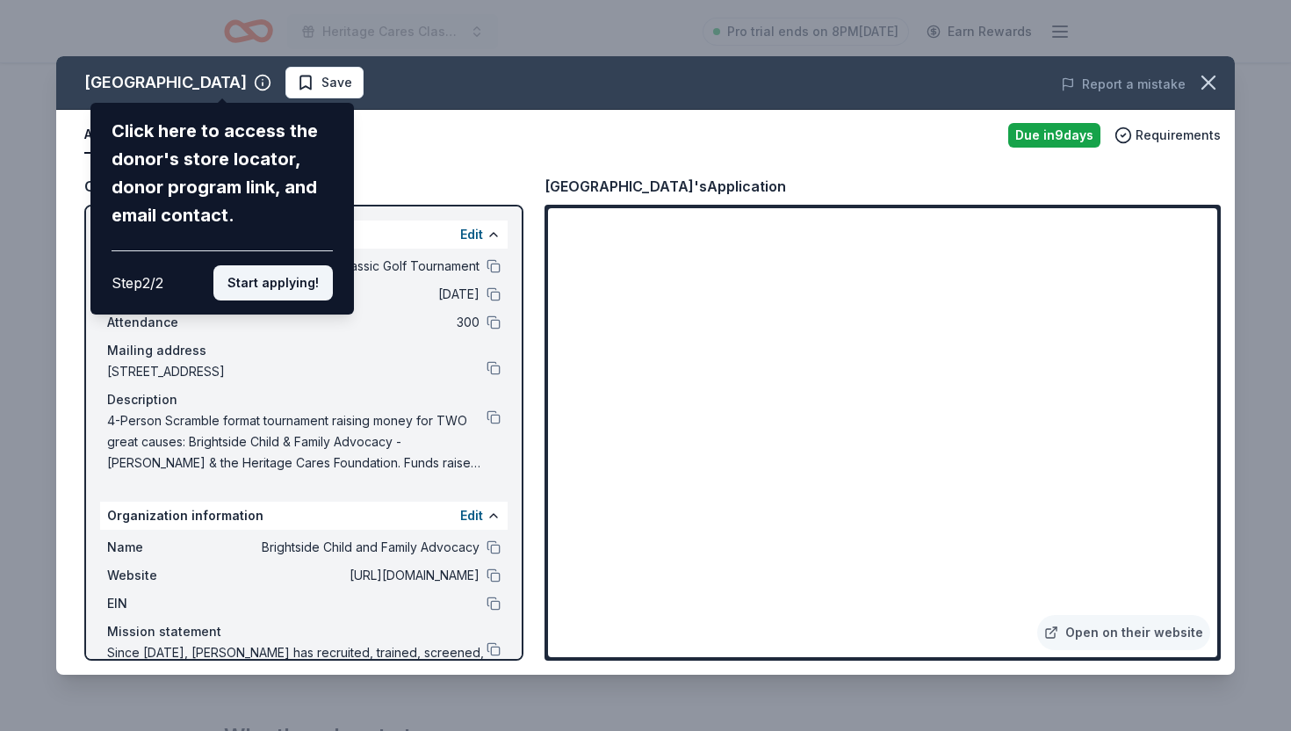
click at [301, 288] on button "Start applying!" at bounding box center [272, 282] width 119 height 35
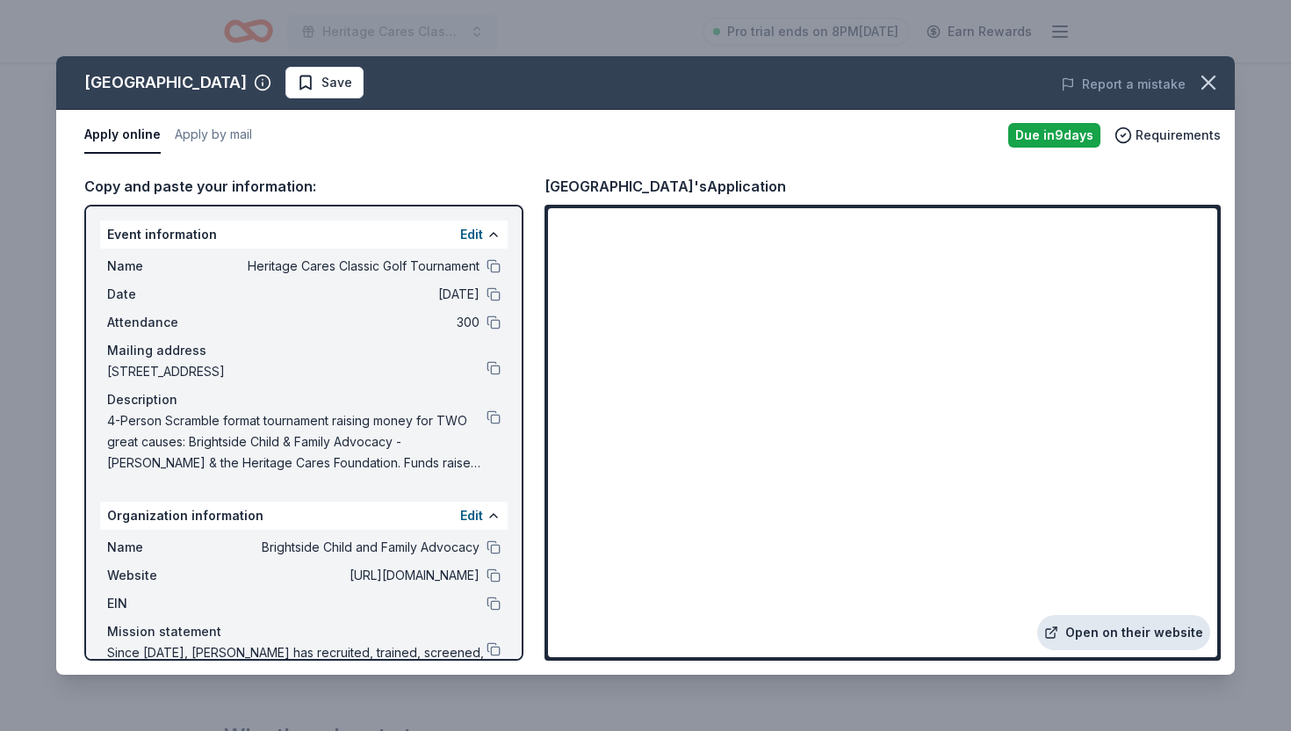
click at [1092, 635] on link "Open on their website" at bounding box center [1123, 632] width 173 height 35
click at [1201, 86] on icon "button" at bounding box center [1208, 82] width 25 height 25
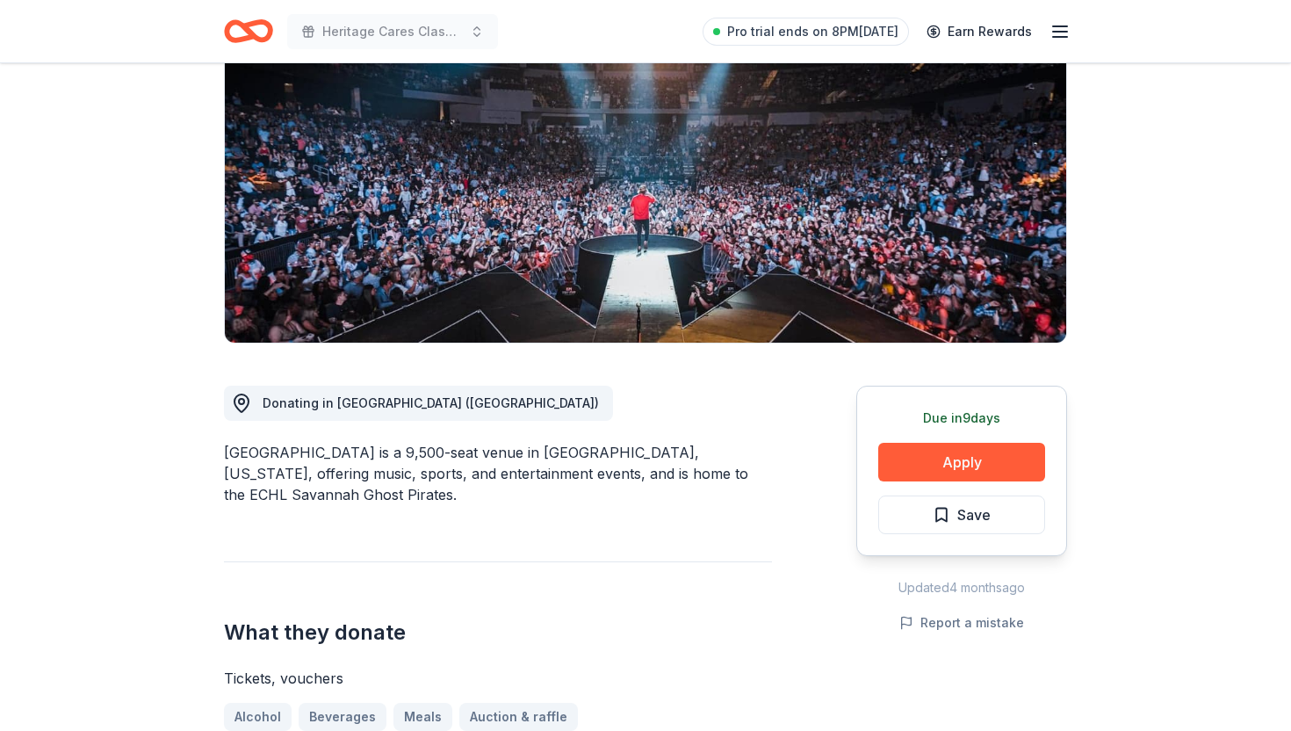
scroll to position [130, 0]
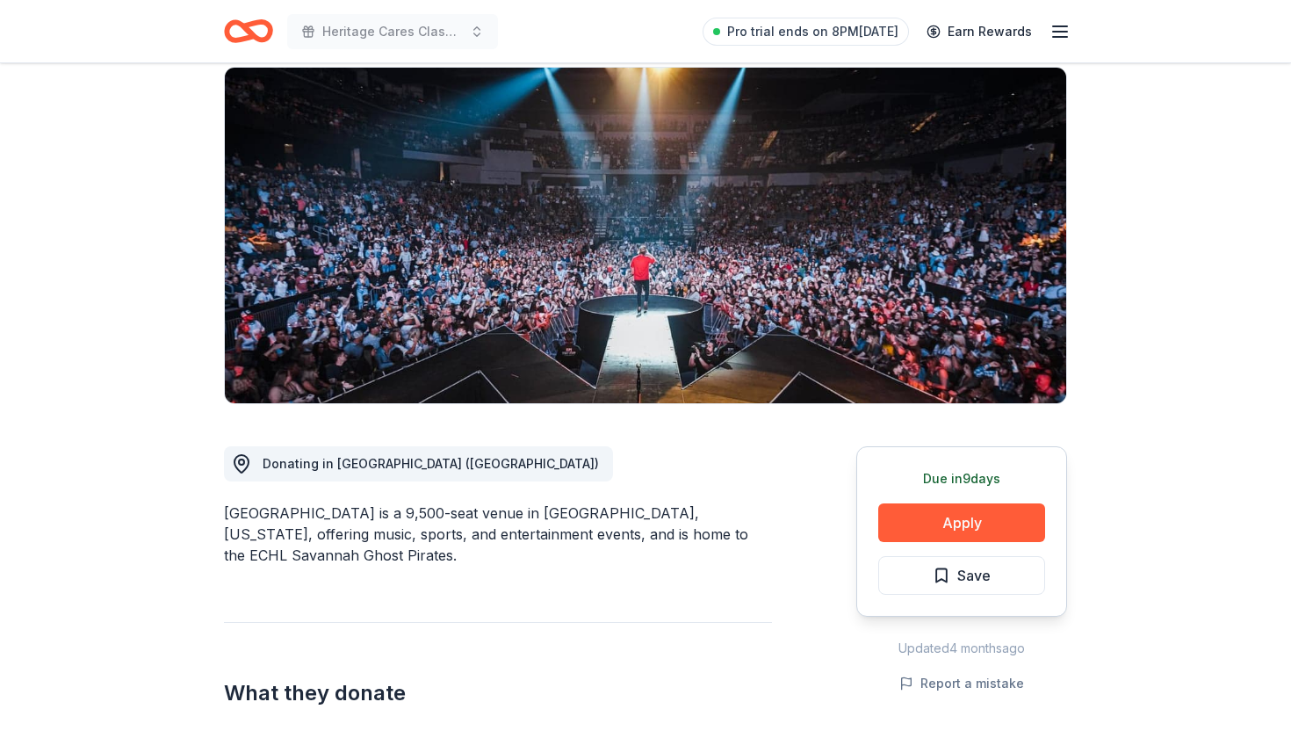
click at [245, 30] on icon "Home" at bounding box center [256, 31] width 27 height 18
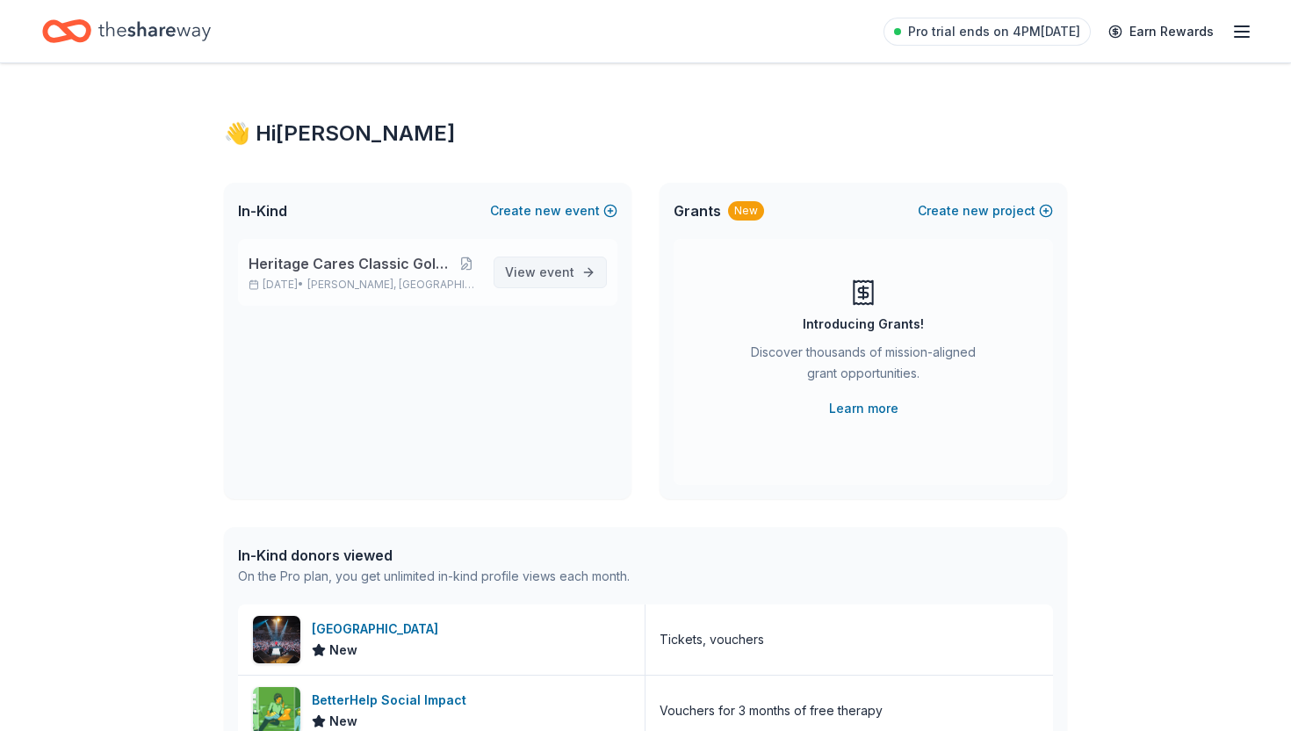
click at [559, 271] on span "event" at bounding box center [556, 271] width 35 height 15
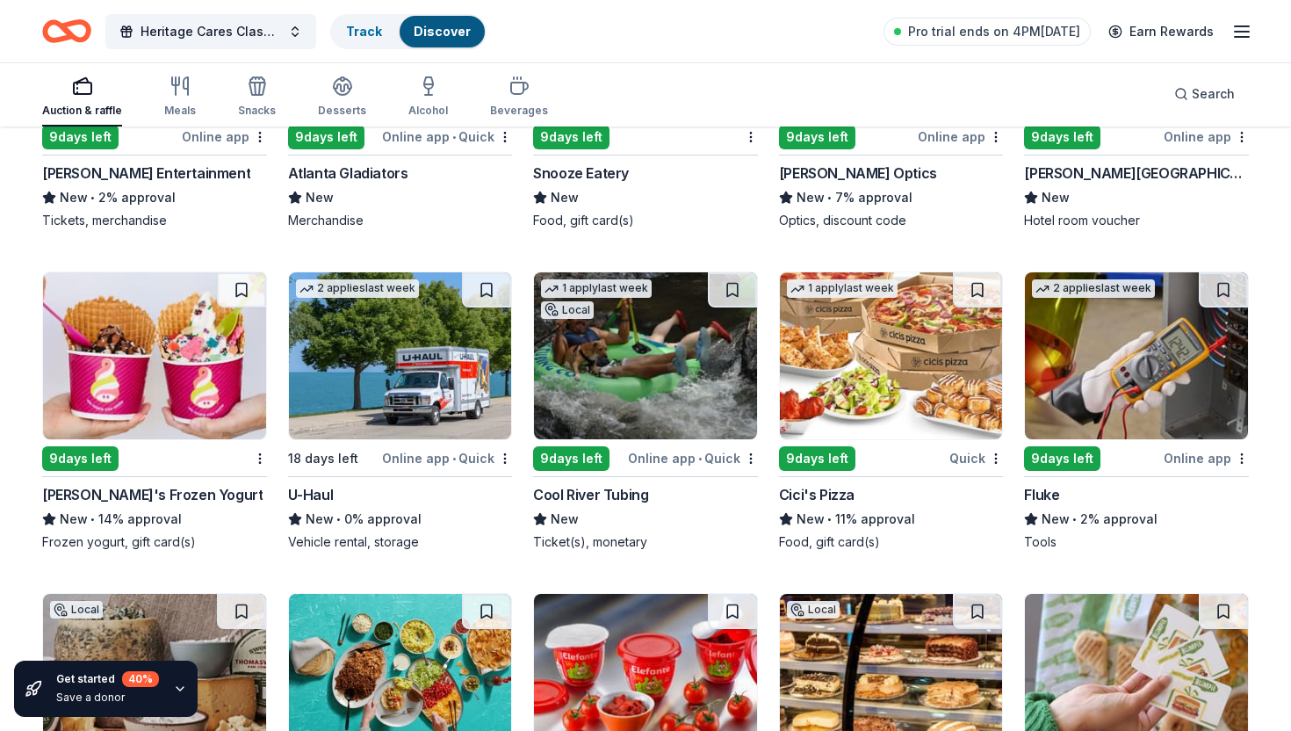
scroll to position [7427, 0]
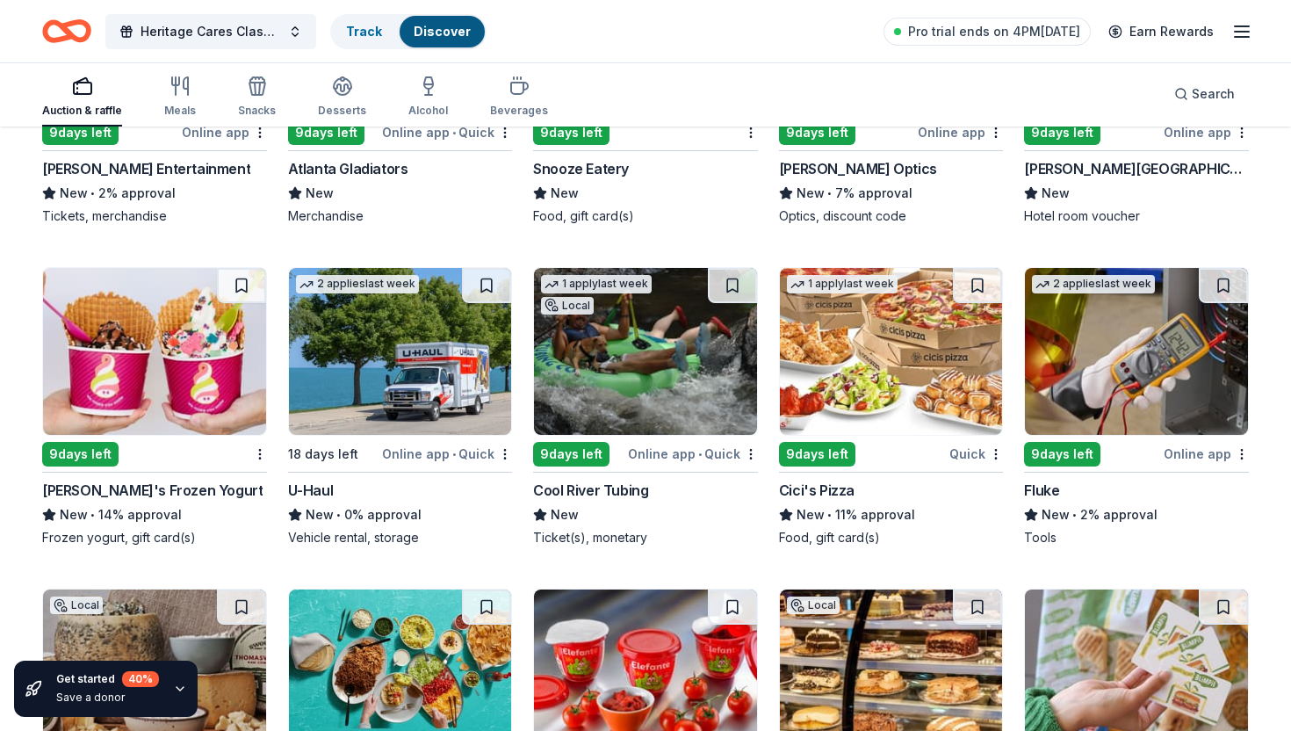
click at [647, 430] on img at bounding box center [645, 351] width 223 height 167
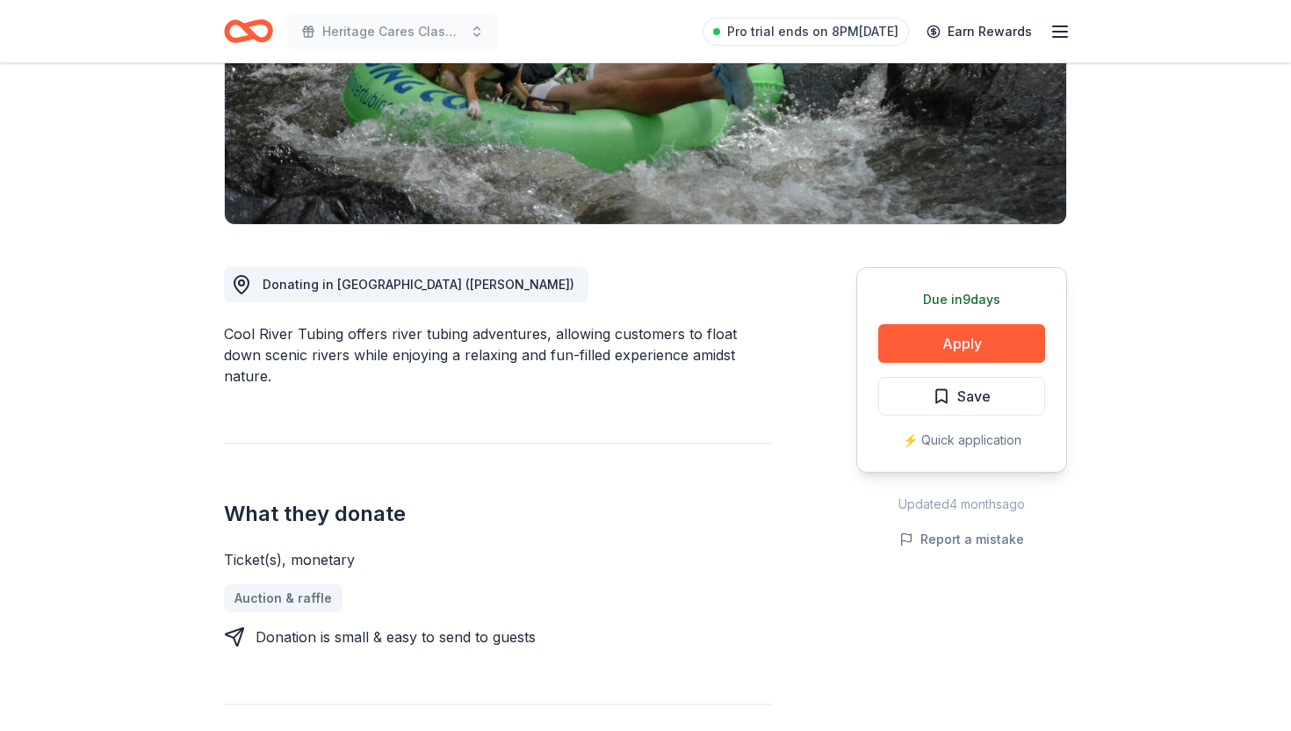
scroll to position [315, 0]
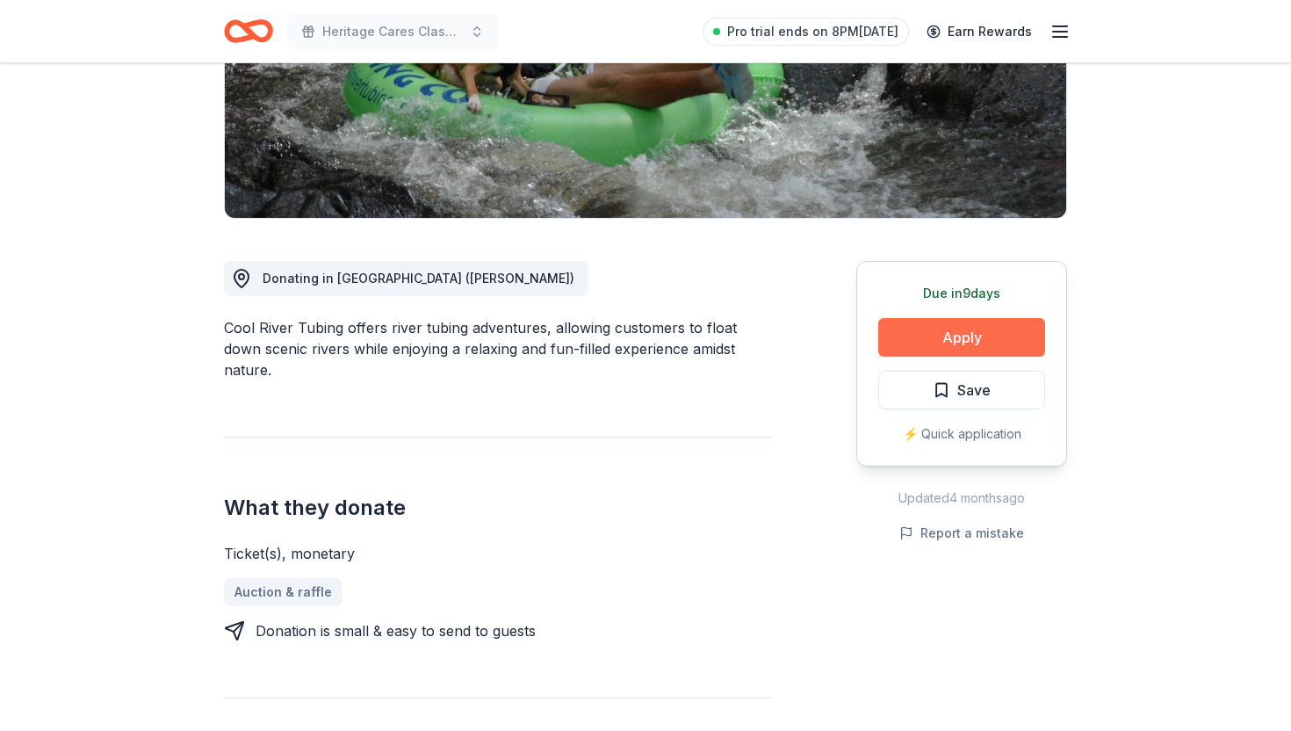
click at [930, 337] on button "Apply" at bounding box center [961, 337] width 167 height 39
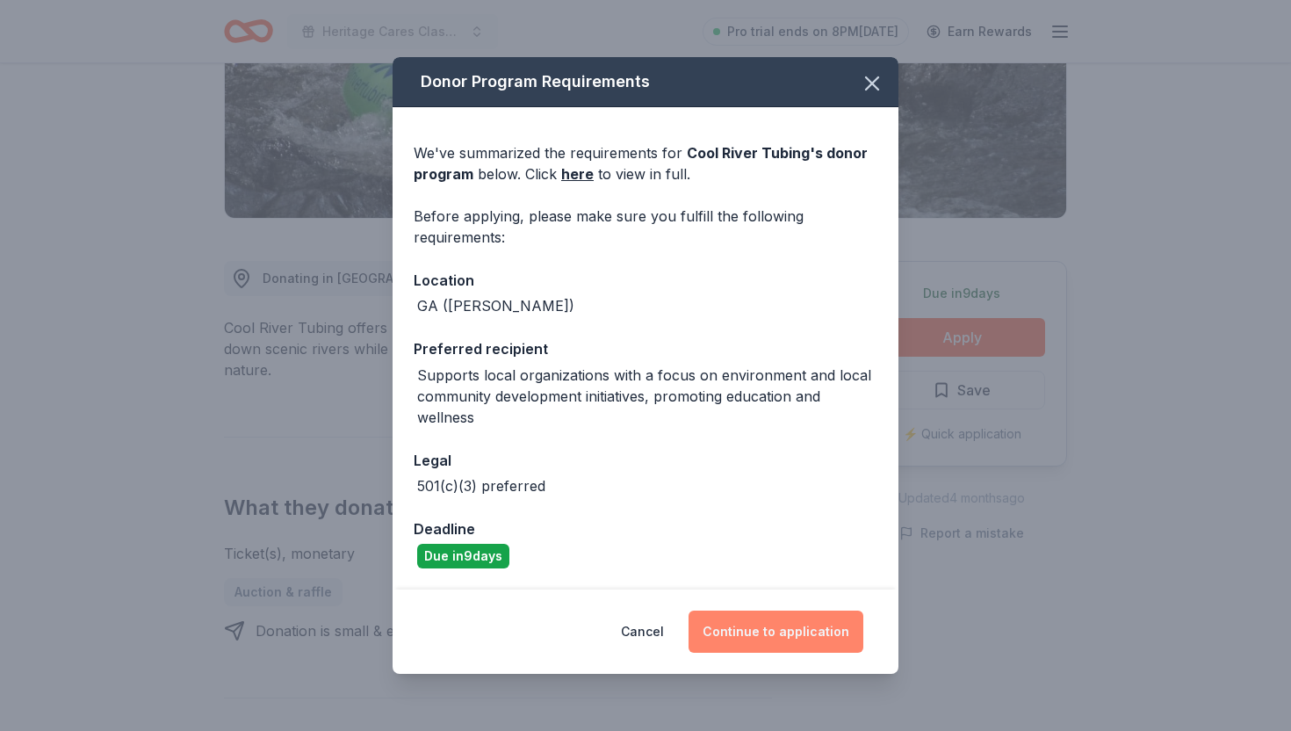
click at [754, 623] on button "Continue to application" at bounding box center [776, 631] width 175 height 42
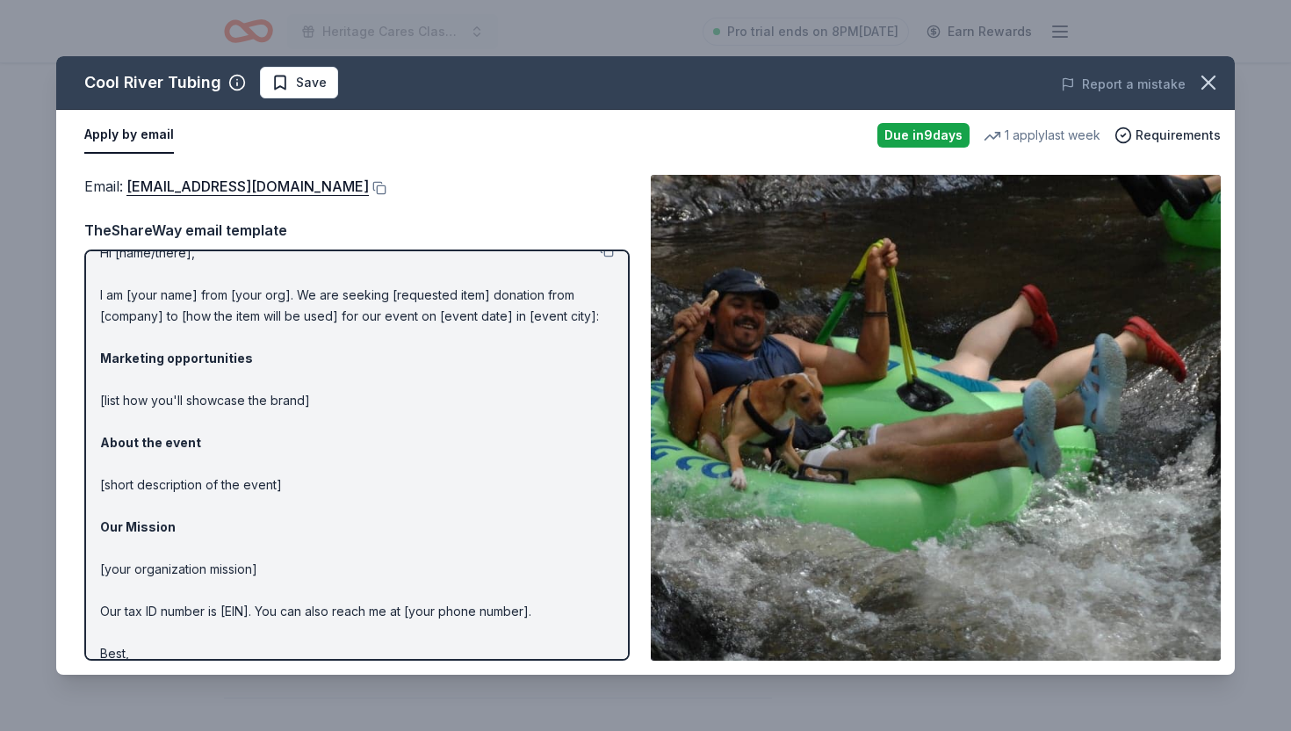
scroll to position [22, 0]
click at [317, 405] on p "Hi [name/there], I am [your name] from [your org]. We are seeking [requested it…" at bounding box center [357, 464] width 514 height 443
click at [299, 403] on p "Hi [name/there], I am [your name] from [your org]. We are seeking [requested it…" at bounding box center [357, 464] width 514 height 443
drag, startPoint x: 285, startPoint y: 393, endPoint x: 292, endPoint y: 489, distance: 96.9
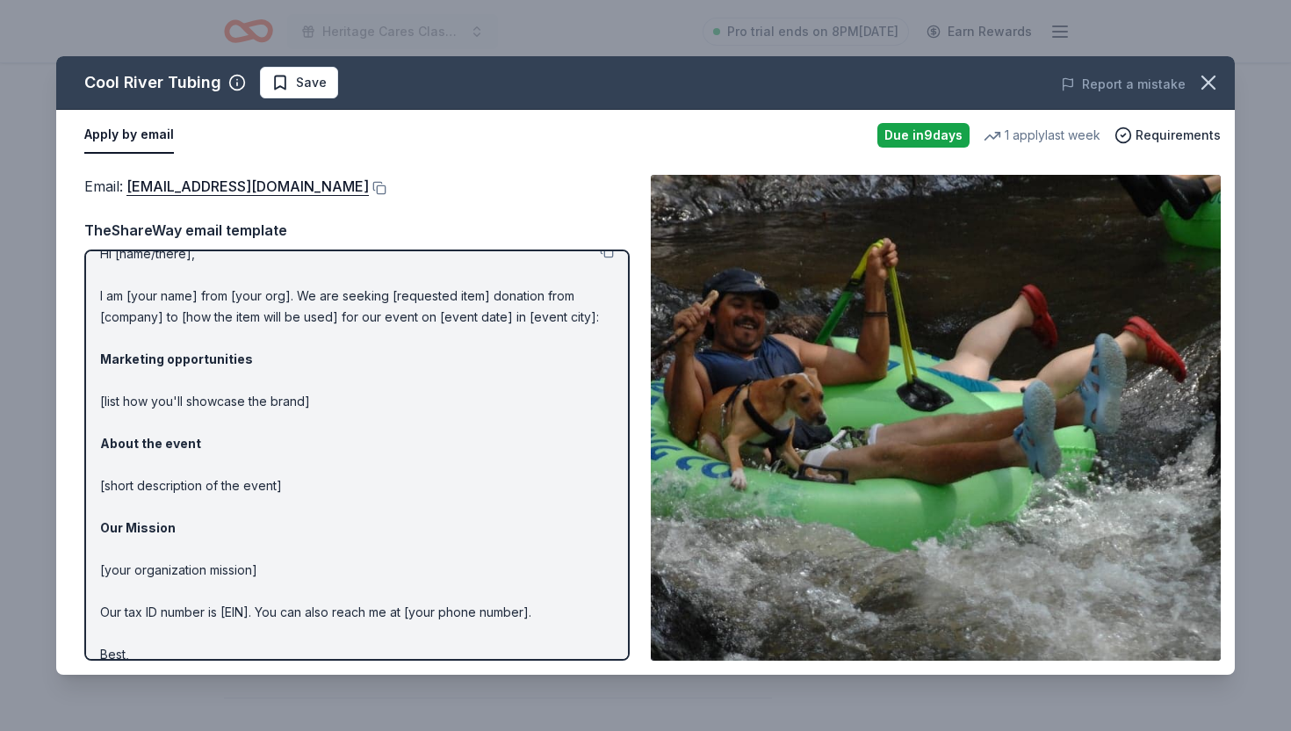
click at [292, 487] on p "Hi [name/there], I am [your name] from [your org]. We are seeking [requested it…" at bounding box center [357, 464] width 514 height 443
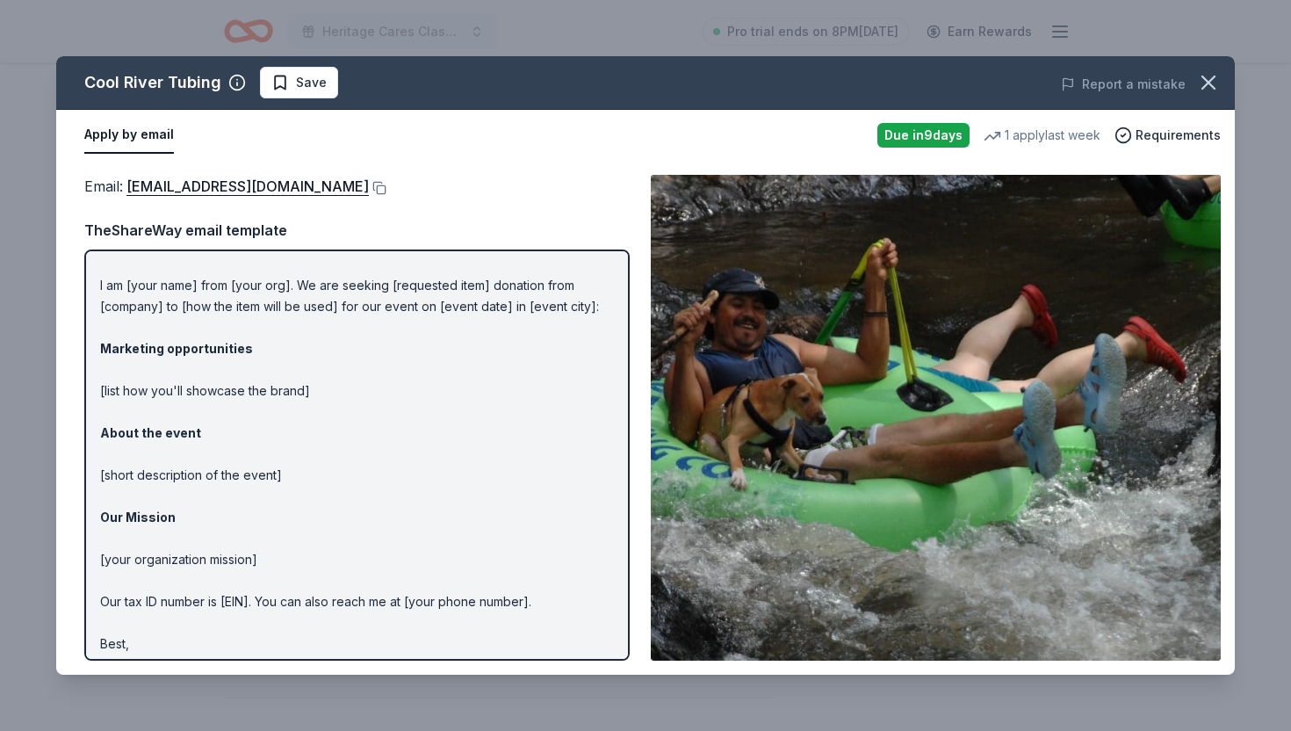
scroll to position [0, 0]
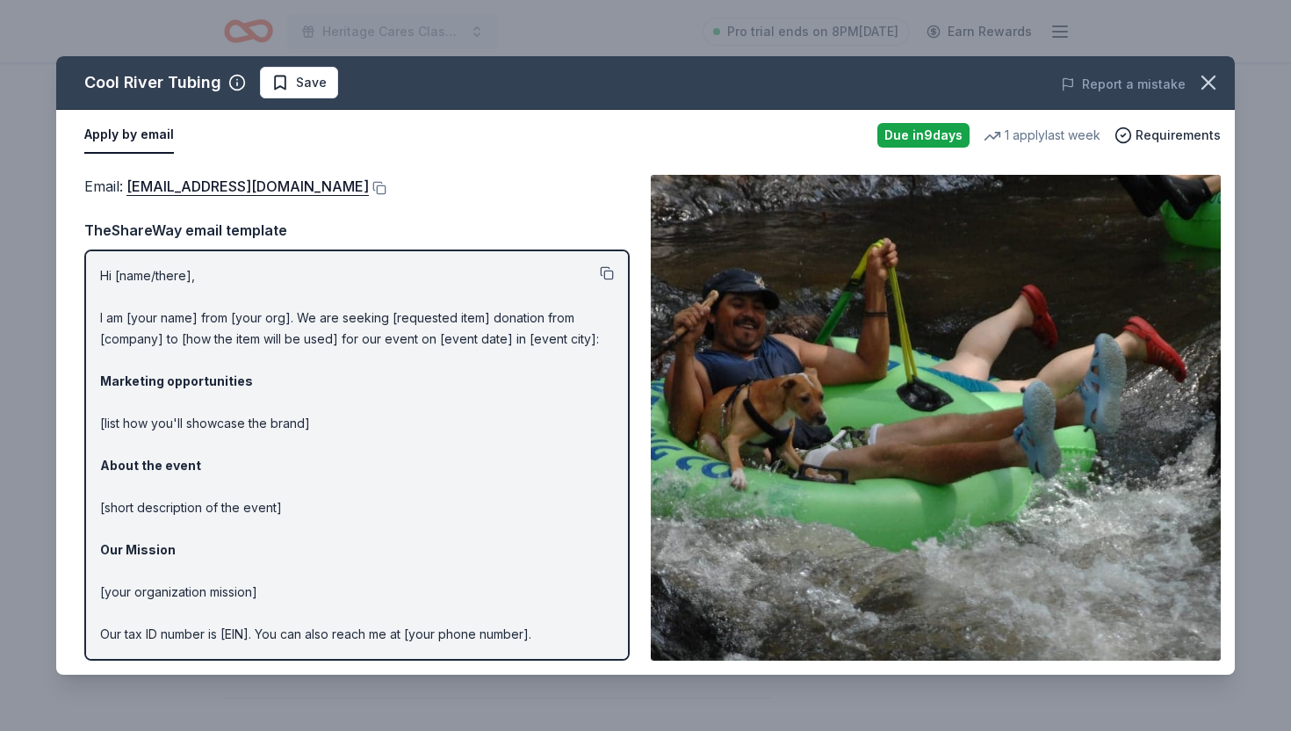
click at [603, 271] on button at bounding box center [607, 273] width 14 height 14
click at [369, 190] on button at bounding box center [378, 188] width 18 height 14
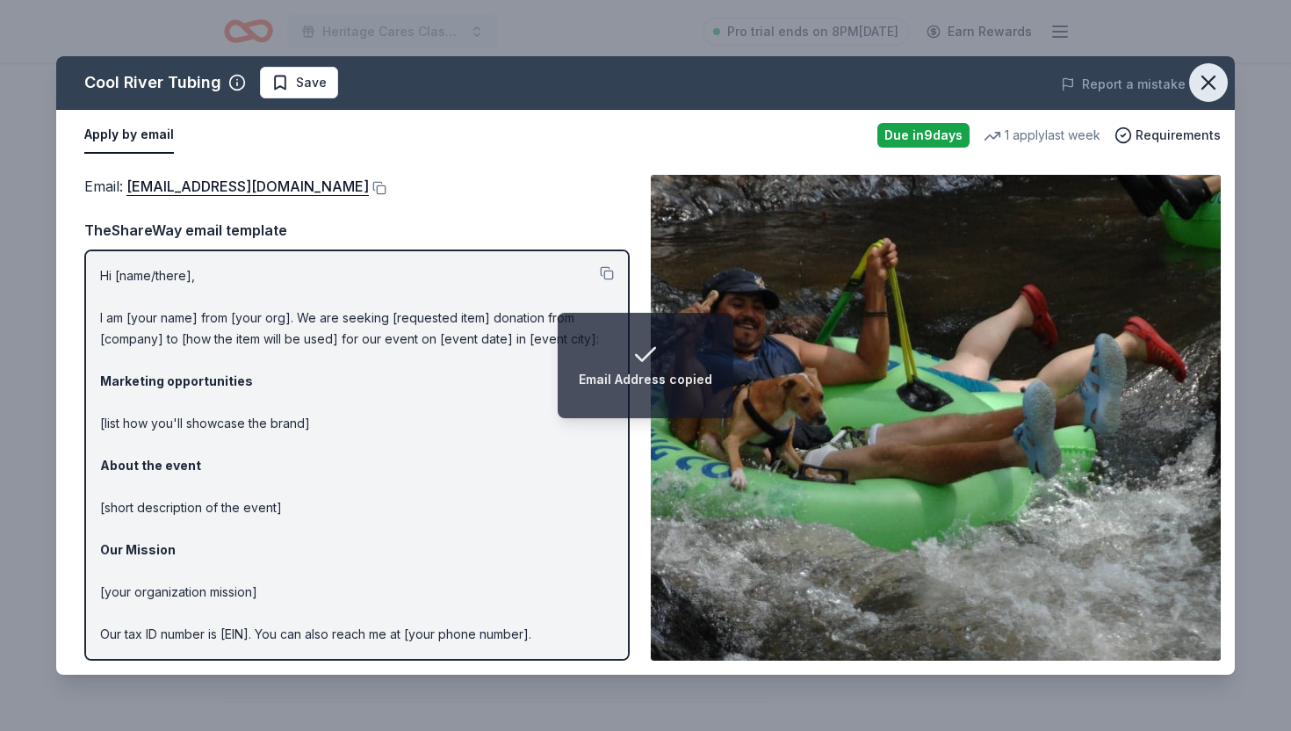
click at [1206, 78] on icon "button" at bounding box center [1208, 82] width 25 height 25
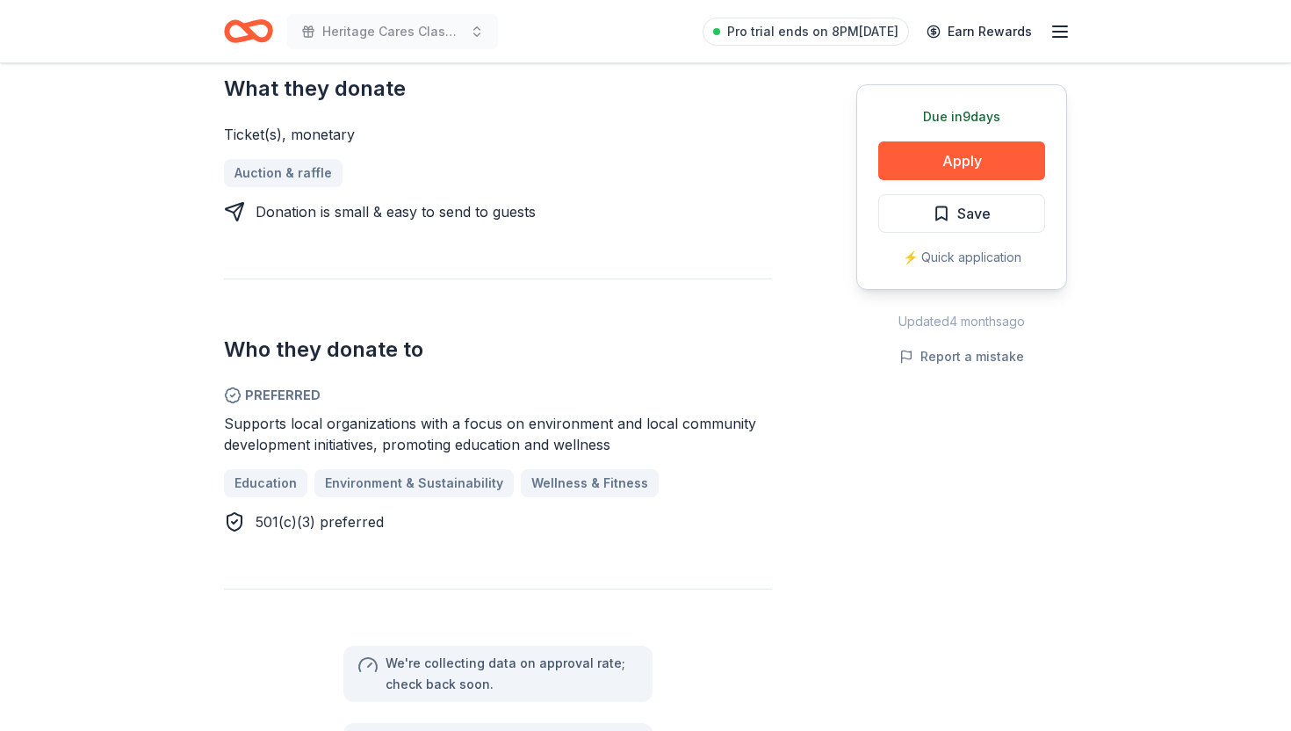
scroll to position [735, 0]
